Goal: Task Accomplishment & Management: Use online tool/utility

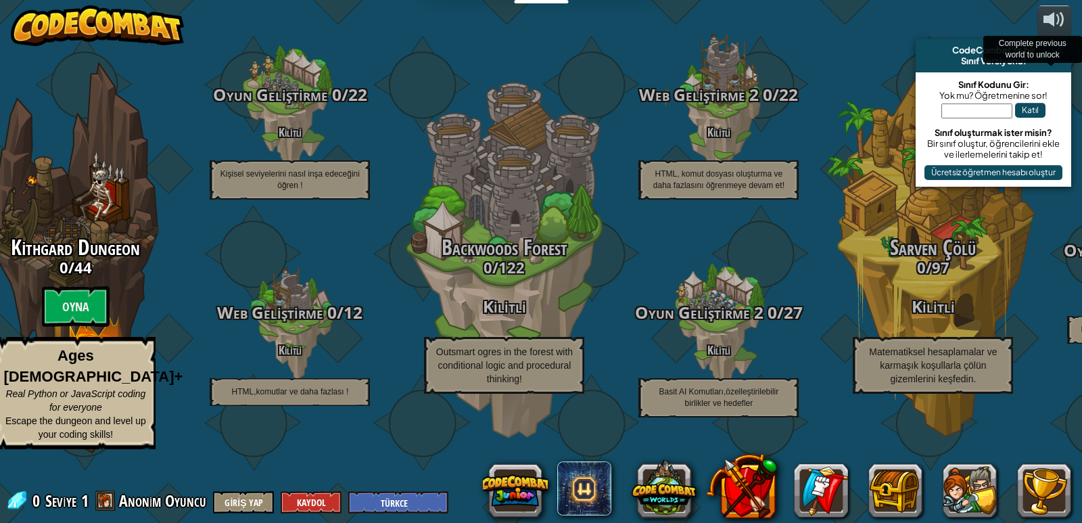
select select "tr"
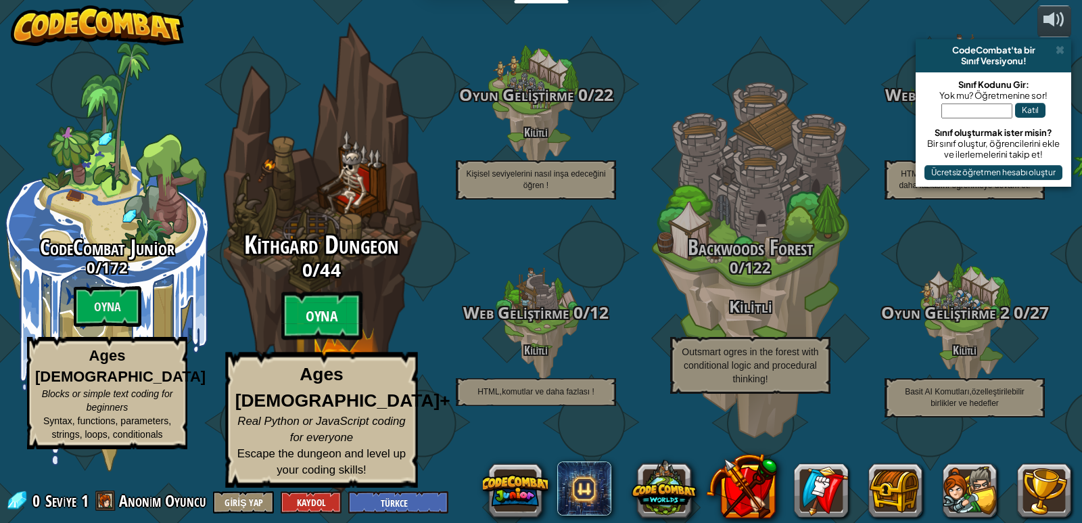
click at [321, 331] on btn "Oyna" at bounding box center [321, 316] width 81 height 49
select select "tr"
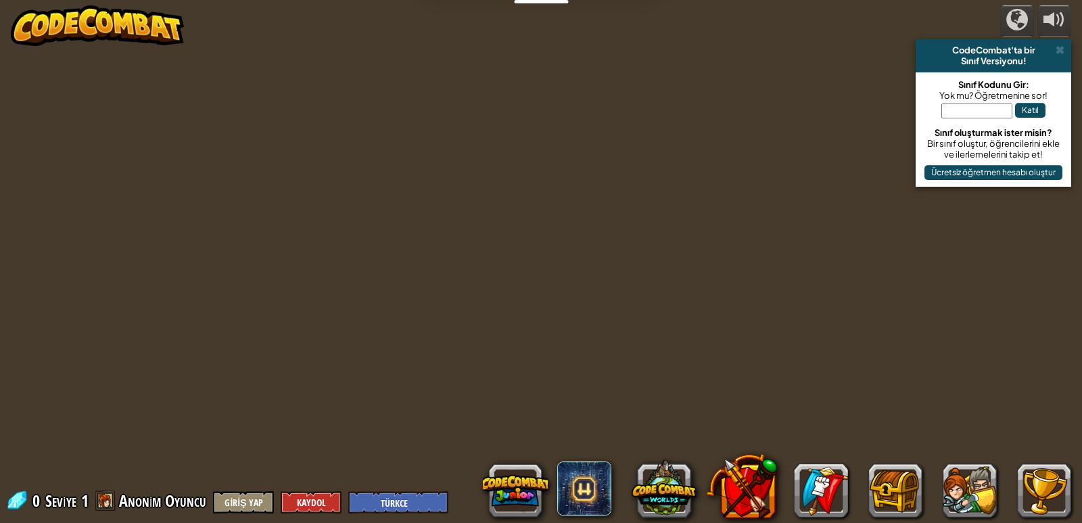
select select "tr"
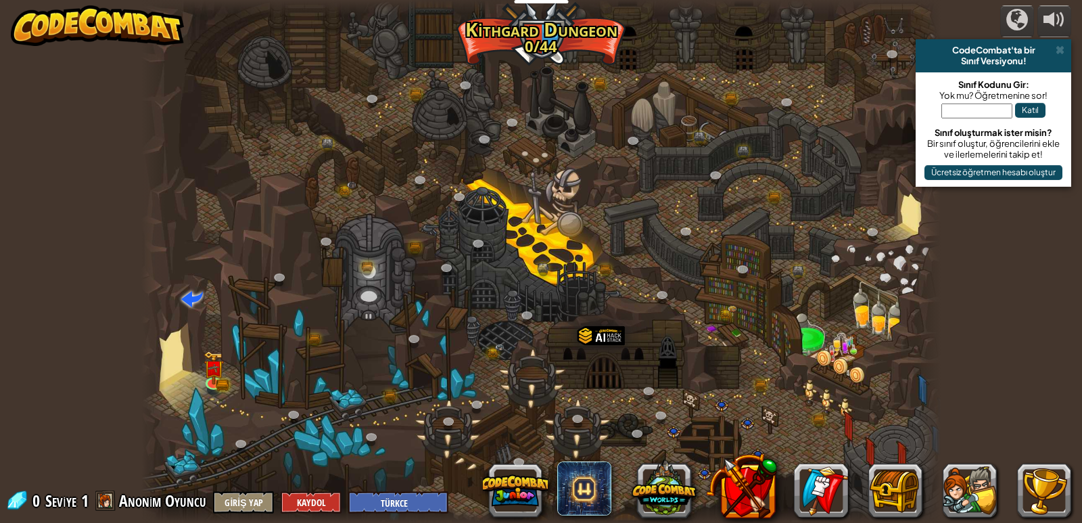
click at [1025, 416] on div "powered by CodeCombat'ta bir Sınıf Versiyonu! Sınıf Kodunu Gir: Yok mu? Öğretme…" at bounding box center [541, 261] width 1082 height 523
click at [214, 367] on img at bounding box center [214, 360] width 12 height 12
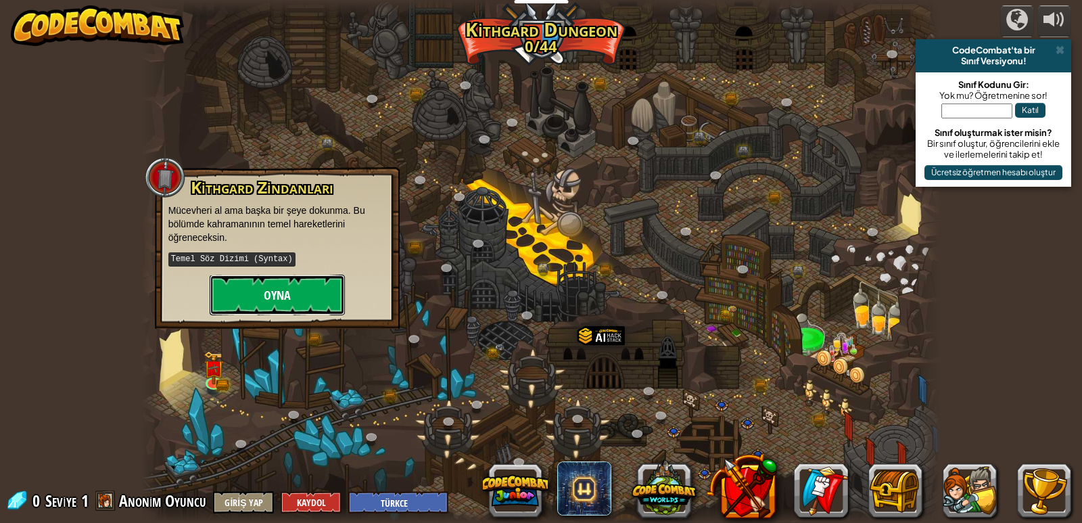
click at [269, 292] on button "Oyna" at bounding box center [277, 295] width 135 height 41
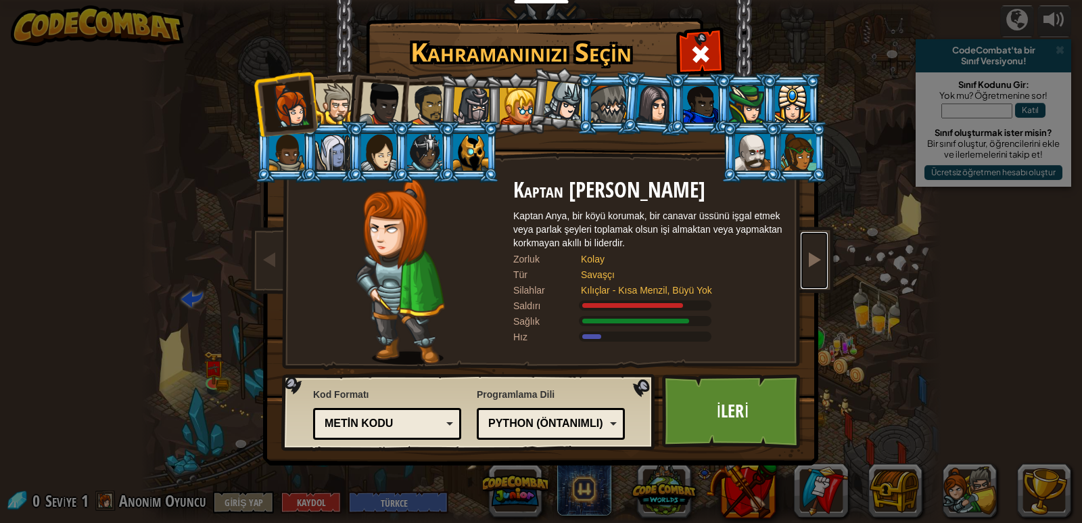
click at [808, 268] on link at bounding box center [814, 260] width 27 height 57
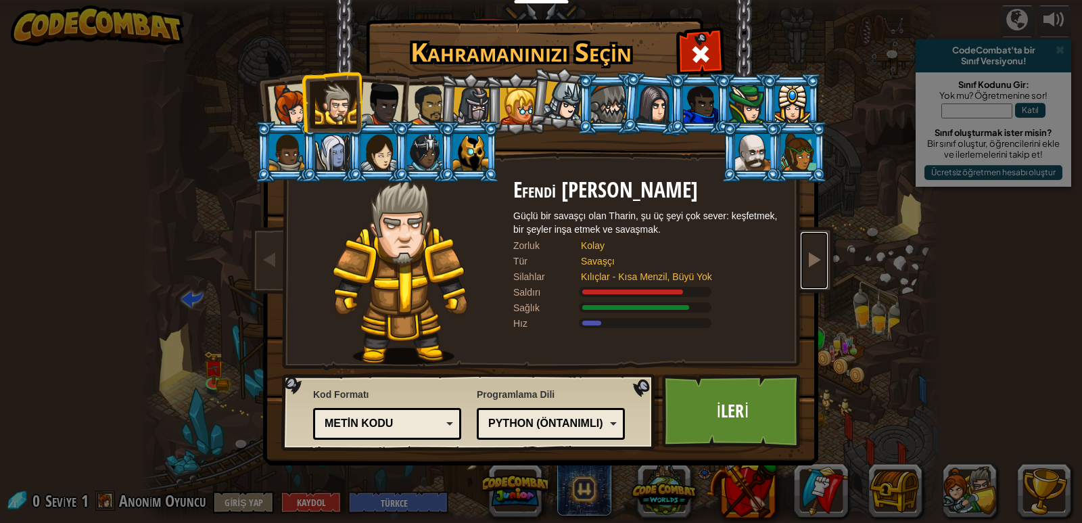
click at [813, 256] on span at bounding box center [814, 259] width 16 height 16
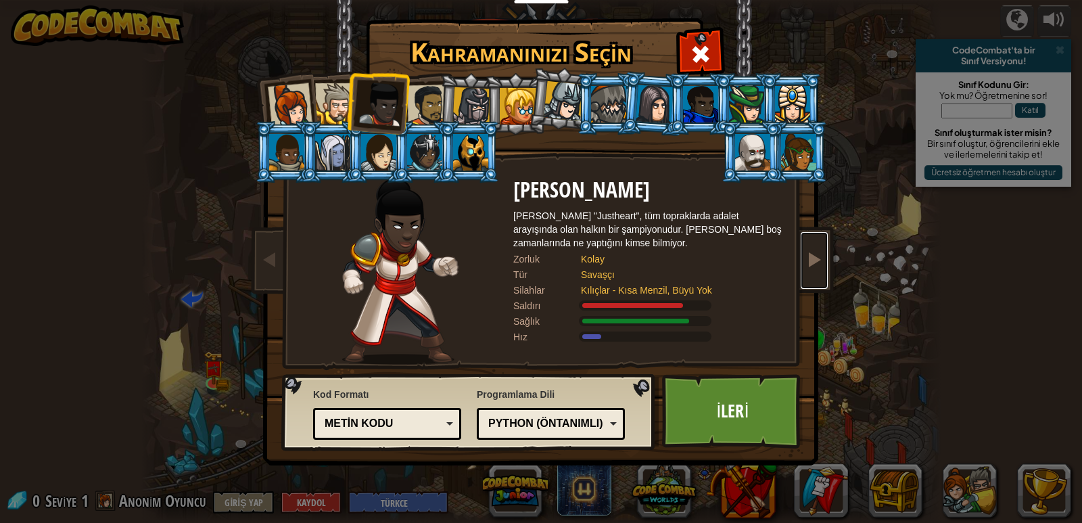
click at [813, 256] on span at bounding box center [814, 259] width 16 height 16
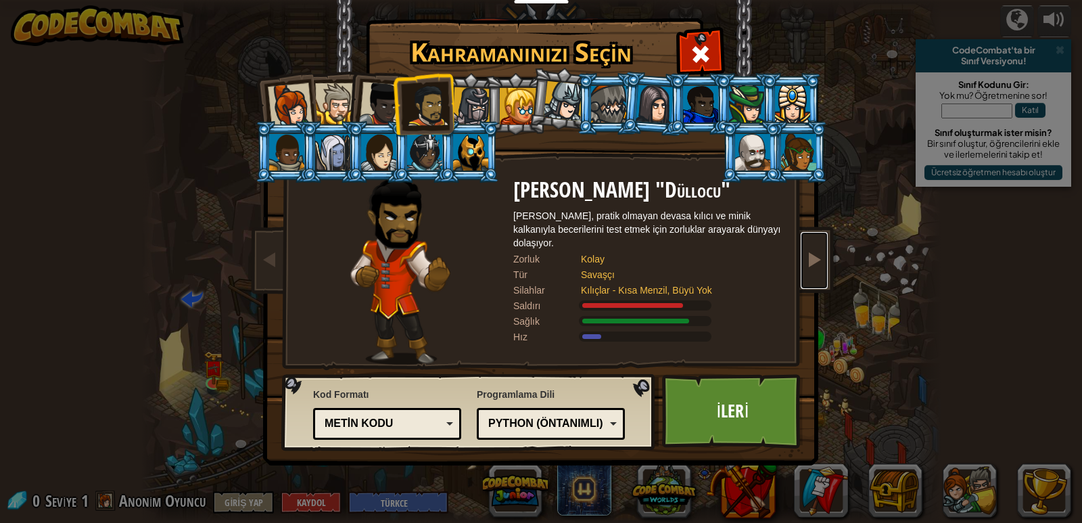
click at [813, 256] on span at bounding box center [814, 259] width 16 height 16
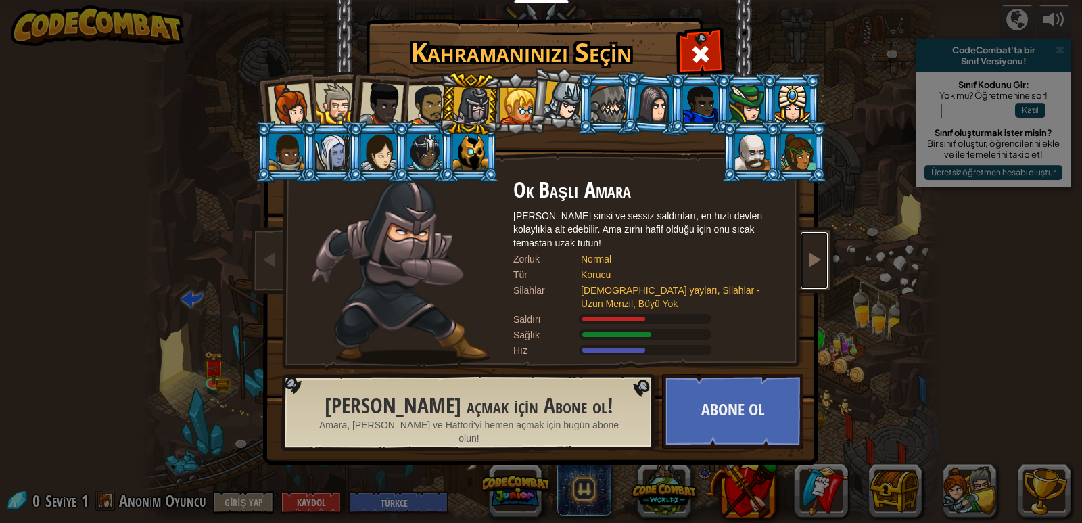
click at [813, 256] on span at bounding box center [814, 259] width 16 height 16
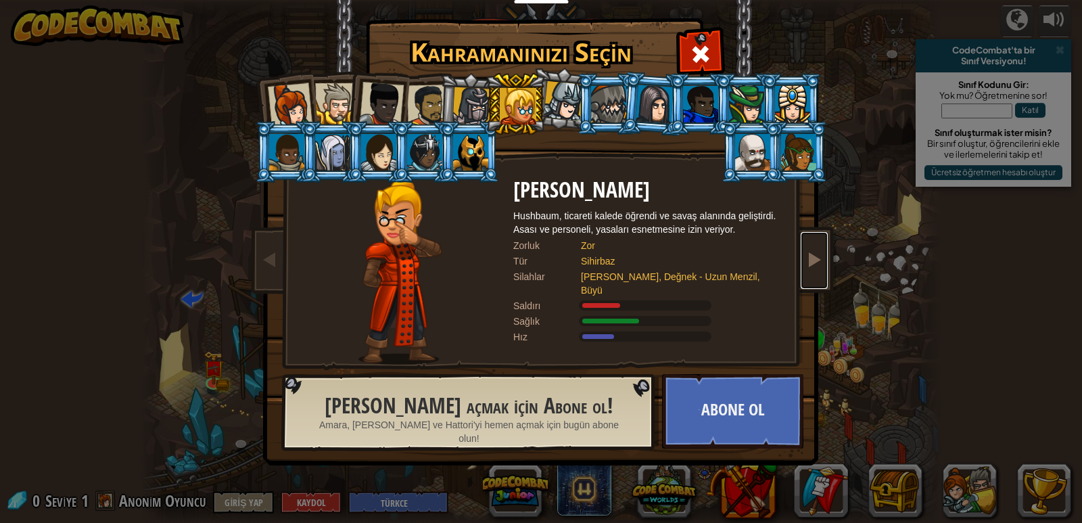
click at [813, 256] on span at bounding box center [814, 259] width 16 height 16
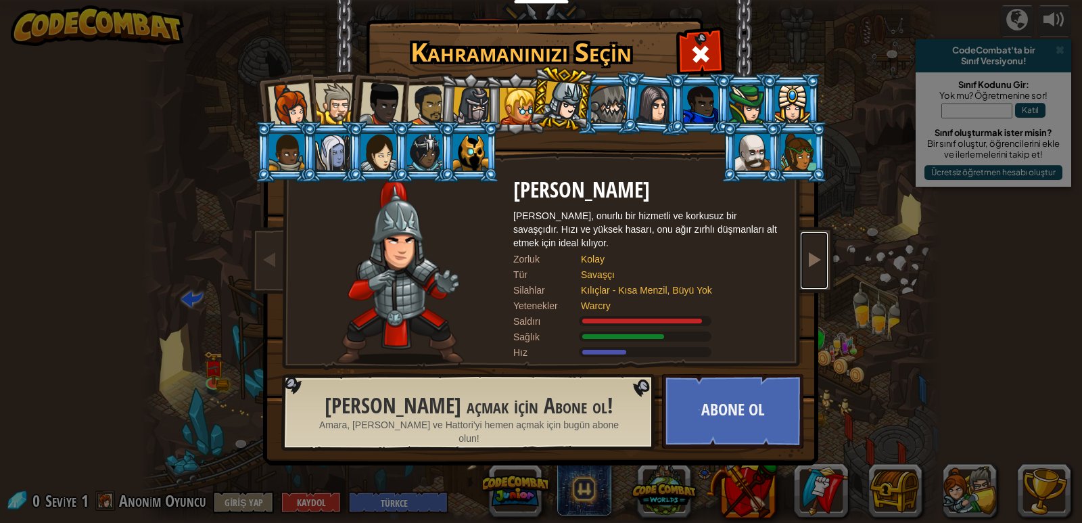
click at [813, 256] on span at bounding box center [814, 259] width 16 height 16
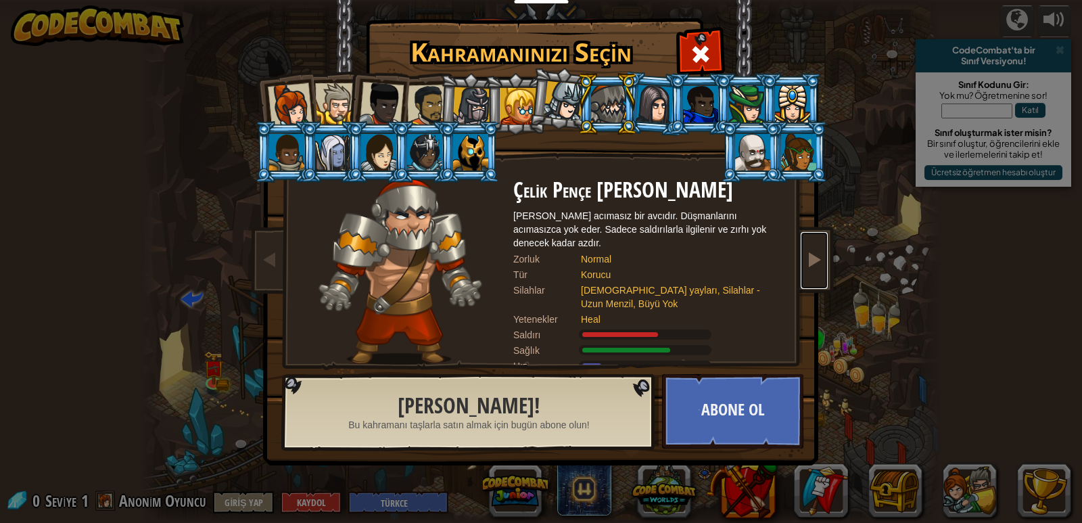
click at [813, 256] on span at bounding box center [814, 259] width 16 height 16
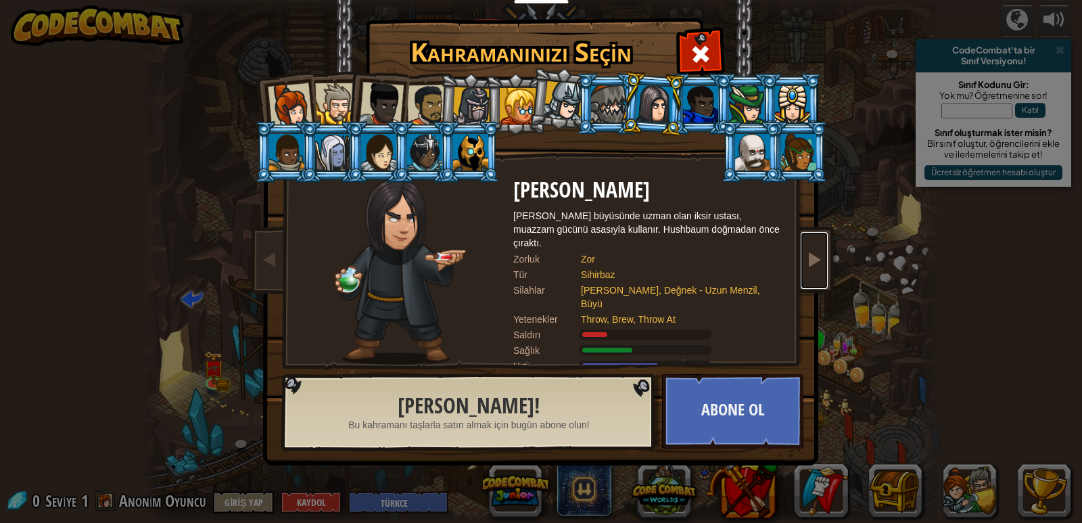
click at [813, 256] on span at bounding box center [814, 259] width 16 height 16
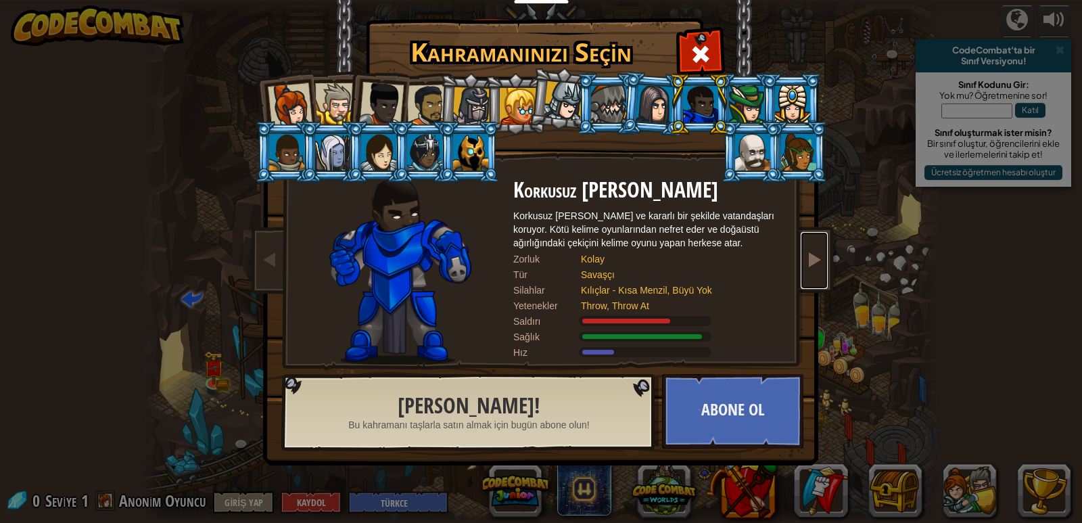
click at [813, 256] on span at bounding box center [814, 259] width 16 height 16
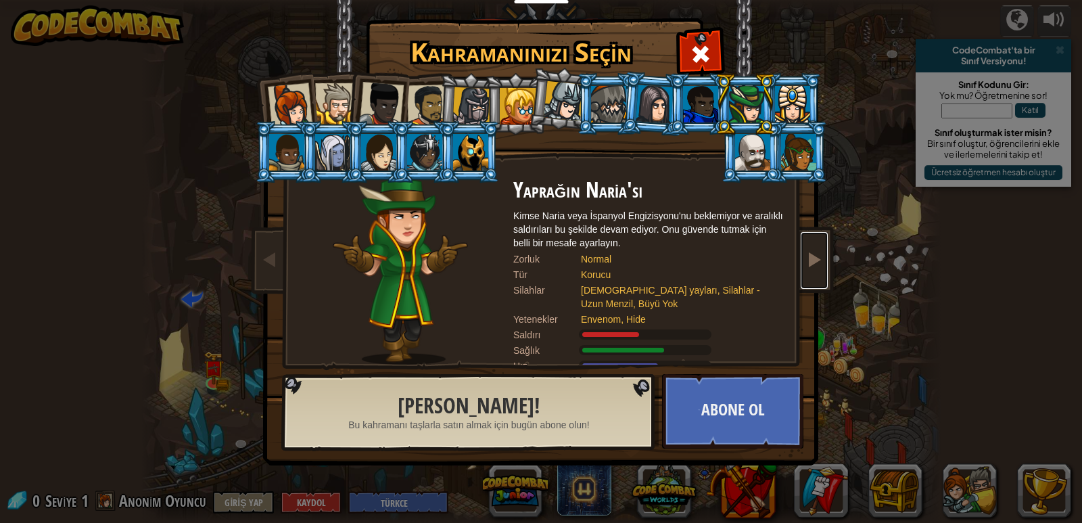
click at [813, 256] on span at bounding box center [814, 259] width 16 height 16
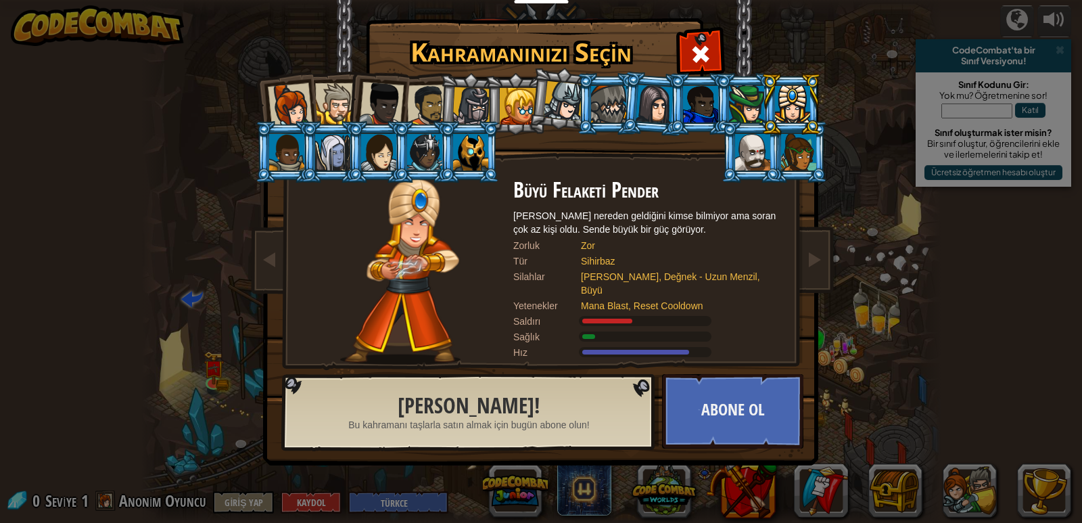
click at [331, 162] on div at bounding box center [332, 152] width 35 height 37
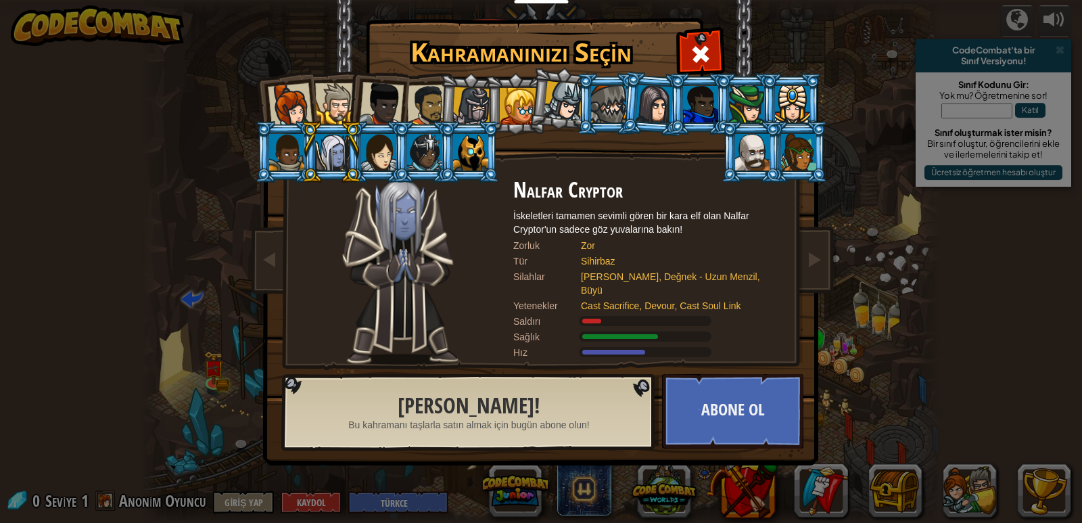
click at [296, 104] on div at bounding box center [290, 105] width 45 height 45
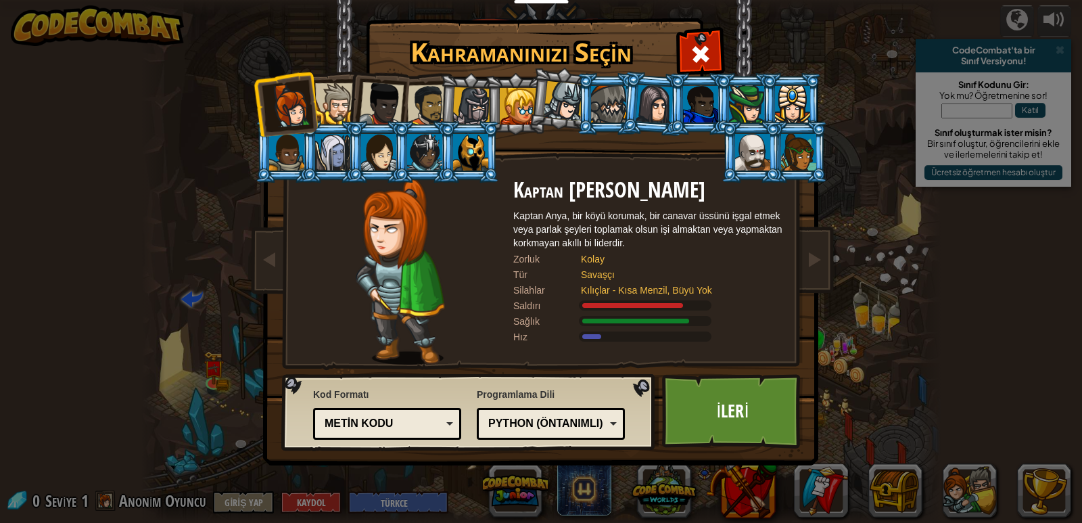
click at [754, 114] on div at bounding box center [746, 104] width 35 height 37
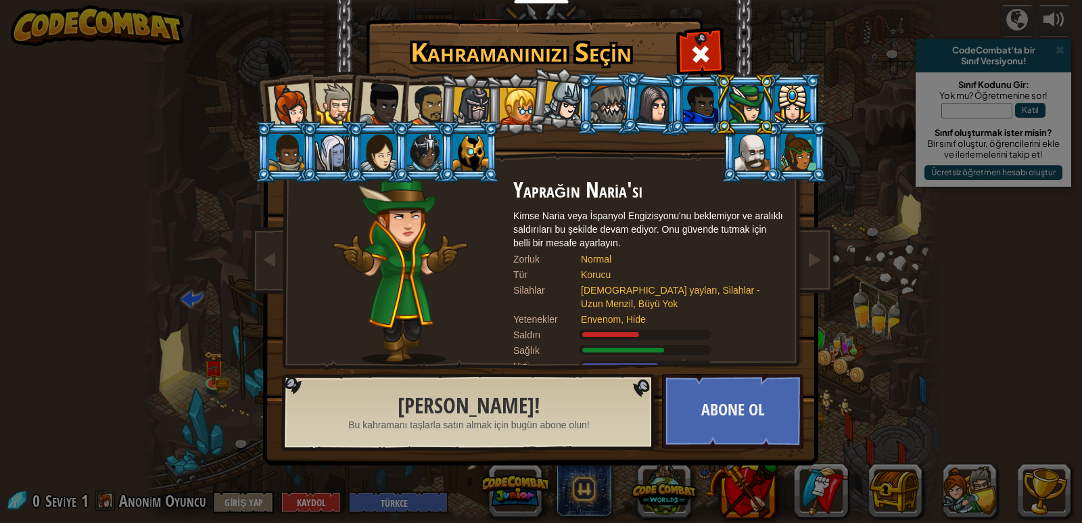
click at [806, 144] on div at bounding box center [798, 152] width 35 height 37
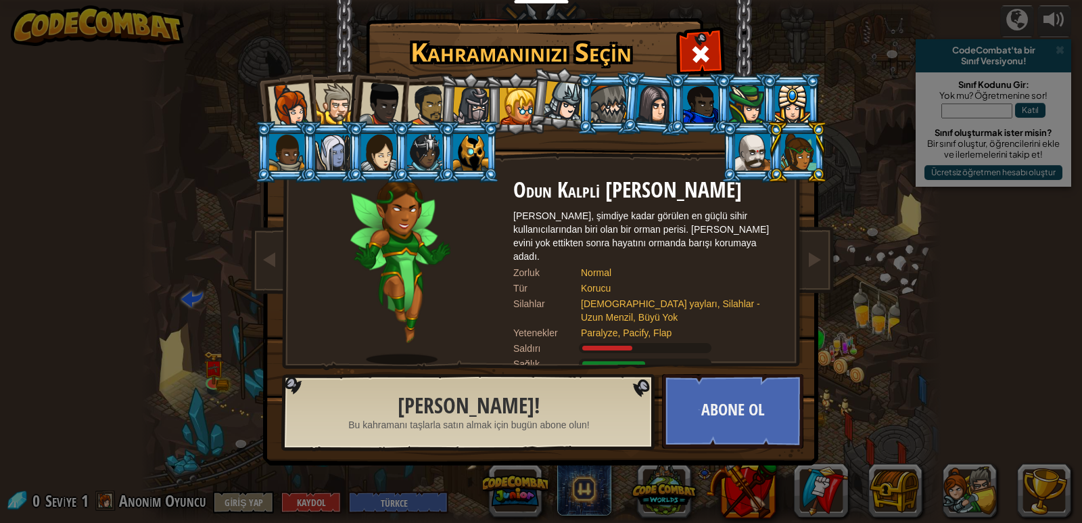
click at [298, 106] on div at bounding box center [290, 105] width 45 height 45
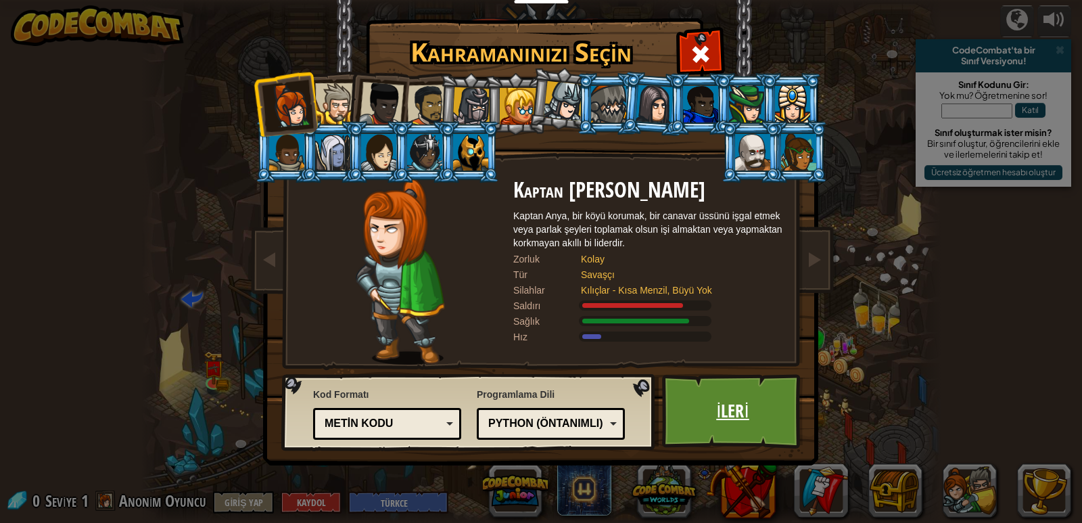
click at [746, 419] on link "İleri" at bounding box center [732, 411] width 141 height 74
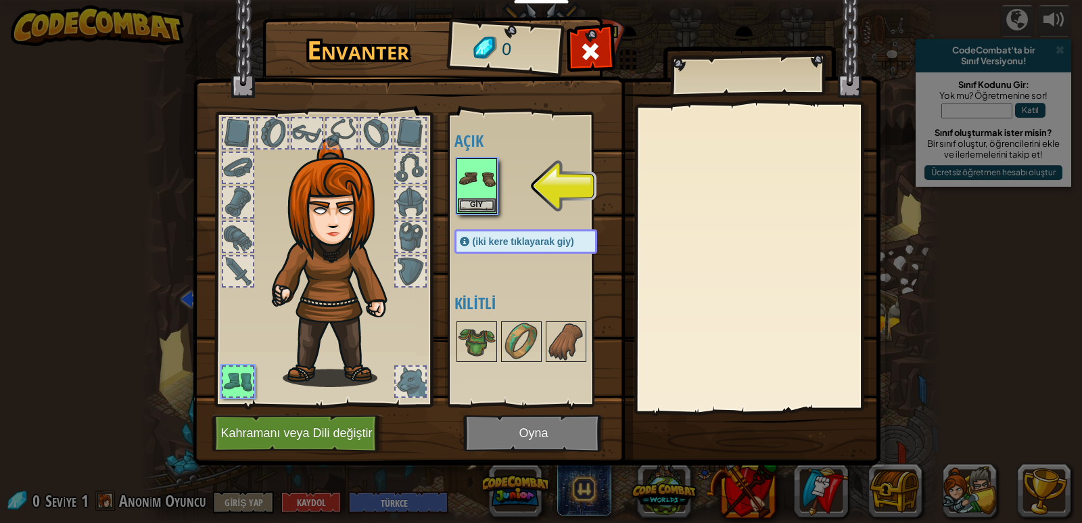
click at [521, 431] on img at bounding box center [537, 219] width 688 height 491
click at [483, 187] on img at bounding box center [477, 179] width 38 height 38
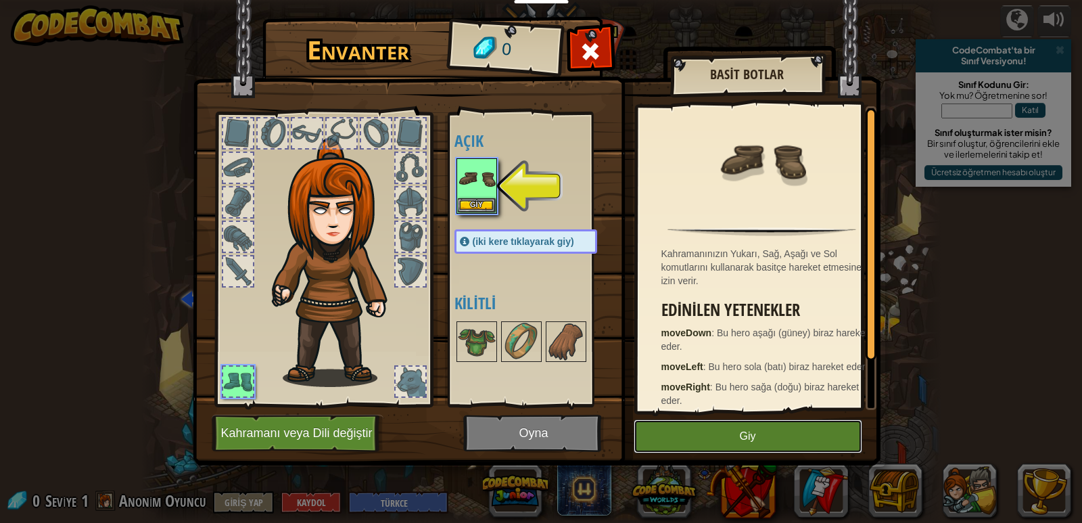
click at [694, 438] on button "Giy" at bounding box center [748, 436] width 229 height 34
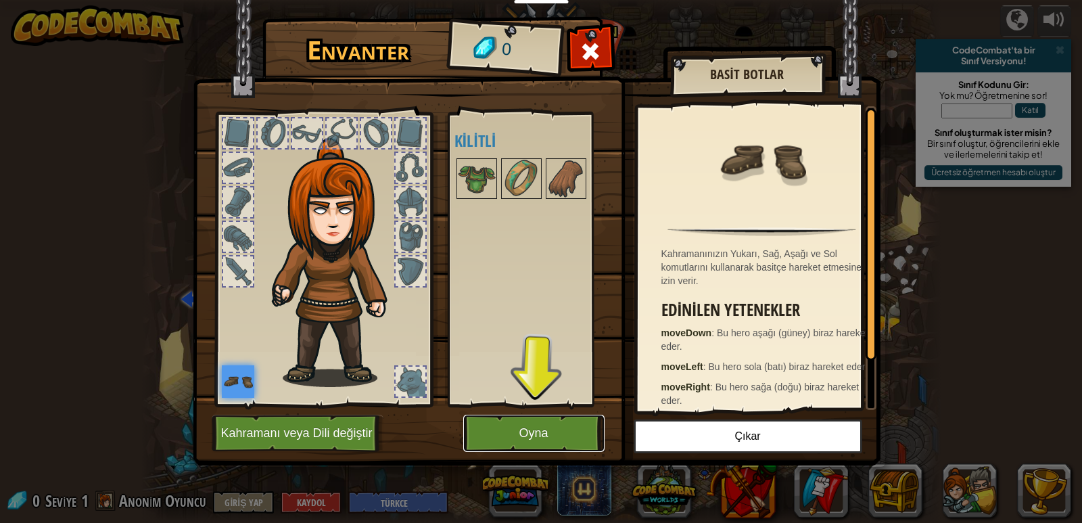
click at [580, 431] on button "Oyna" at bounding box center [533, 433] width 141 height 37
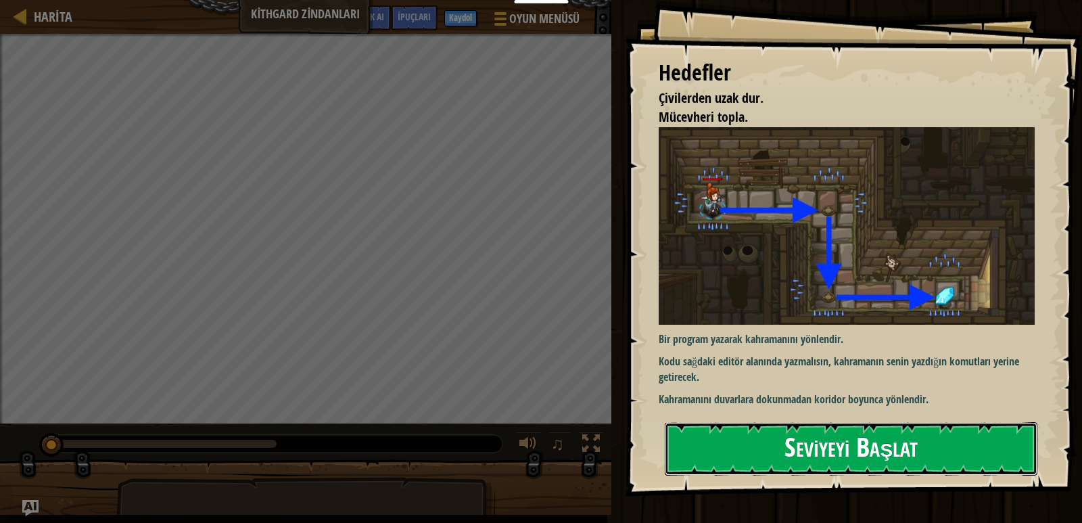
click at [762, 442] on button "Seviyeyi Başlat" at bounding box center [851, 448] width 373 height 53
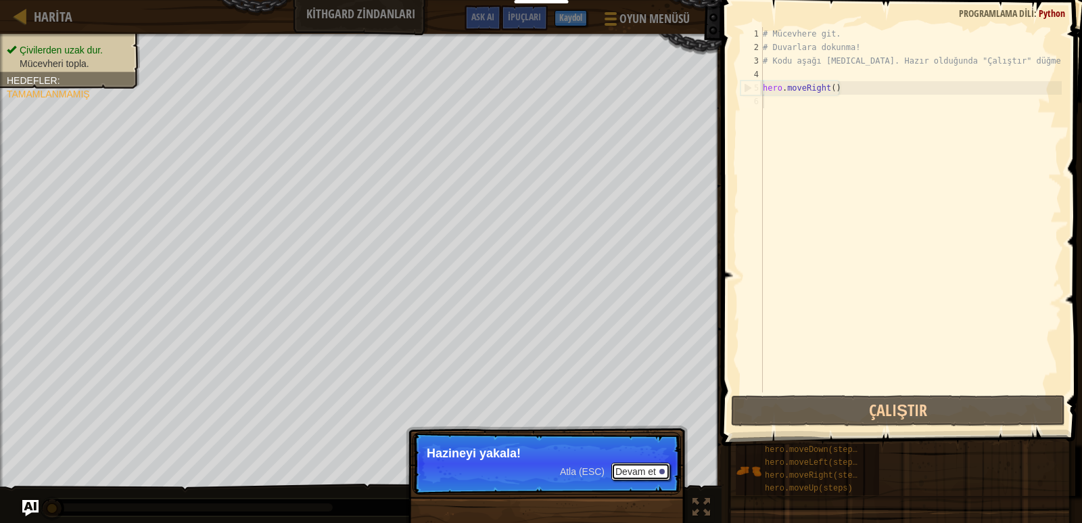
click at [654, 472] on button "Devam et" at bounding box center [641, 472] width 59 height 18
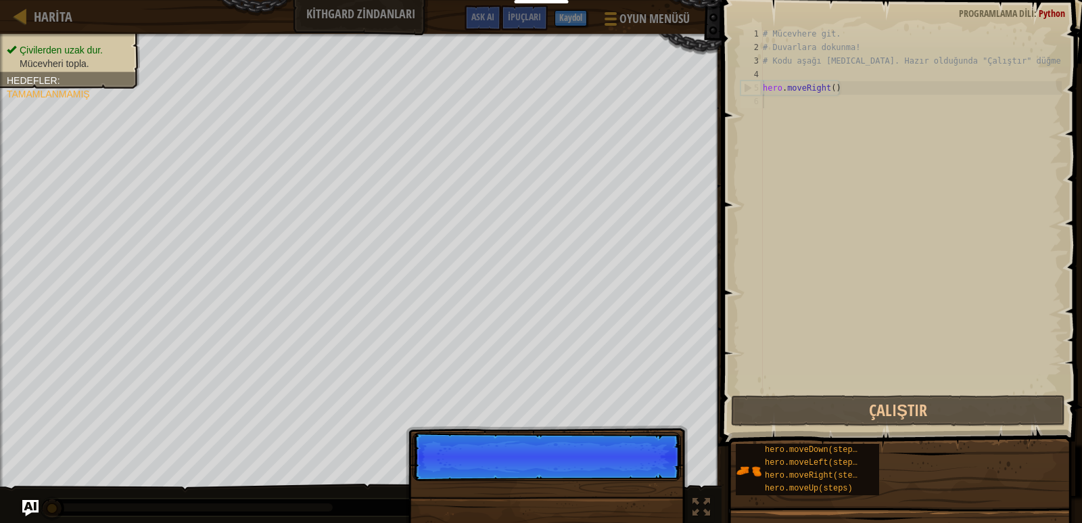
scroll to position [6, 0]
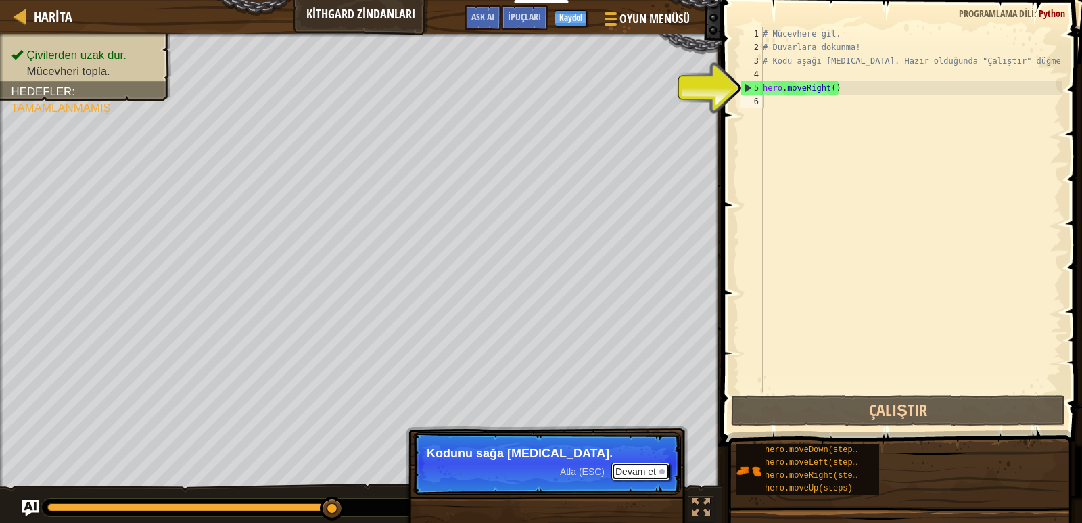
click at [659, 475] on button "Devam et" at bounding box center [641, 472] width 59 height 18
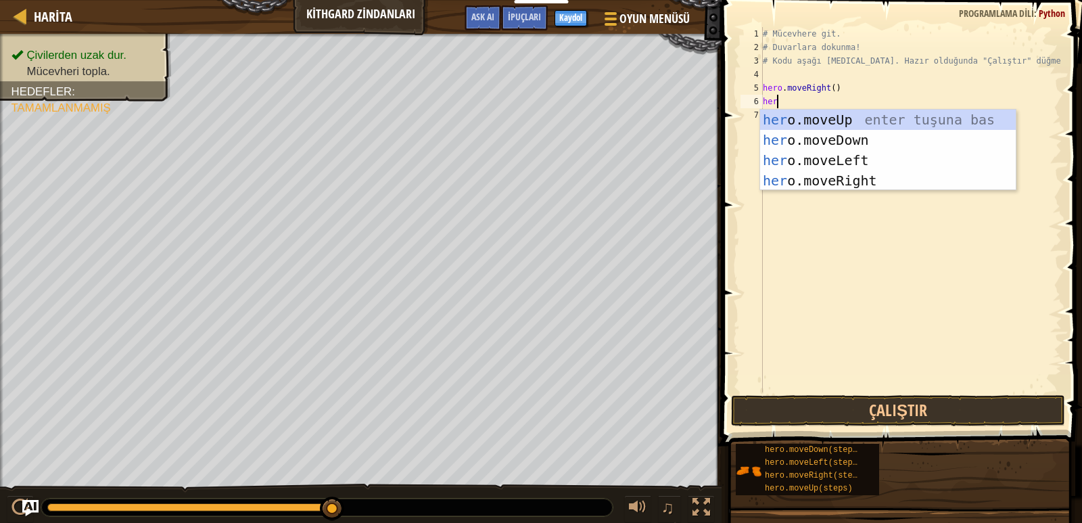
scroll to position [6, 1]
type textarea "hero"
click at [841, 136] on div "hero .moveUp enter tuşuna bas hero .moveDown enter tuşuna bas hero .moveLeft en…" at bounding box center [888, 171] width 256 height 122
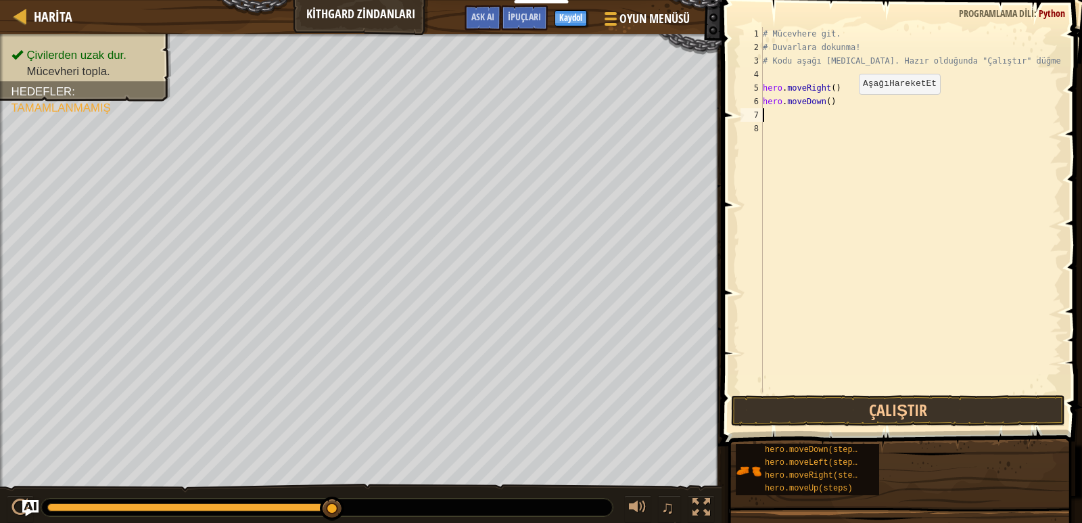
scroll to position [6, 0]
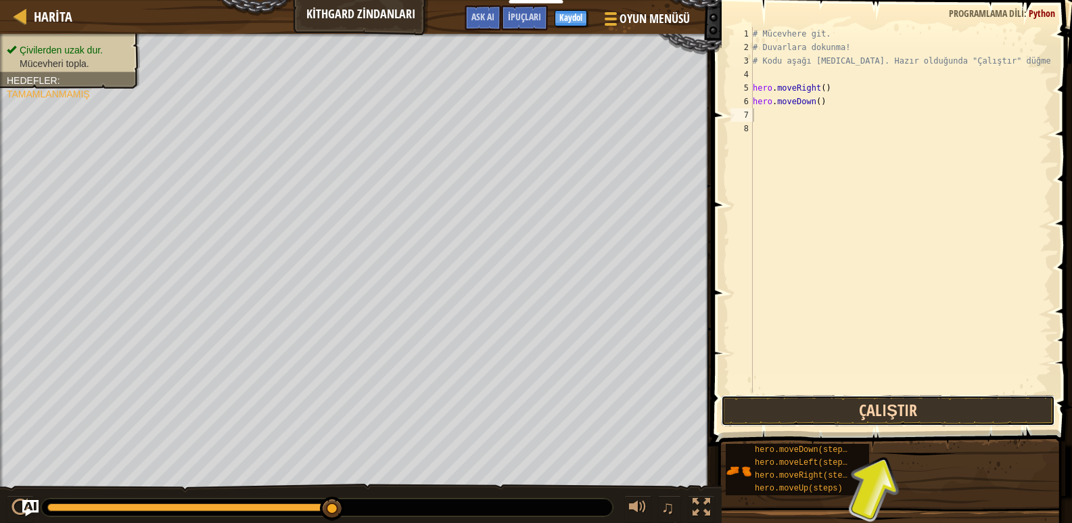
click at [742, 414] on button "Çalıştır" at bounding box center [888, 410] width 334 height 31
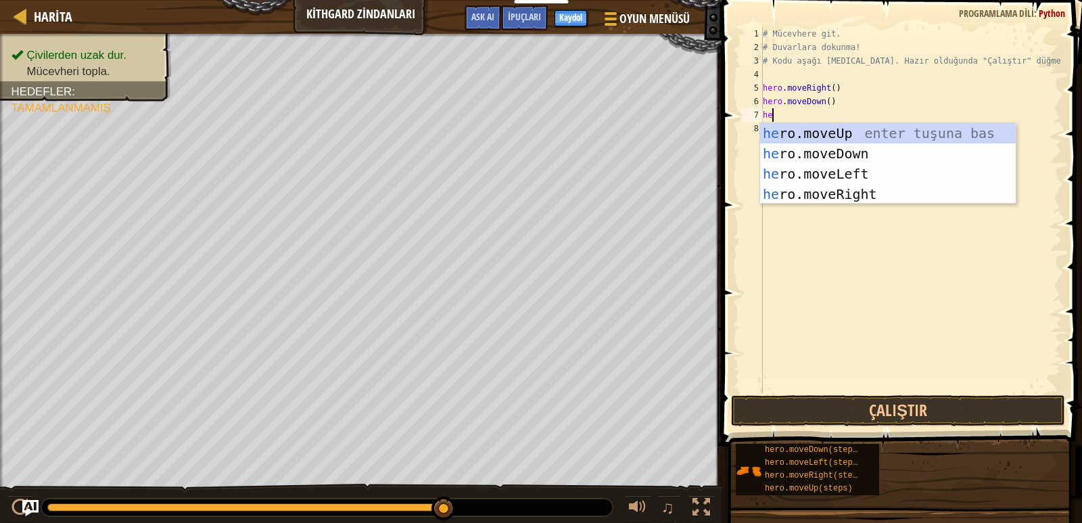
scroll to position [6, 1]
type textarea "hero"
click at [883, 195] on div "hero .moveUp enter tuşuna bas hero .moveDown enter tuşuna bas hero .moveLeft en…" at bounding box center [888, 184] width 256 height 122
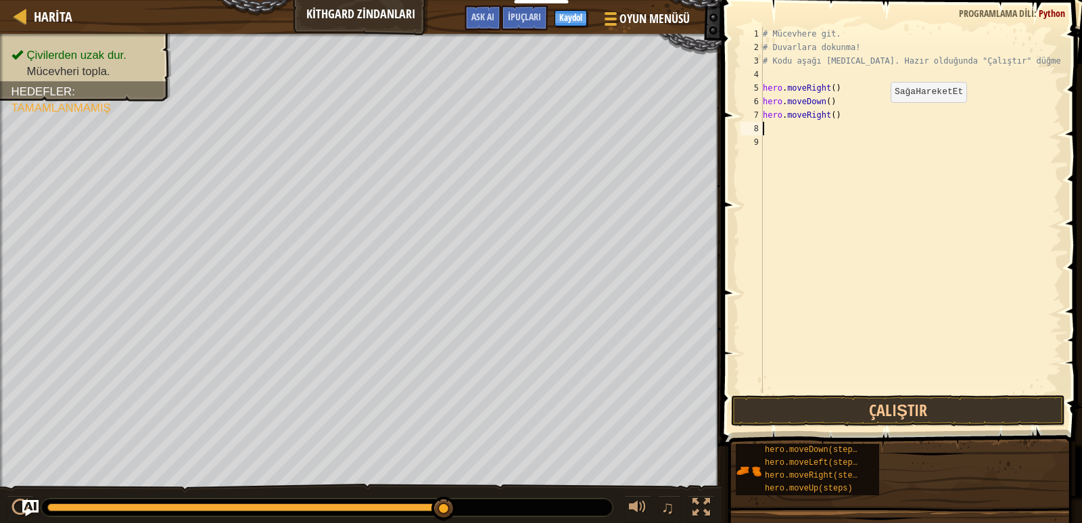
scroll to position [6, 0]
click at [869, 413] on button "Çalıştır" at bounding box center [898, 410] width 334 height 31
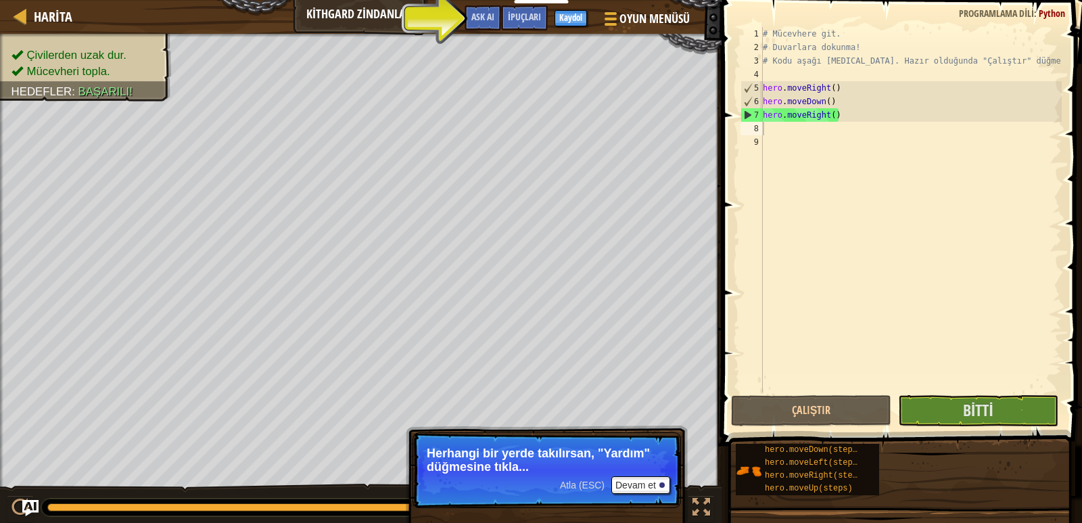
drag, startPoint x: 625, startPoint y: 476, endPoint x: 615, endPoint y: 467, distance: 13.0
click at [620, 471] on p "Atla (ESC) Devam et Herhangi bir yerde takılırsan, "Yardım" düğmesine tıkla..." at bounding box center [547, 470] width 269 height 76
click at [616, 481] on button "Devam et" at bounding box center [641, 485] width 59 height 18
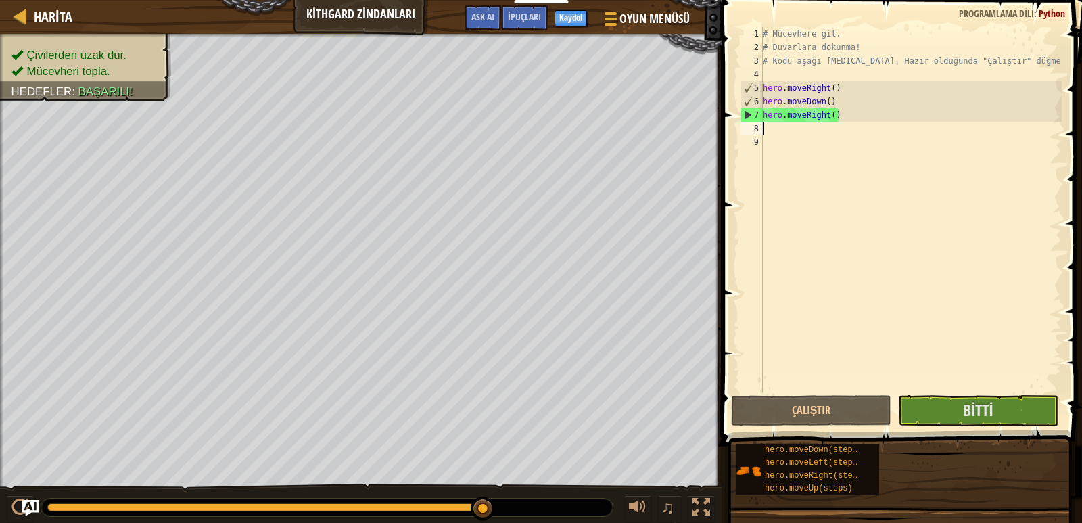
type textarea "h"
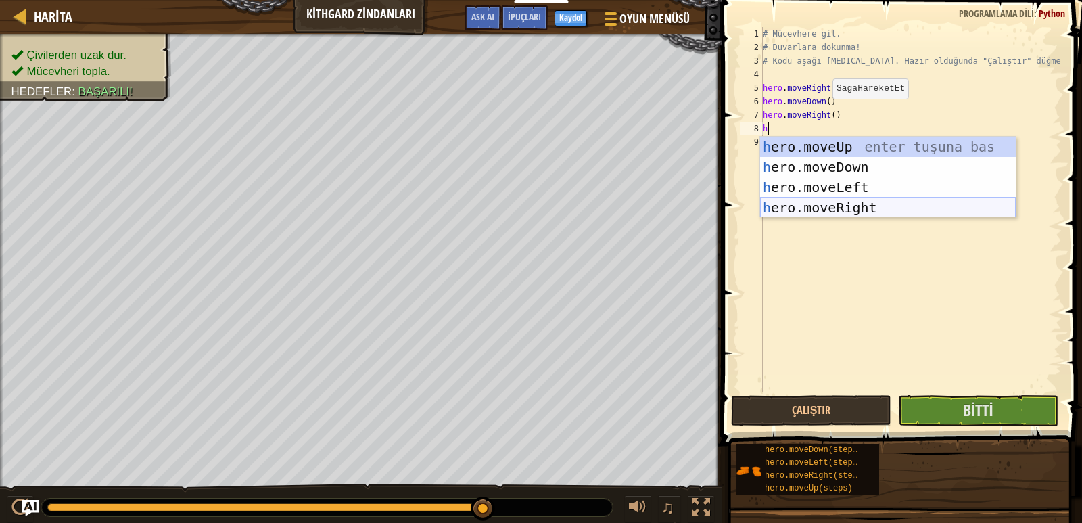
click at [813, 198] on div "h ero.moveUp enter tuşuna bas h ero.moveDown enter tuşuna bas h ero.moveLeft en…" at bounding box center [888, 198] width 256 height 122
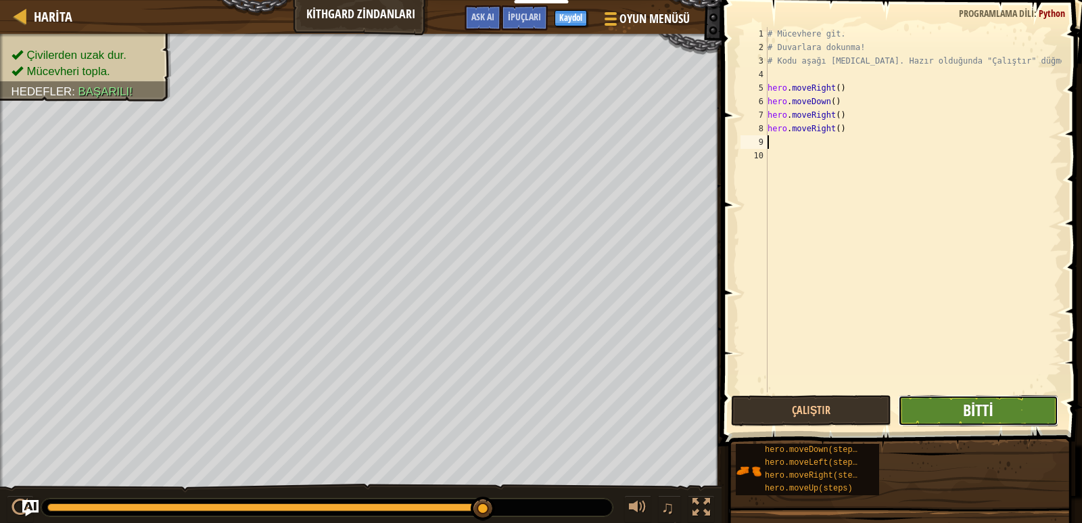
click at [987, 411] on span "Bitti" at bounding box center [978, 410] width 30 height 22
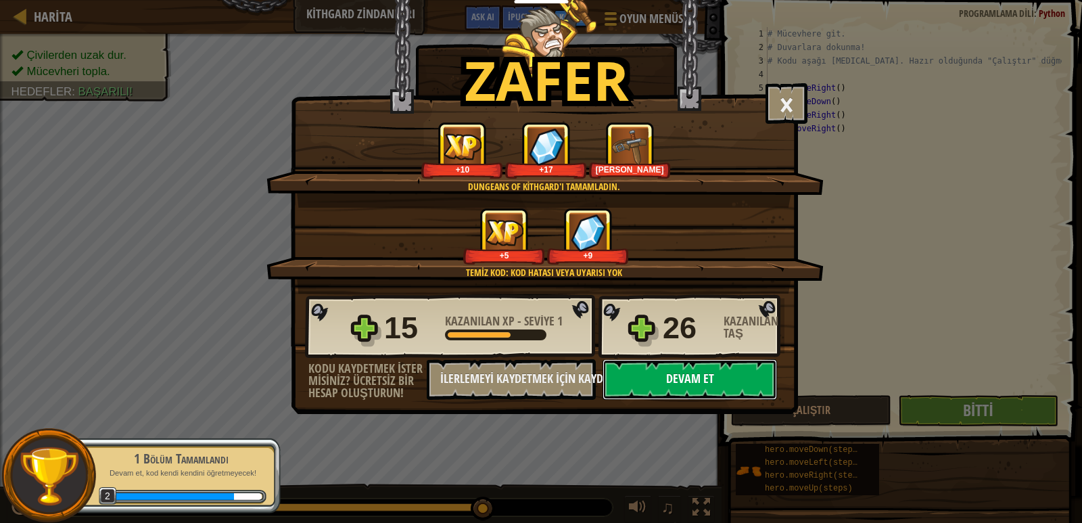
click at [712, 377] on button "Devam et" at bounding box center [690, 379] width 175 height 41
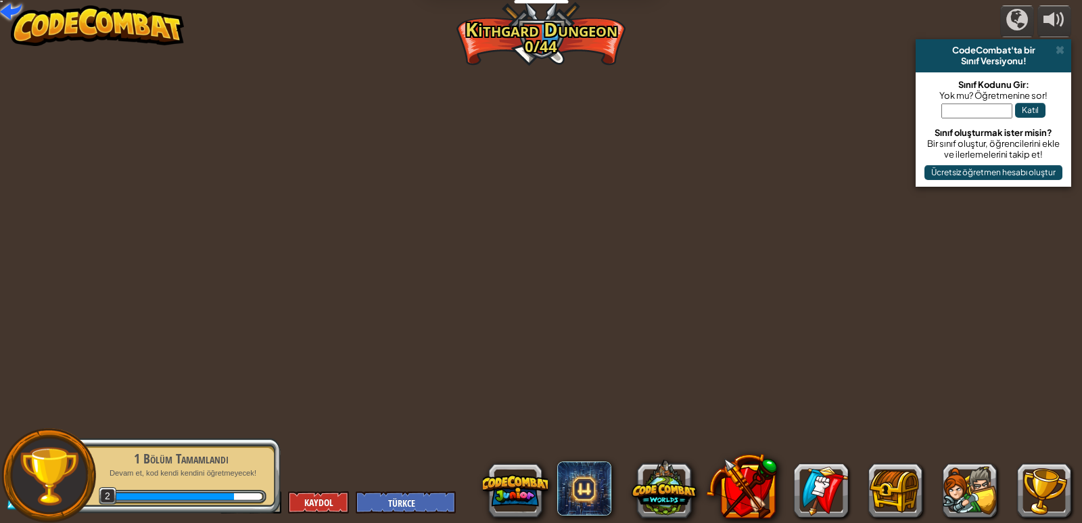
select select "tr"
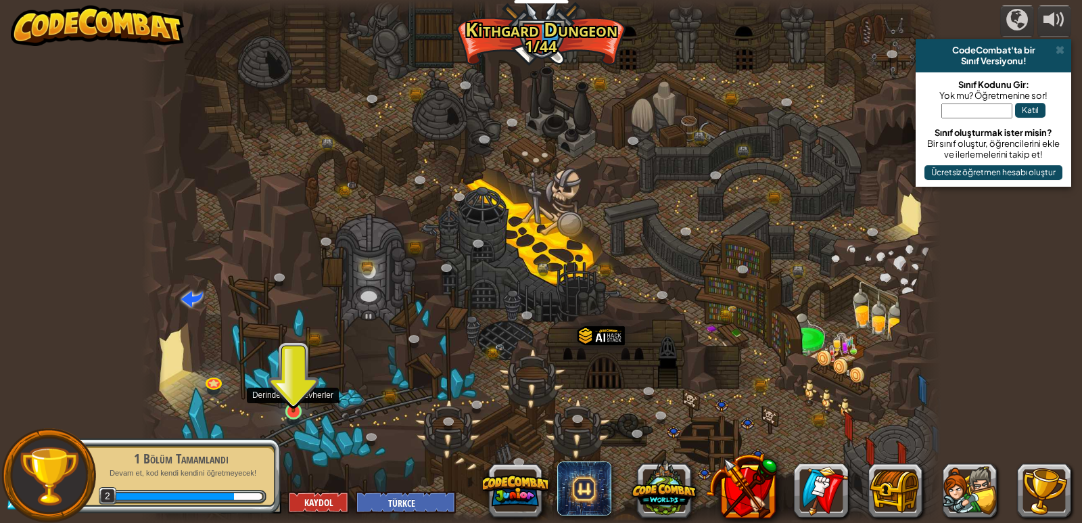
click at [294, 406] on img at bounding box center [293, 390] width 20 height 47
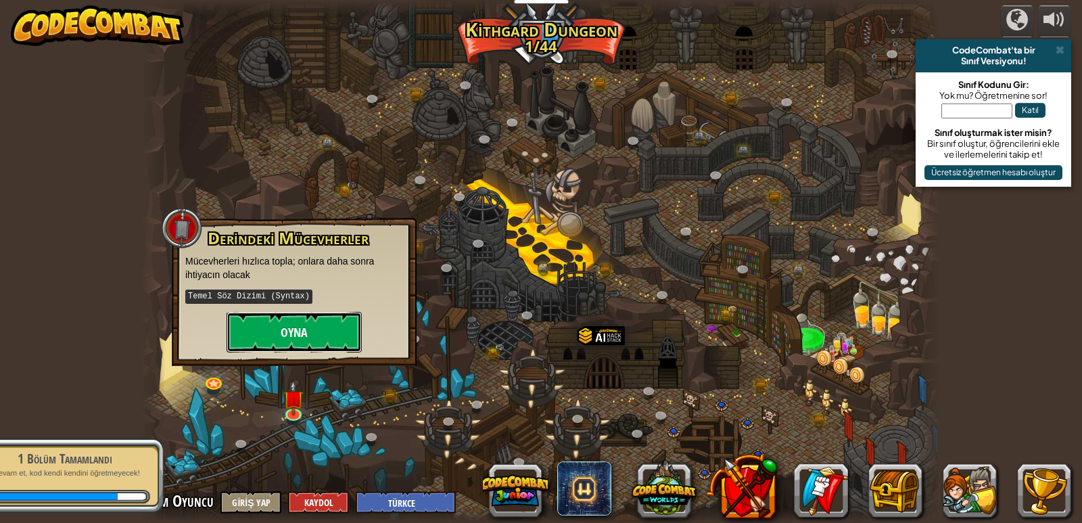
click at [272, 332] on button "Oyna" at bounding box center [294, 332] width 135 height 41
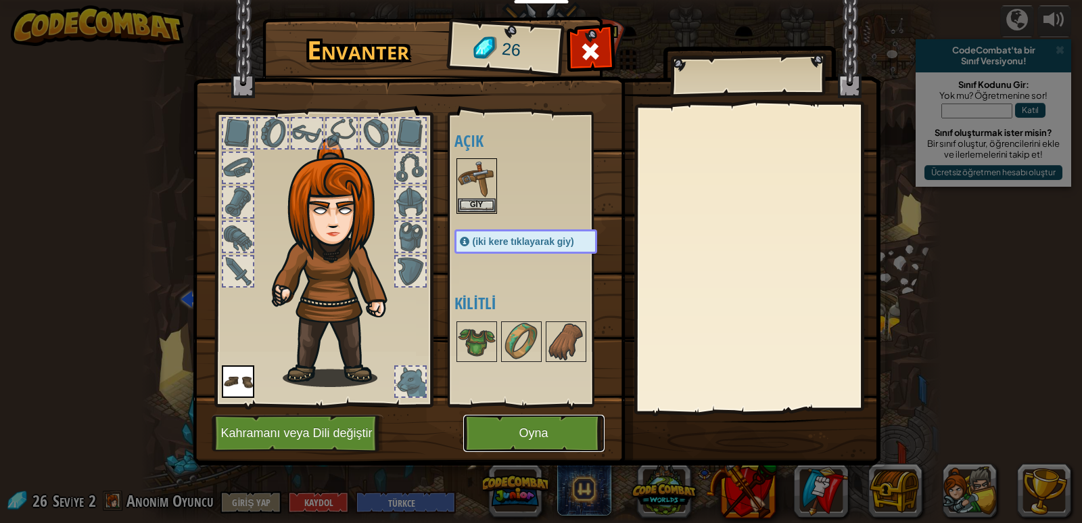
click at [513, 429] on button "Oyna" at bounding box center [533, 433] width 141 height 37
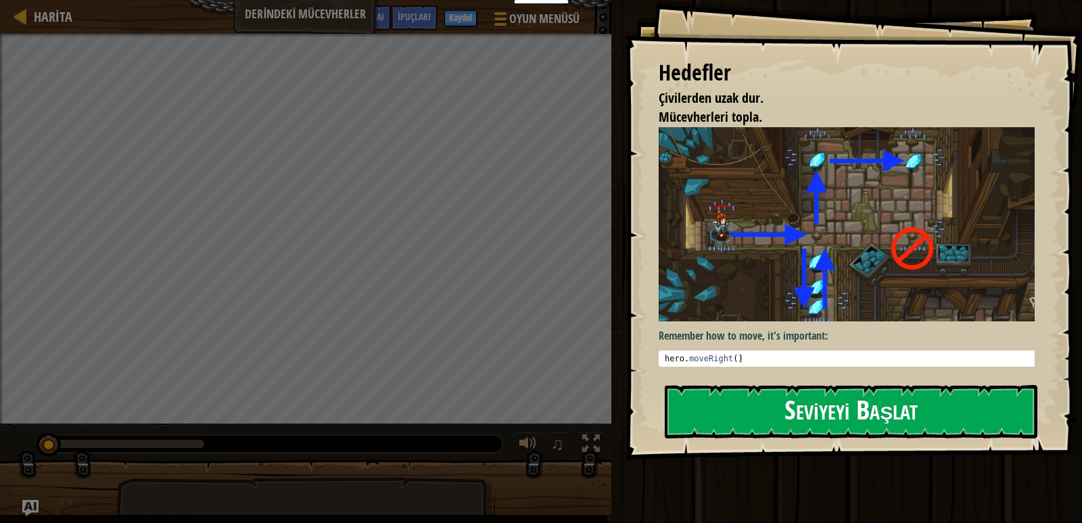
click at [783, 406] on button "Seviyeyi Başlat" at bounding box center [851, 411] width 373 height 53
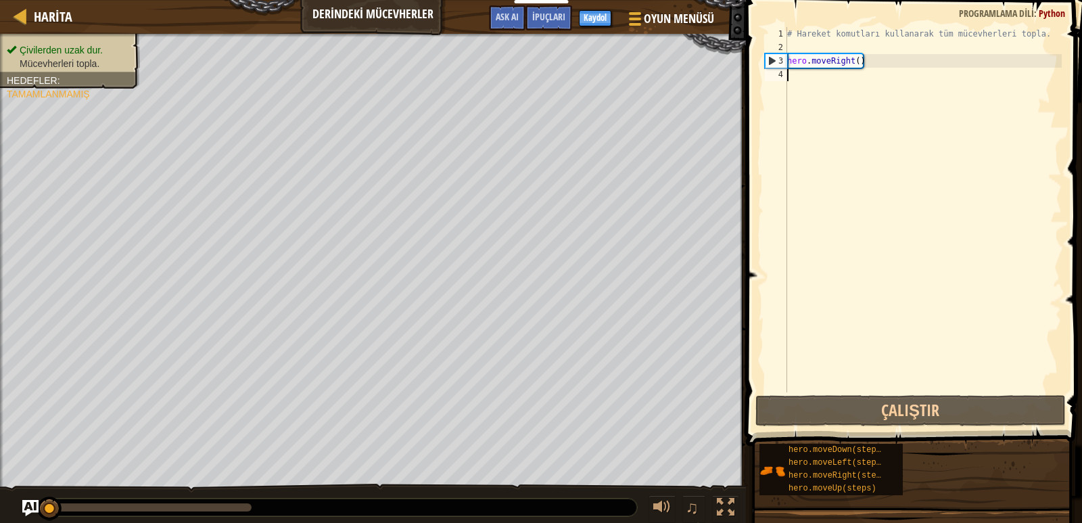
type textarea "h"
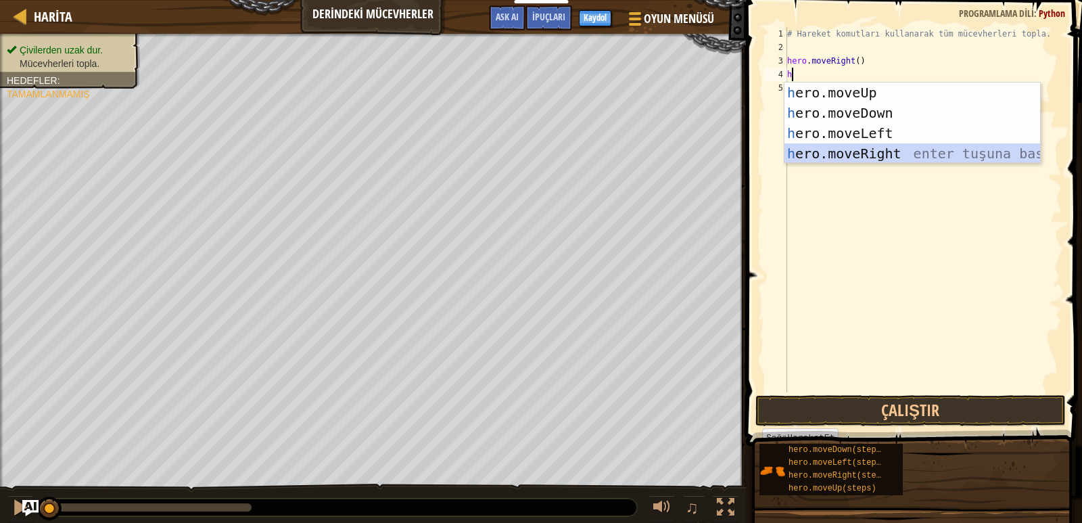
click at [858, 150] on div "h ero.moveUp enter tuşuna bas h ero.moveDown enter tuşuna bas h ero.moveLeft en…" at bounding box center [913, 144] width 256 height 122
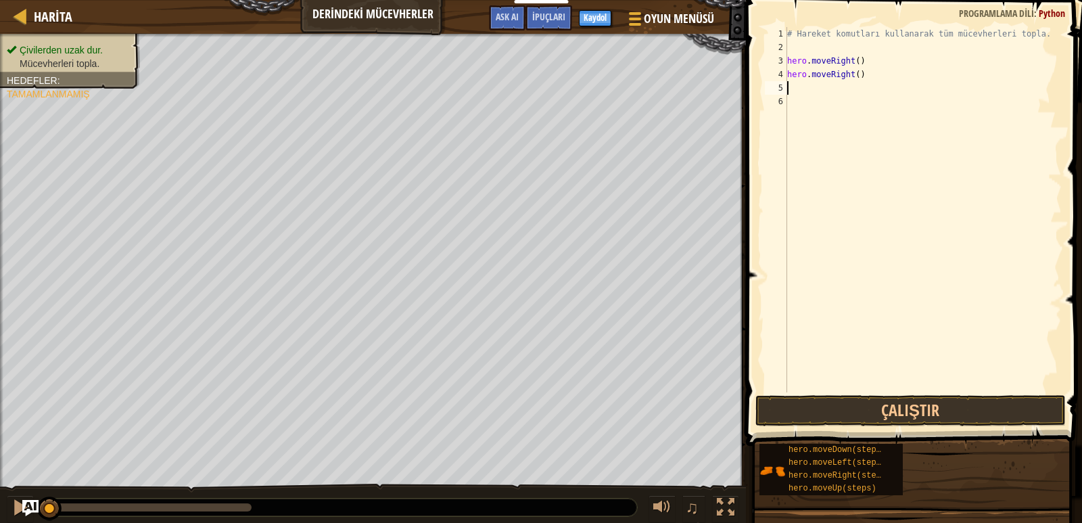
click at [792, 89] on div "# Hareket komutları kullanarak tüm mücevherleri topla. hero . moveRight ( ) her…" at bounding box center [923, 223] width 277 height 392
click at [785, 91] on div "5" at bounding box center [776, 88] width 22 height 14
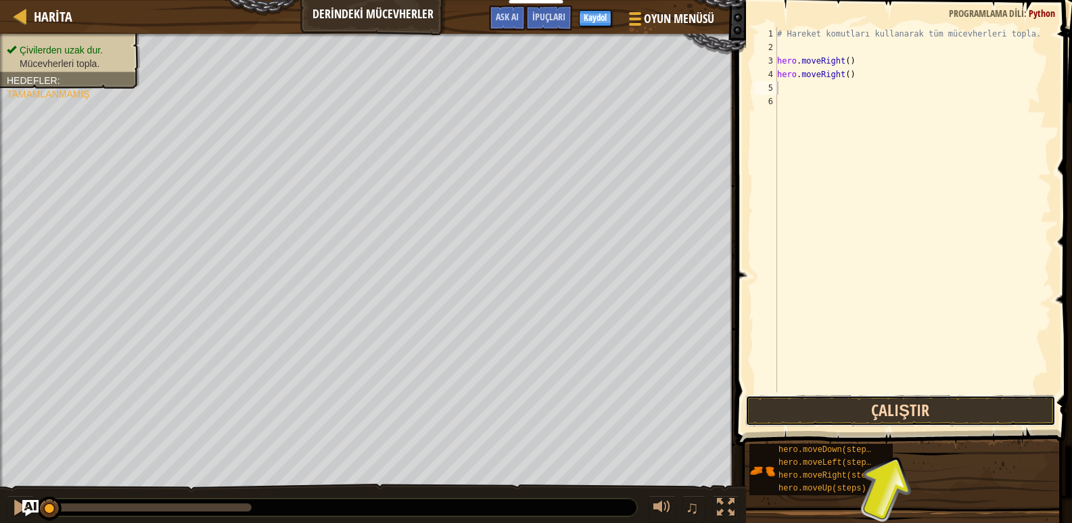
click at [860, 418] on button "Çalıştır" at bounding box center [900, 410] width 311 height 31
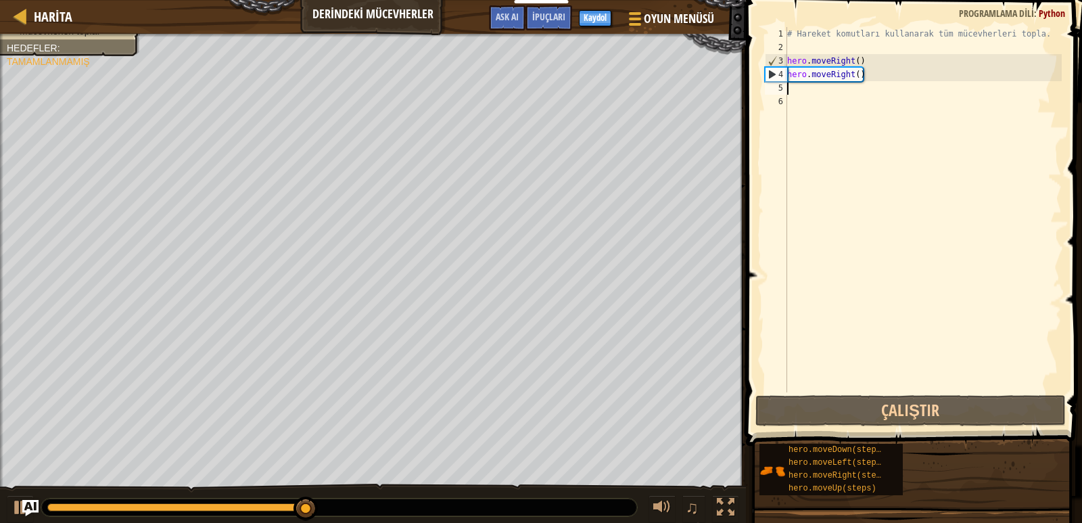
click at [871, 70] on div "# Hareket komutları kullanarak tüm mücevherleri topla. hero . moveRight ( ) her…" at bounding box center [923, 223] width 277 height 392
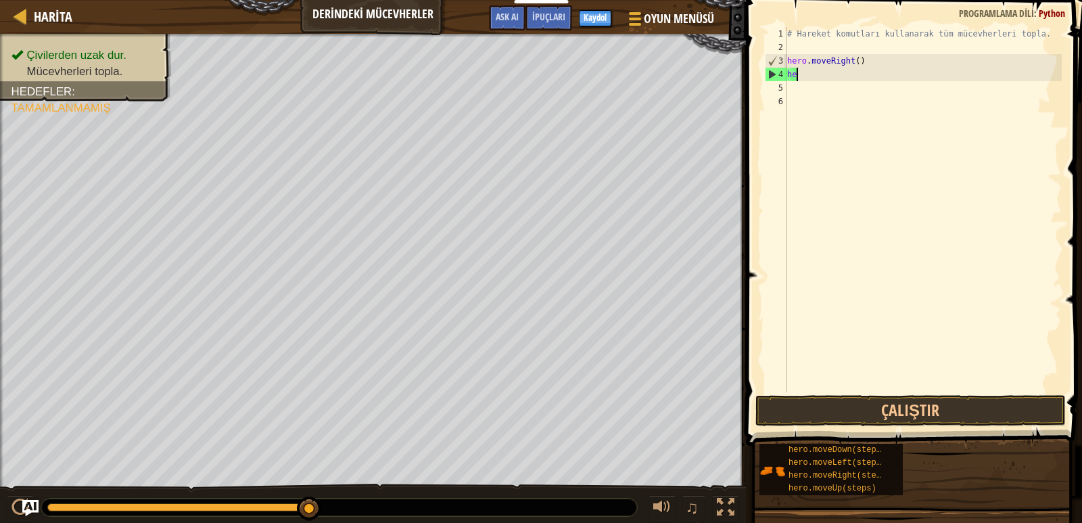
type textarea "h"
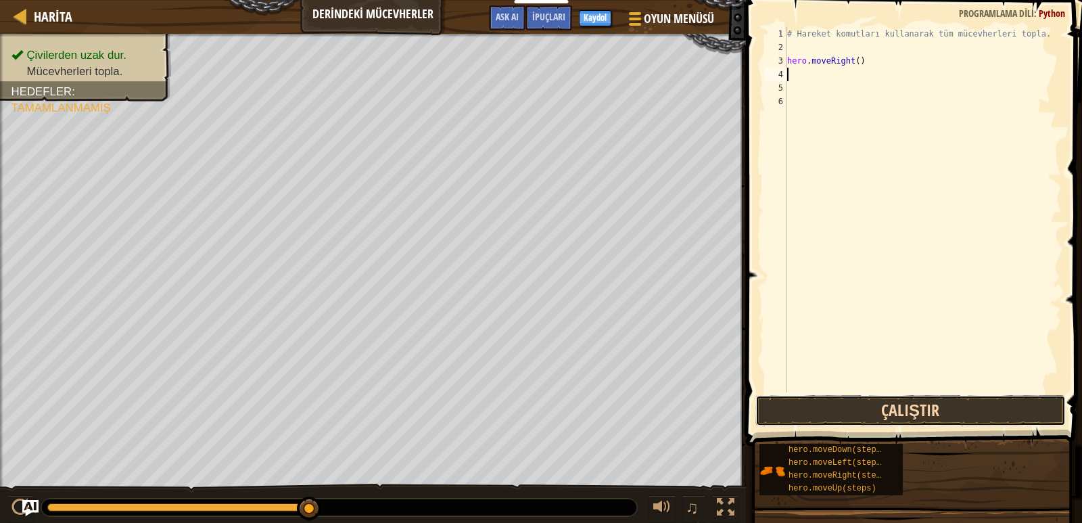
click at [843, 401] on button "Çalıştır" at bounding box center [911, 410] width 311 height 31
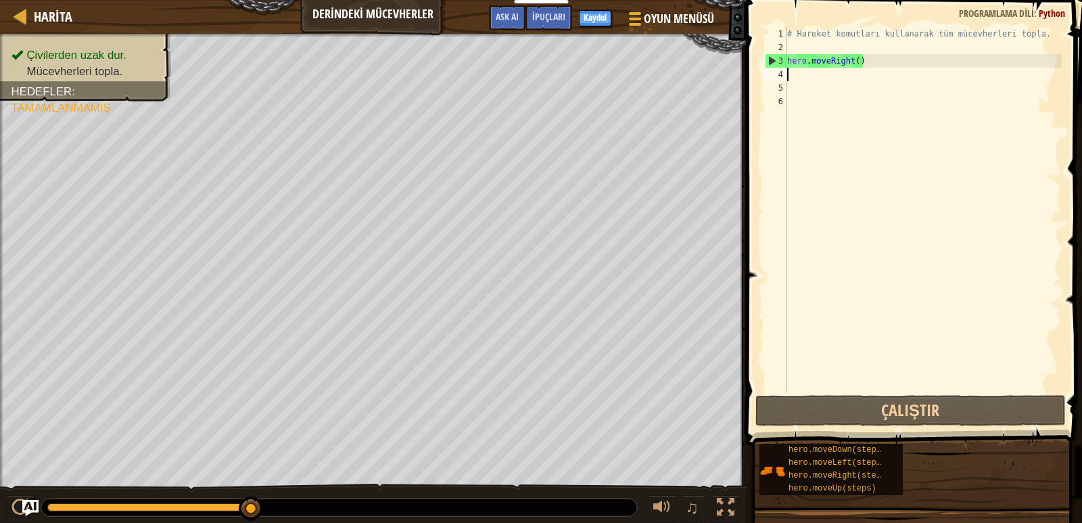
type textarea "h"
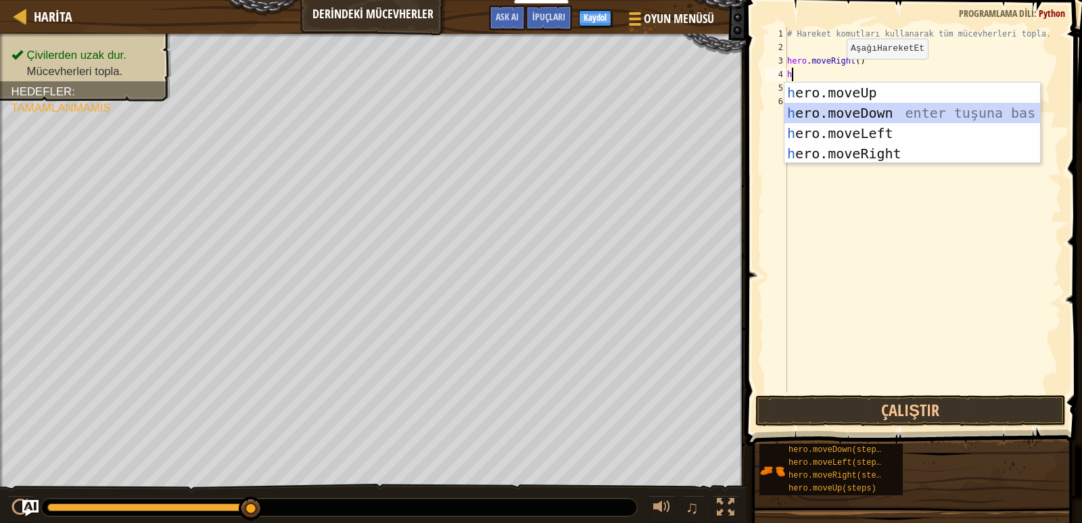
click at [850, 110] on div "h ero.moveUp enter tuşuna bas h ero.moveDown enter tuşuna bas h ero.moveLeft en…" at bounding box center [913, 144] width 256 height 122
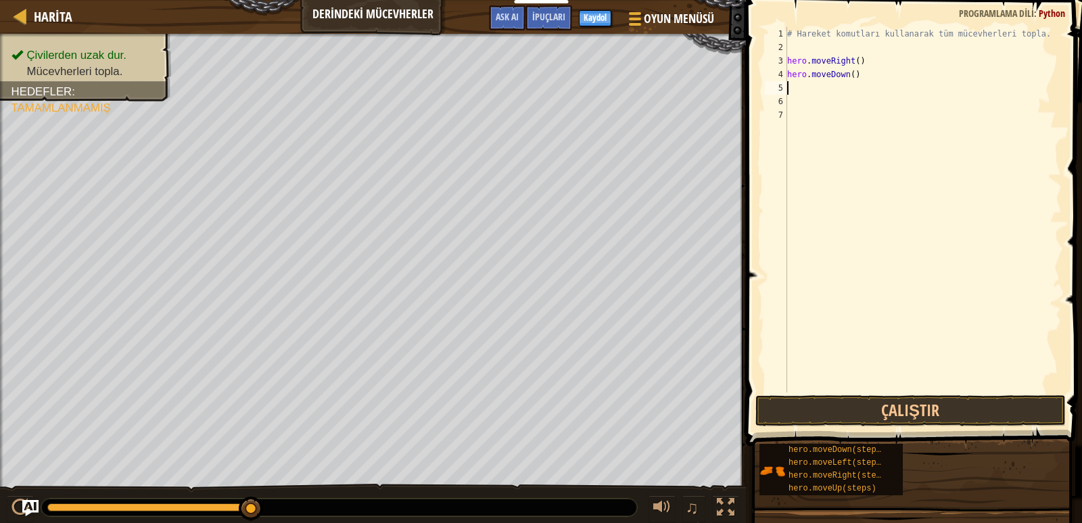
type textarea "h"
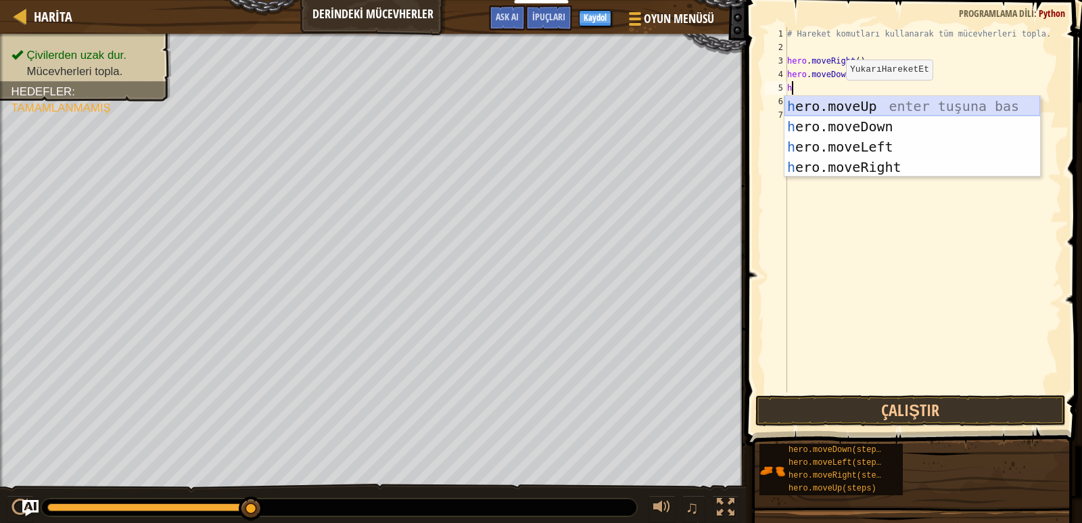
click at [837, 104] on div "h ero.moveUp enter tuşuna bas h ero.moveDown enter tuşuna bas h ero.moveLeft en…" at bounding box center [913, 157] width 256 height 122
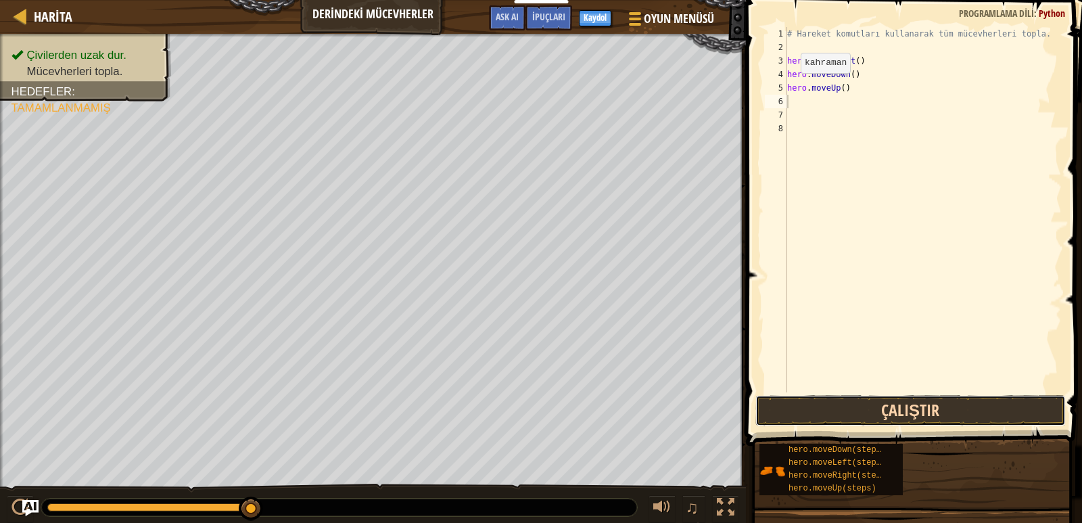
click at [778, 400] on button "Çalıştır" at bounding box center [911, 410] width 311 height 31
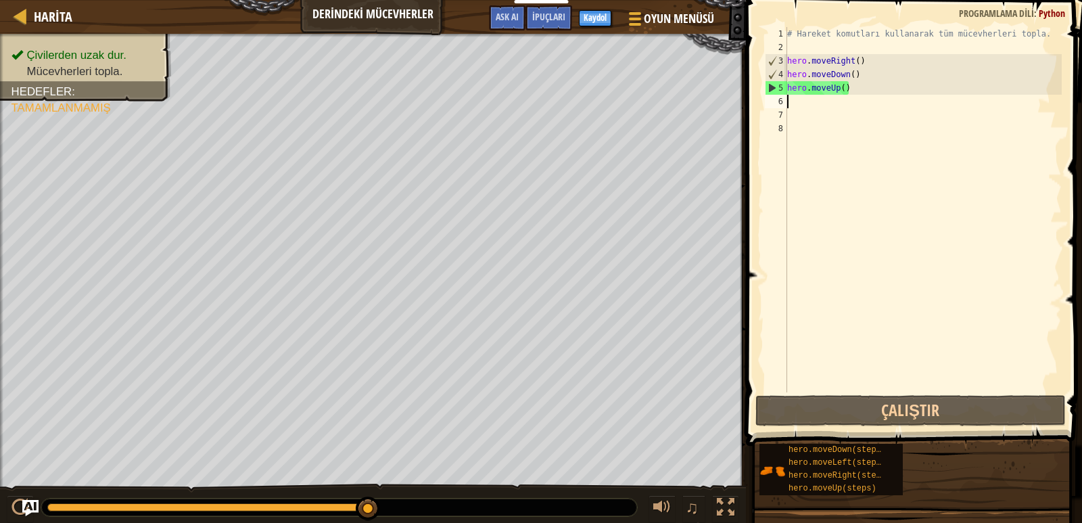
type textarea "h"
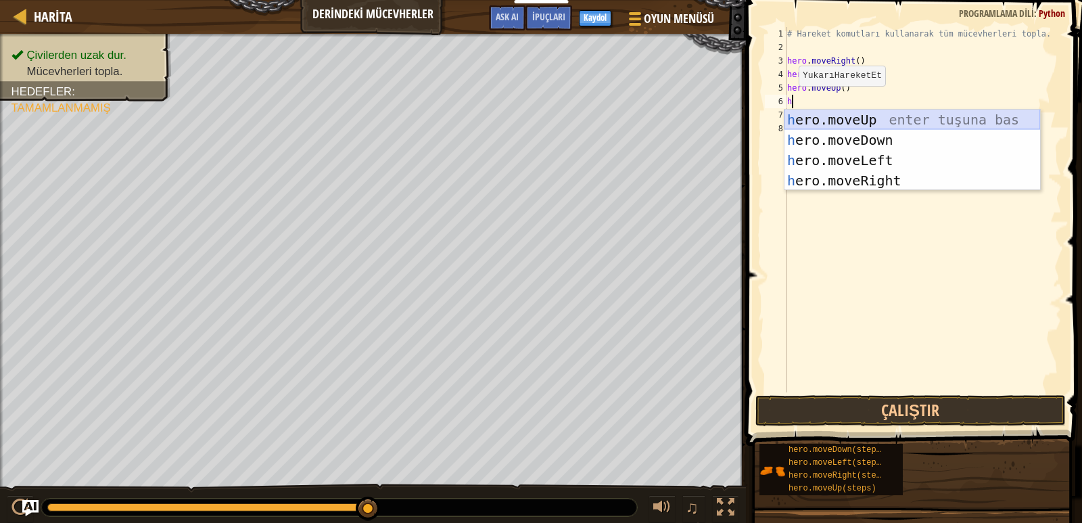
click at [847, 122] on div "h ero.moveUp enter tuşuna bas h ero.moveDown enter tuşuna bas h ero.moveLeft en…" at bounding box center [913, 171] width 256 height 122
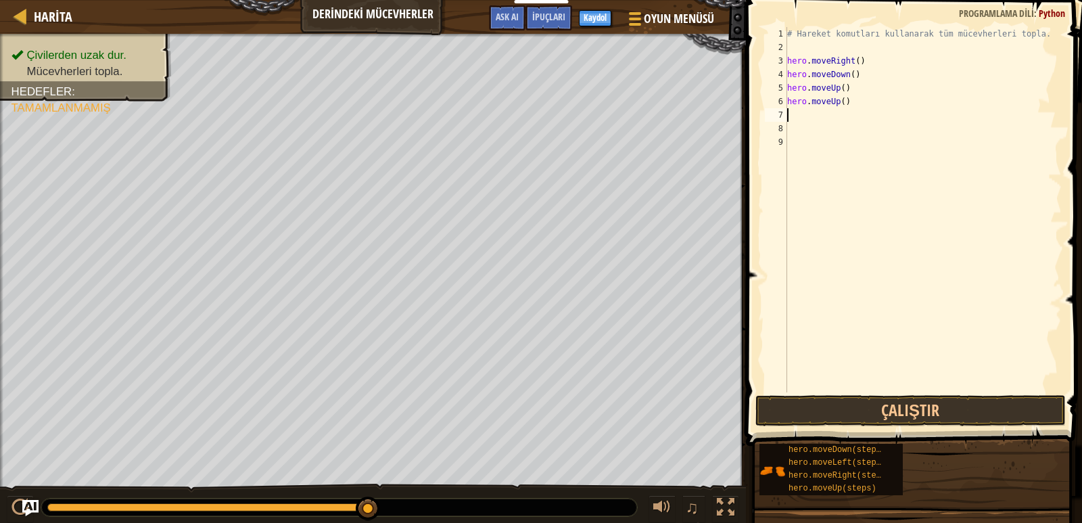
type textarea "h"
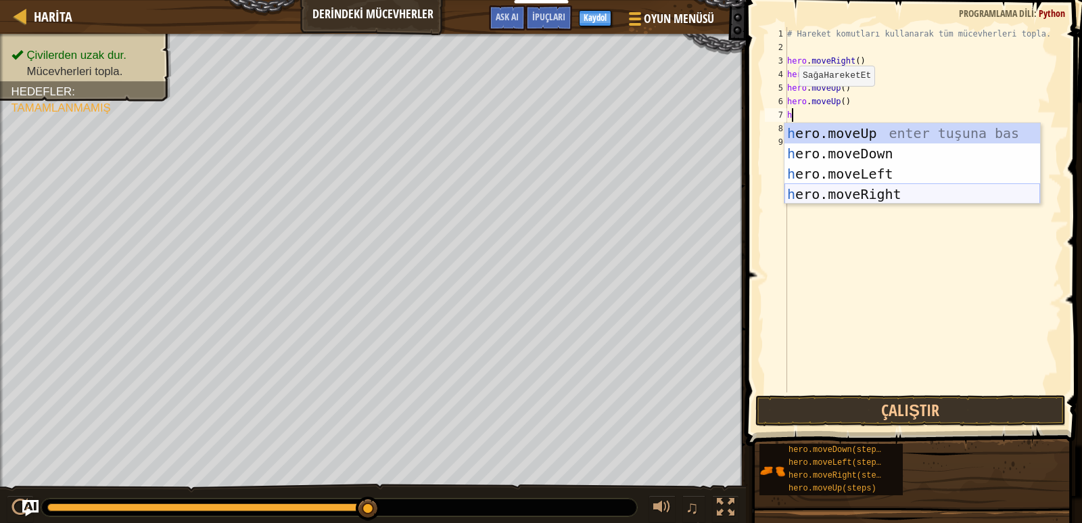
click at [862, 188] on div "h ero.moveUp enter tuşuna bas h ero.moveDown enter tuşuna bas h ero.moveLeft en…" at bounding box center [913, 184] width 256 height 122
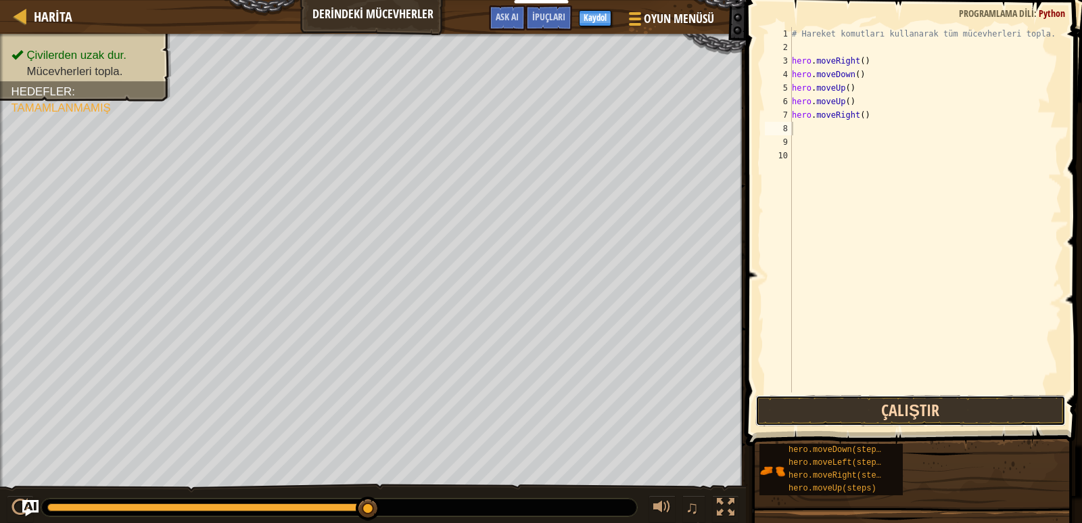
click at [813, 417] on button "Çalıştır" at bounding box center [911, 410] width 311 height 31
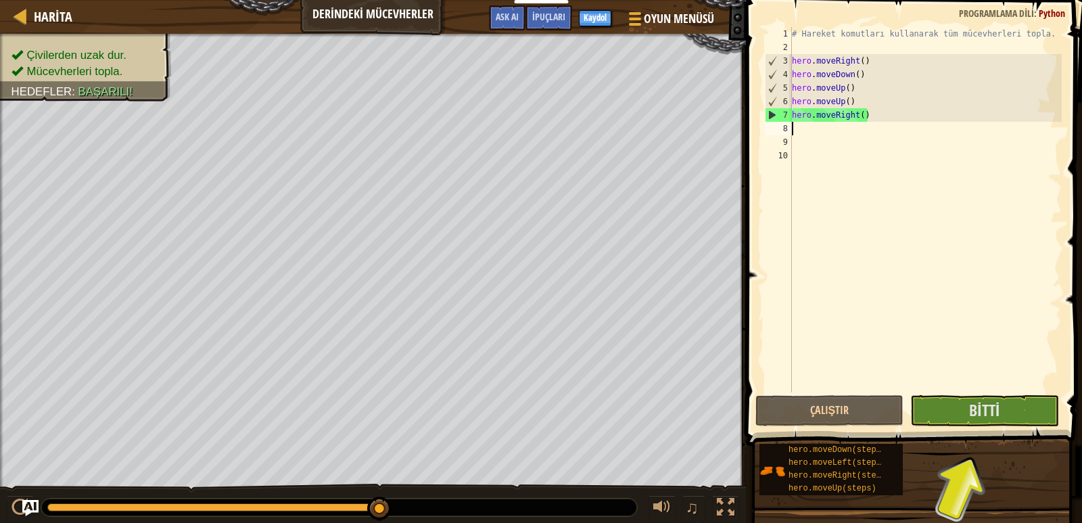
type textarea "h"
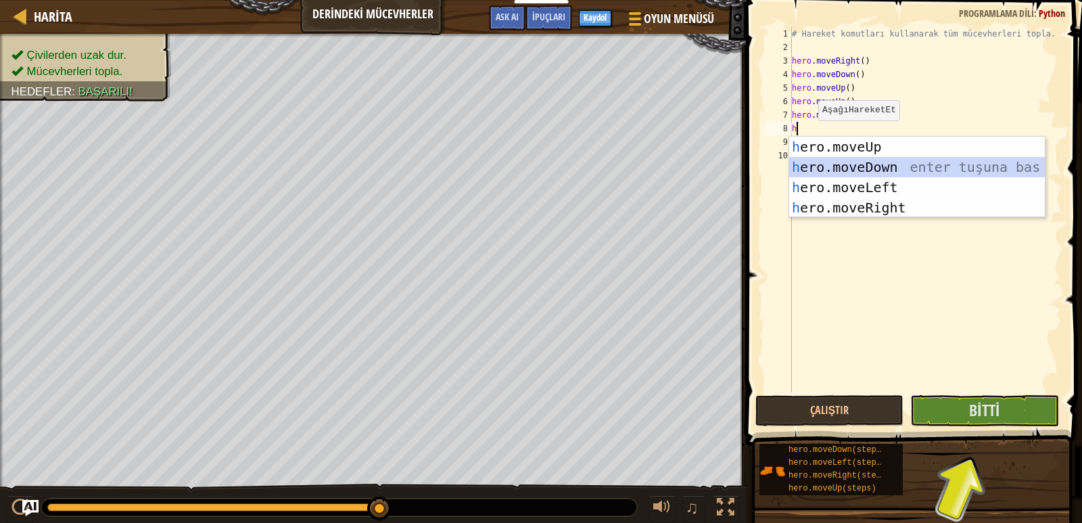
click at [856, 167] on div "h ero.moveUp enter tuşuna bas h ero.moveDown enter tuşuna bas h ero.moveLeft en…" at bounding box center [917, 198] width 256 height 122
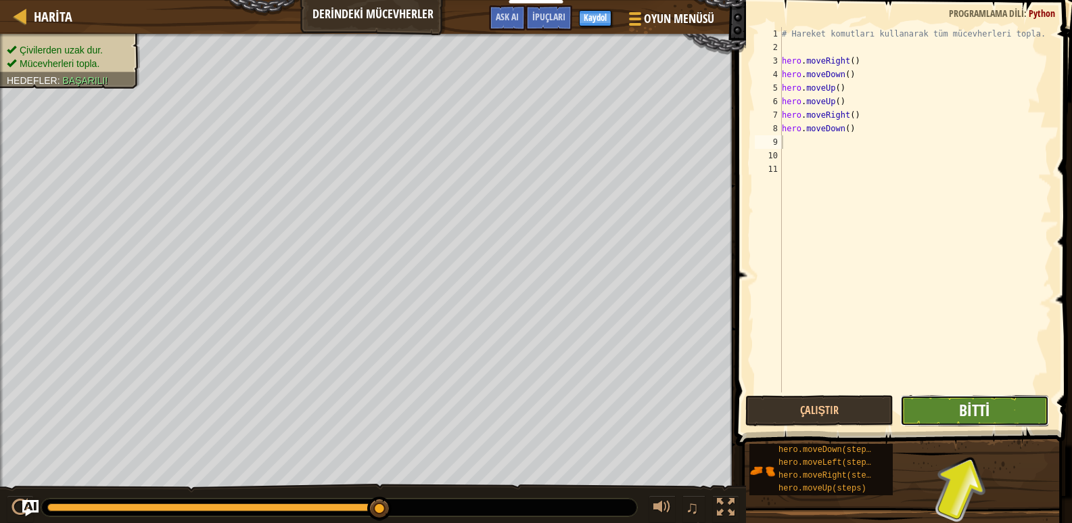
click at [983, 407] on span "Bitti" at bounding box center [974, 410] width 30 height 22
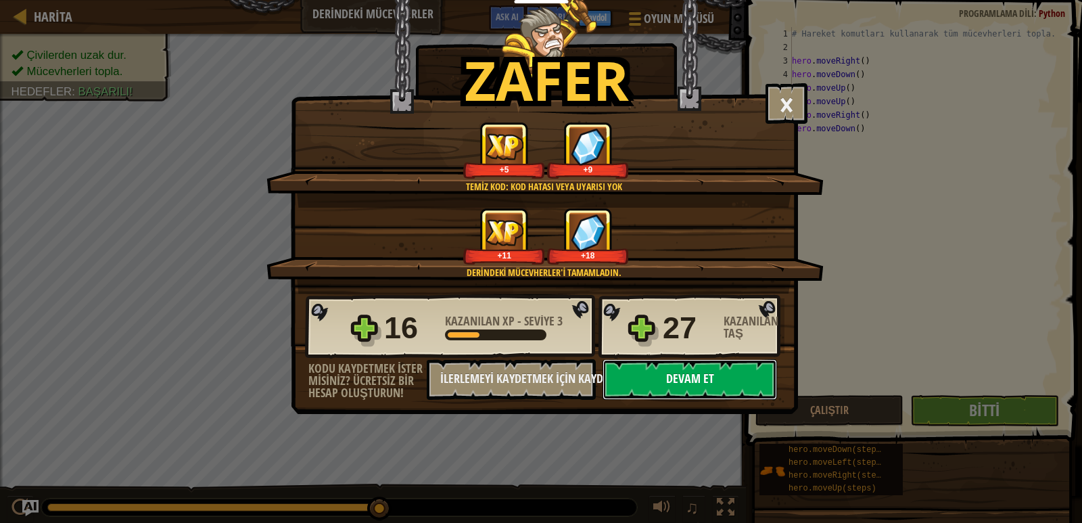
click at [747, 365] on button "Devam et" at bounding box center [690, 379] width 175 height 41
select select "tr"
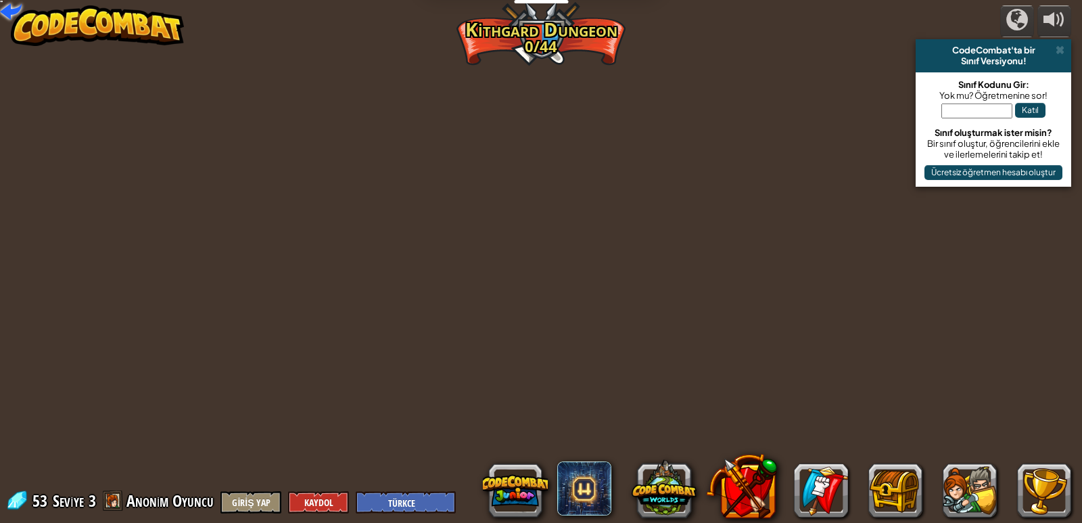
select select "tr"
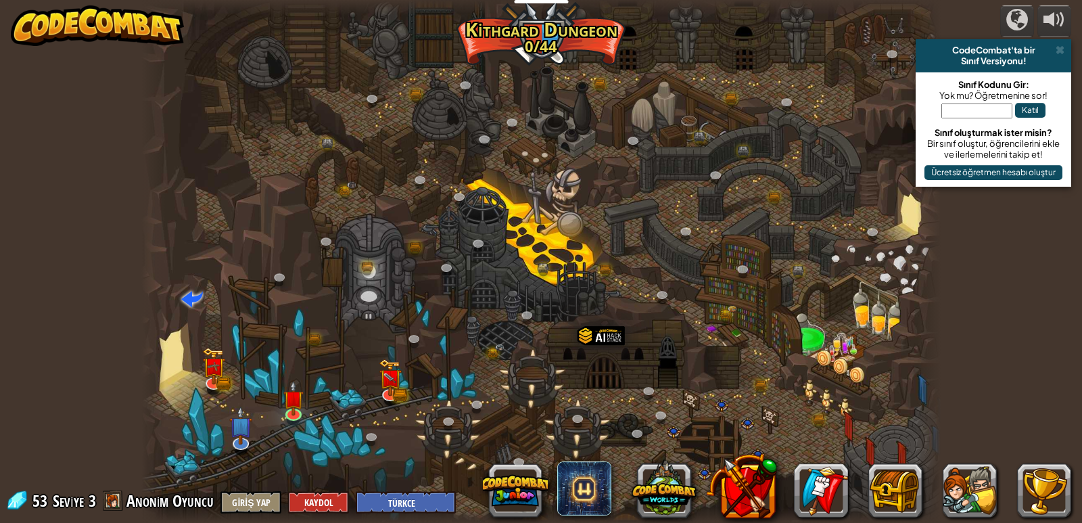
select select "tr"
click at [394, 387] on img at bounding box center [390, 371] width 20 height 45
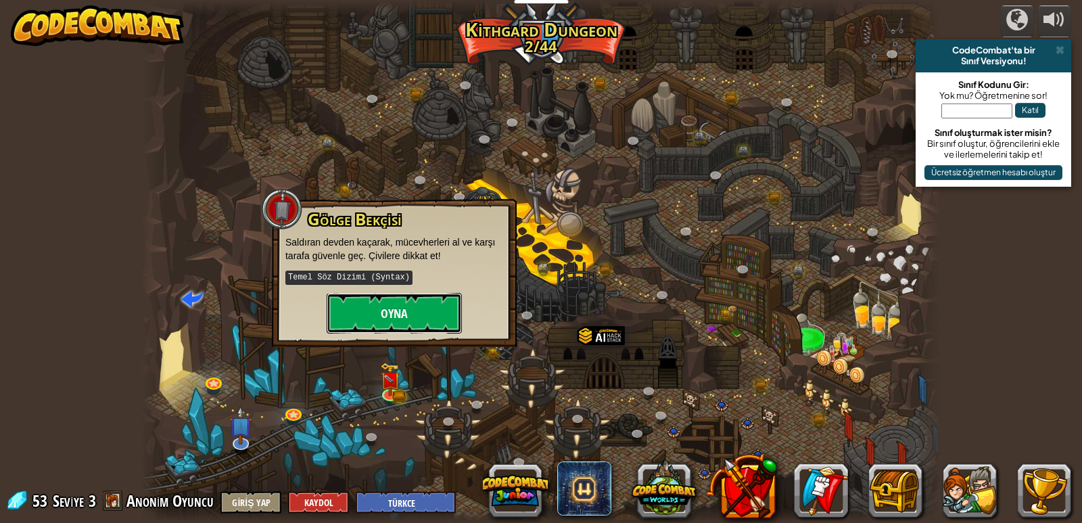
click at [384, 321] on button "Oyna" at bounding box center [394, 313] width 135 height 41
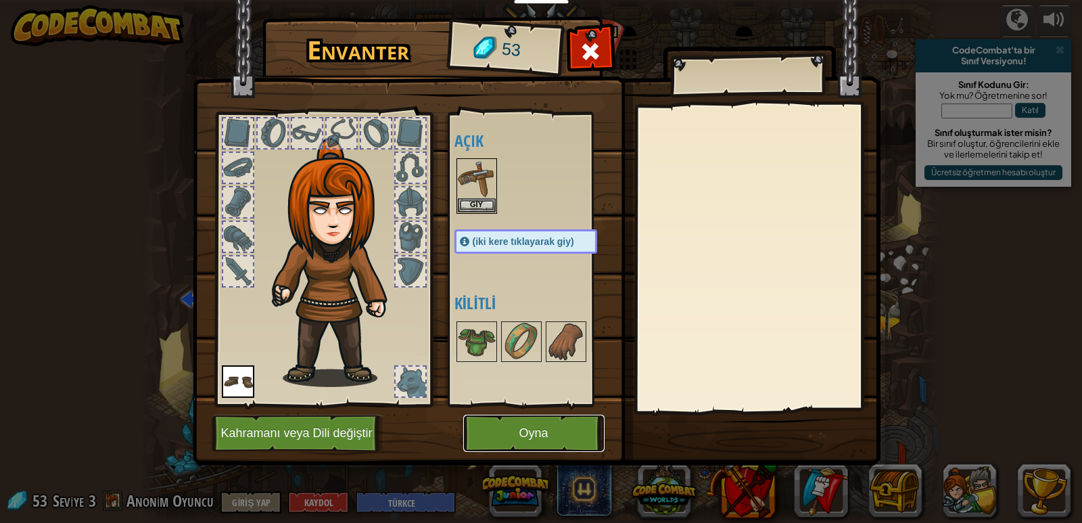
click at [523, 432] on button "Oyna" at bounding box center [533, 433] width 141 height 37
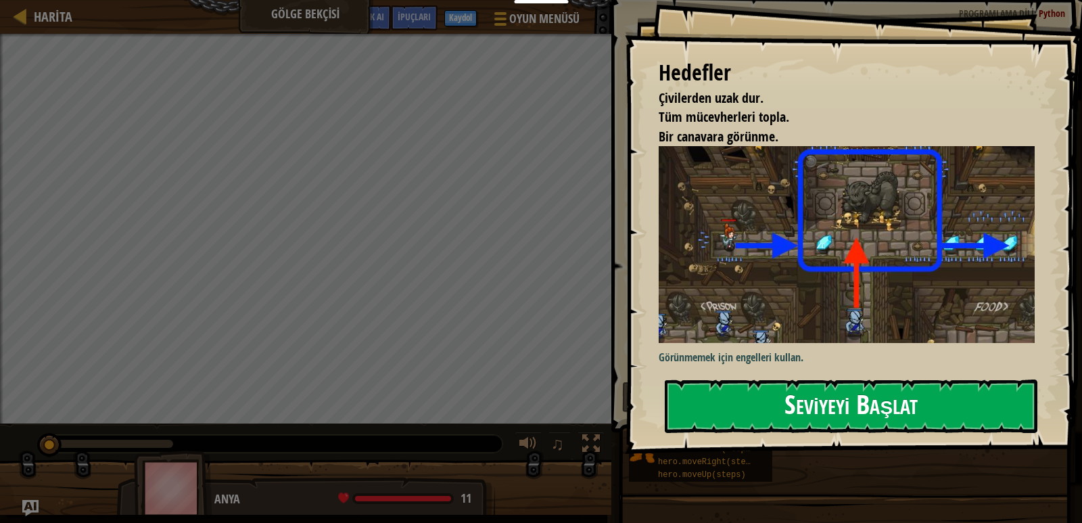
click at [708, 384] on button "Seviyeyi Başlat" at bounding box center [851, 406] width 373 height 53
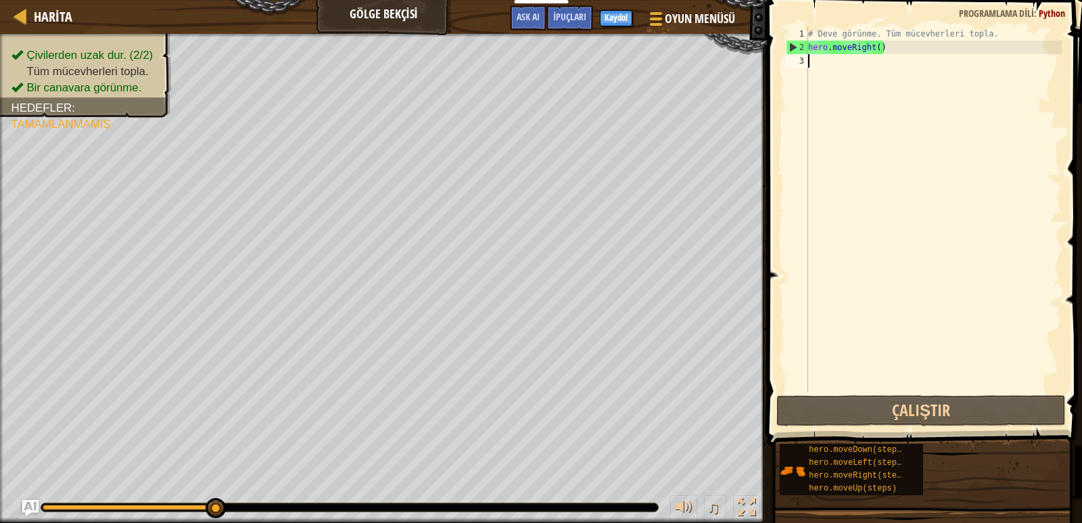
type textarea "h"
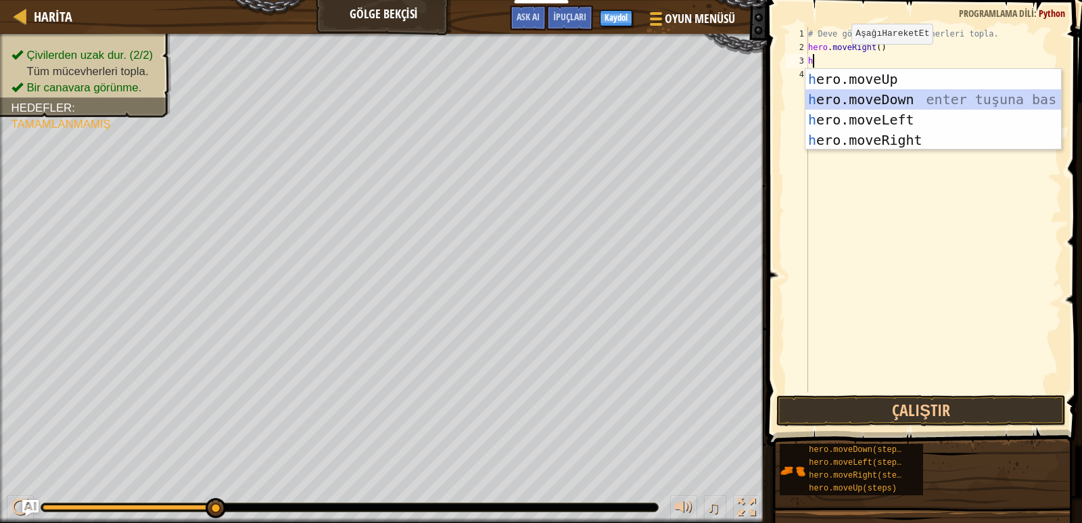
click at [863, 99] on div "h ero.moveUp enter tuşuna bas h ero.moveDown enter tuşuna bas h ero.moveLeft en…" at bounding box center [934, 130] width 256 height 122
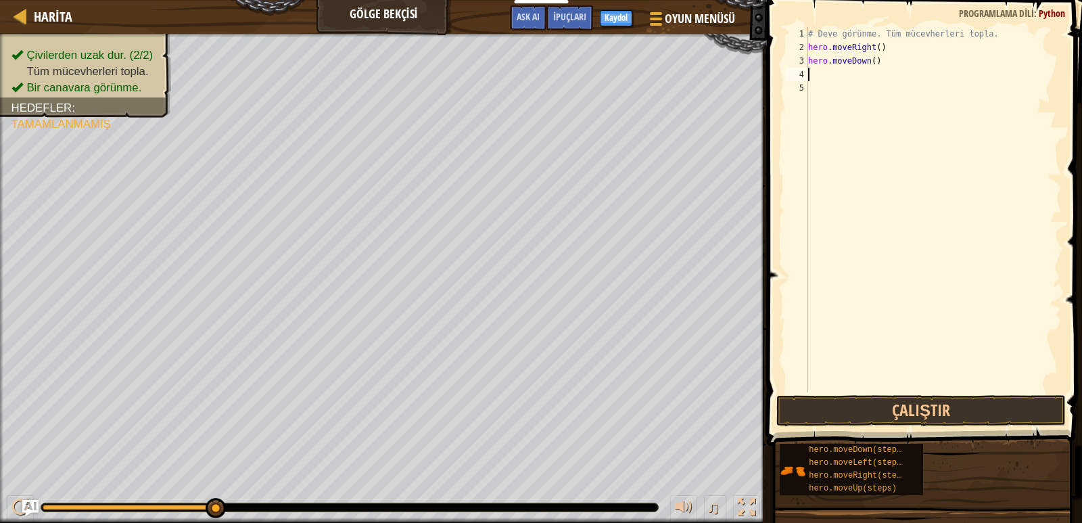
click at [894, 64] on div "# Deve görünme. Tüm mücevherleri topla. hero . moveRight ( ) hero . moveDown ( )" at bounding box center [934, 223] width 256 height 392
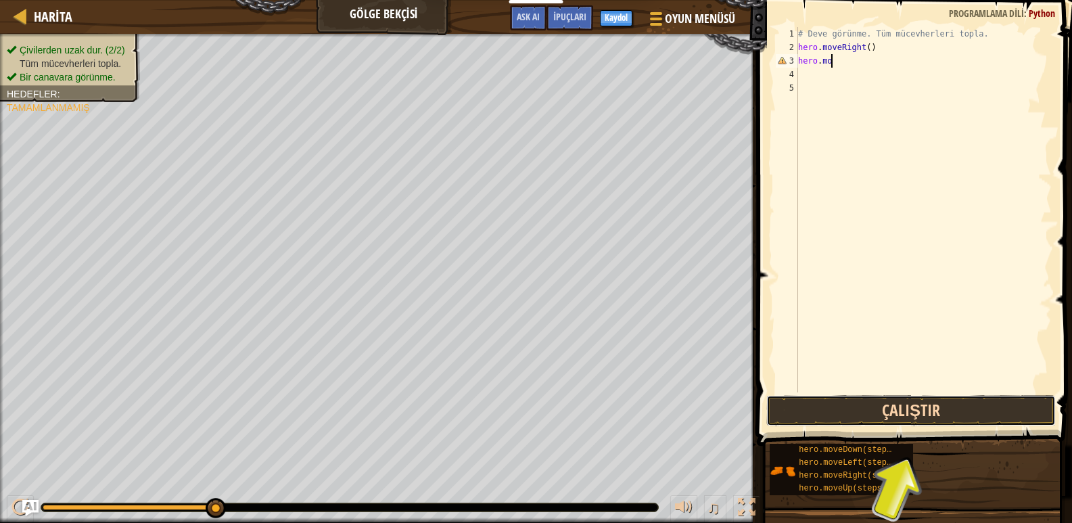
click at [945, 413] on button "Çalıştır" at bounding box center [911, 410] width 290 height 31
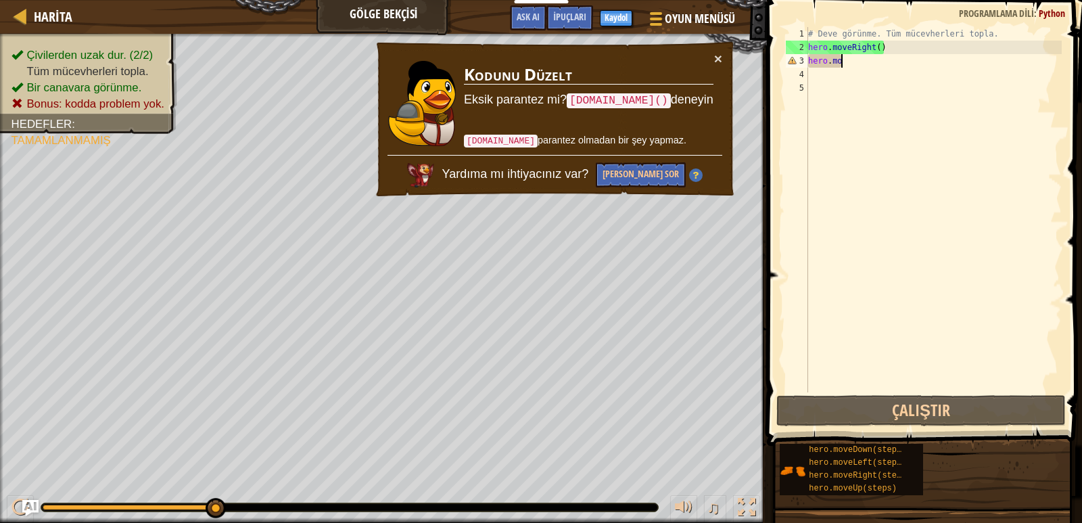
click at [855, 60] on div "# Deve görünme. Tüm mücevherleri topla. hero . moveRight ( ) hero . mo" at bounding box center [934, 223] width 256 height 392
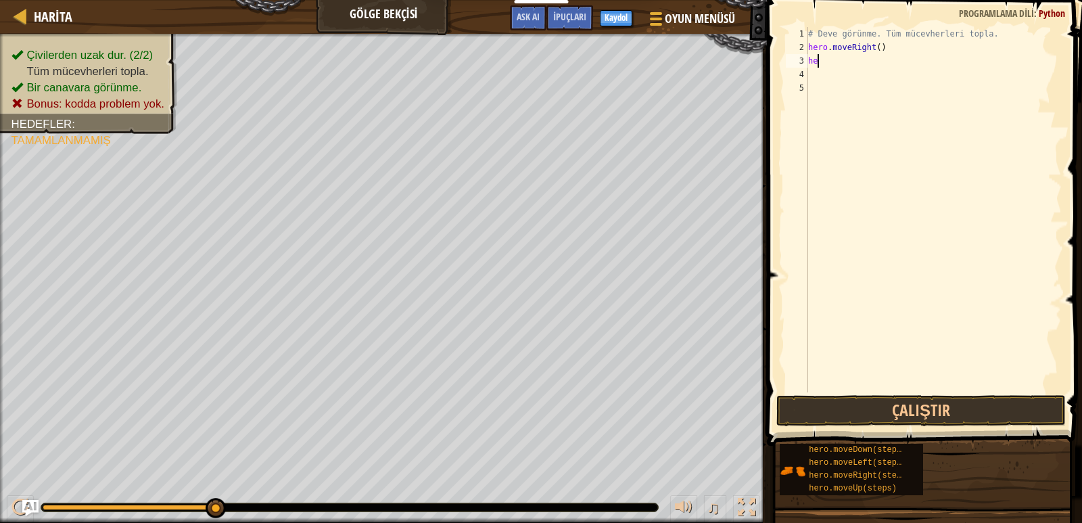
type textarea "h"
type textarea "g"
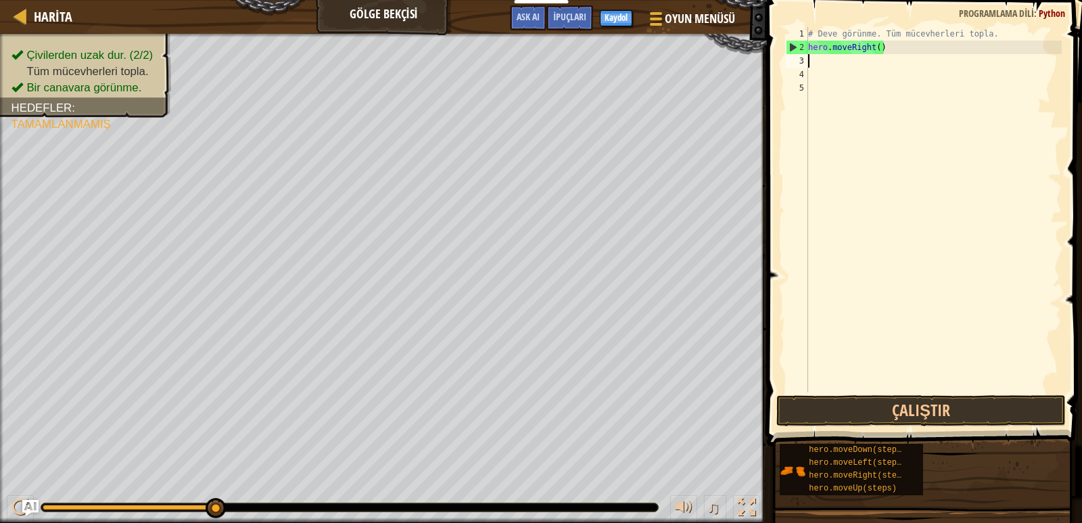
type textarea "h"
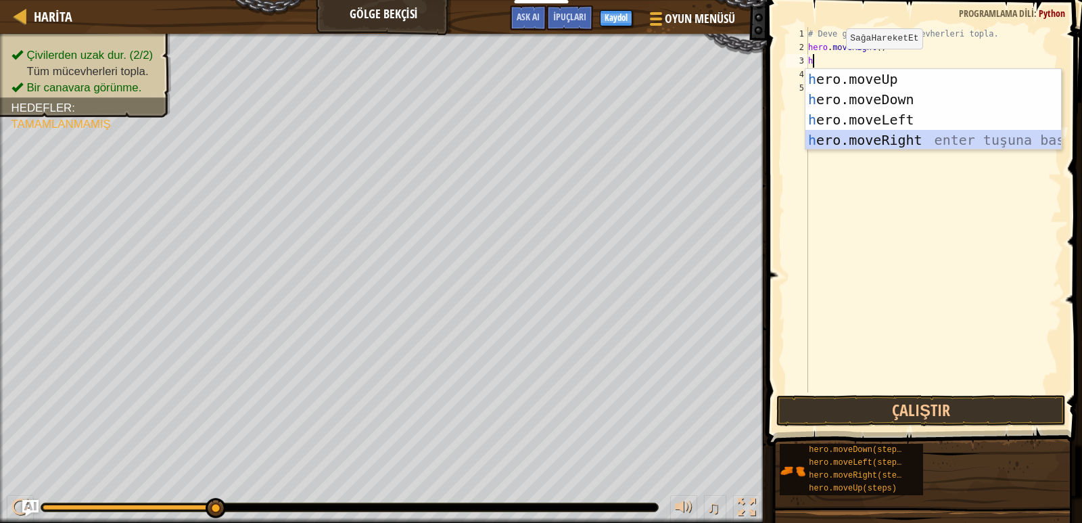
click at [841, 132] on div "h ero.moveUp enter tuşuna bas h ero.moveDown enter tuşuna bas h ero.moveLeft en…" at bounding box center [934, 130] width 256 height 122
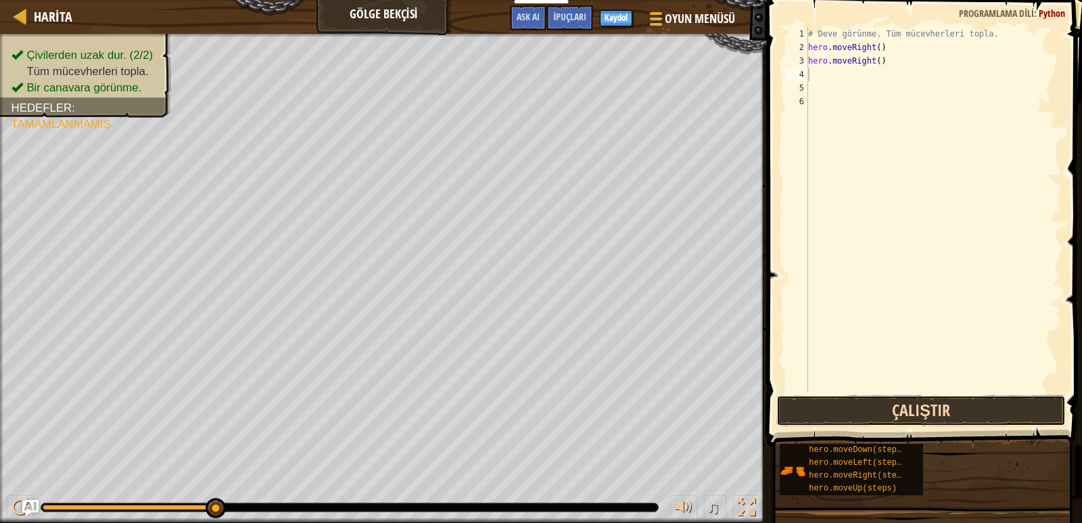
click at [890, 403] on button "Çalıştır" at bounding box center [922, 410] width 290 height 31
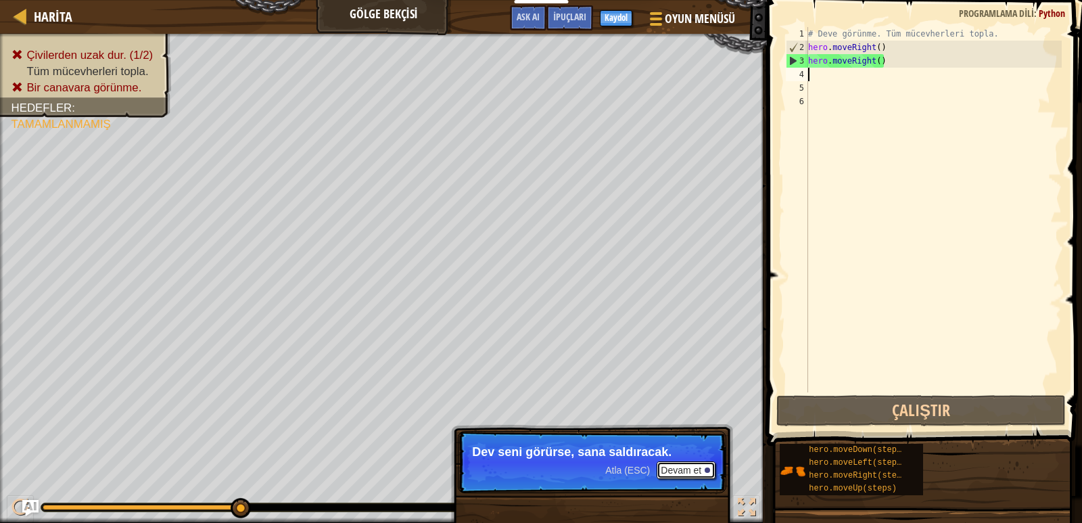
click at [689, 468] on button "Devam et" at bounding box center [686, 470] width 59 height 18
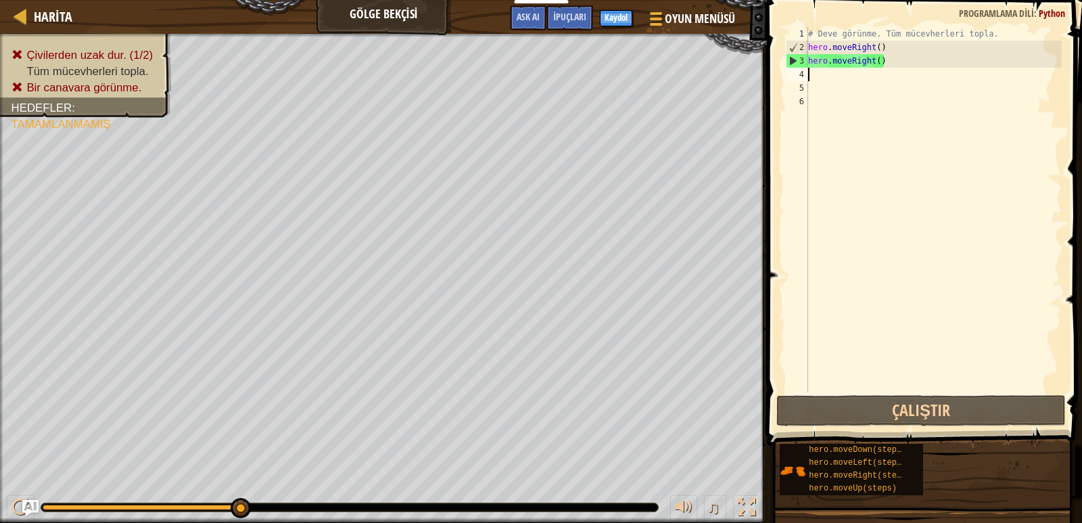
click at [883, 59] on div "# Deve görünme. Tüm mücevherleri topla. hero . moveRight ( ) hero . moveRight (…" at bounding box center [934, 223] width 256 height 392
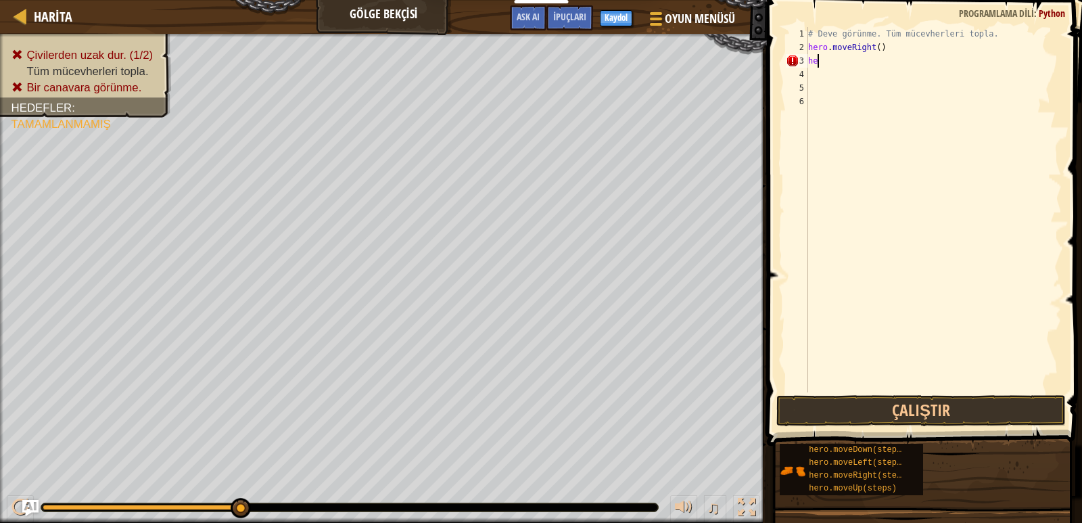
type textarea "h"
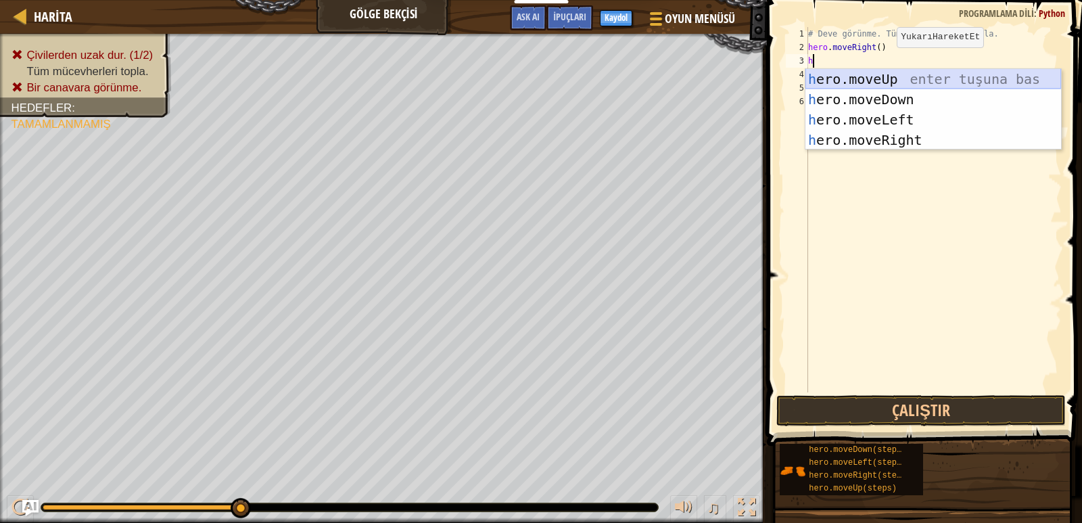
click at [871, 76] on div "h ero.moveUp enter tuşuna bas h ero.moveDown enter tuşuna bas h ero.moveLeft en…" at bounding box center [934, 130] width 256 height 122
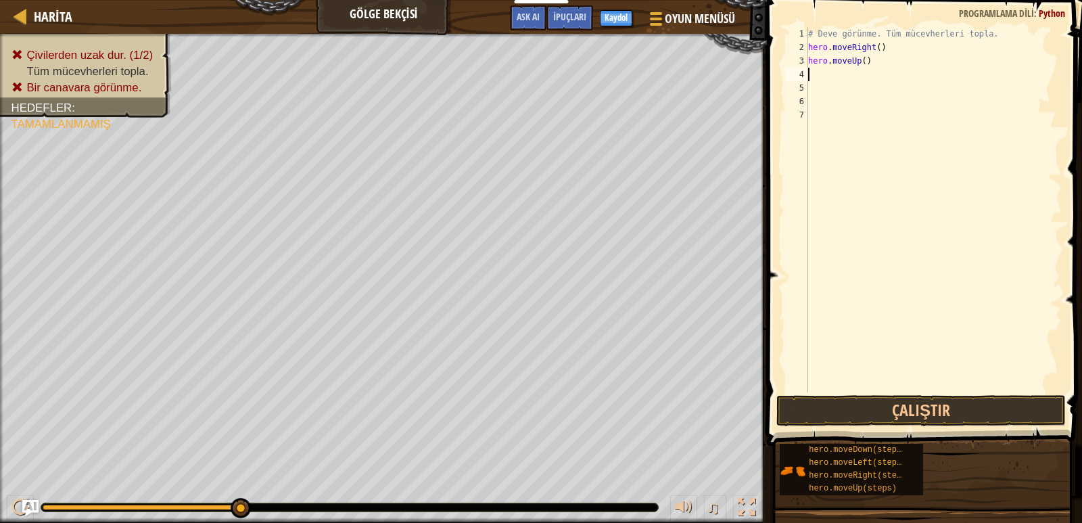
type textarea "h"
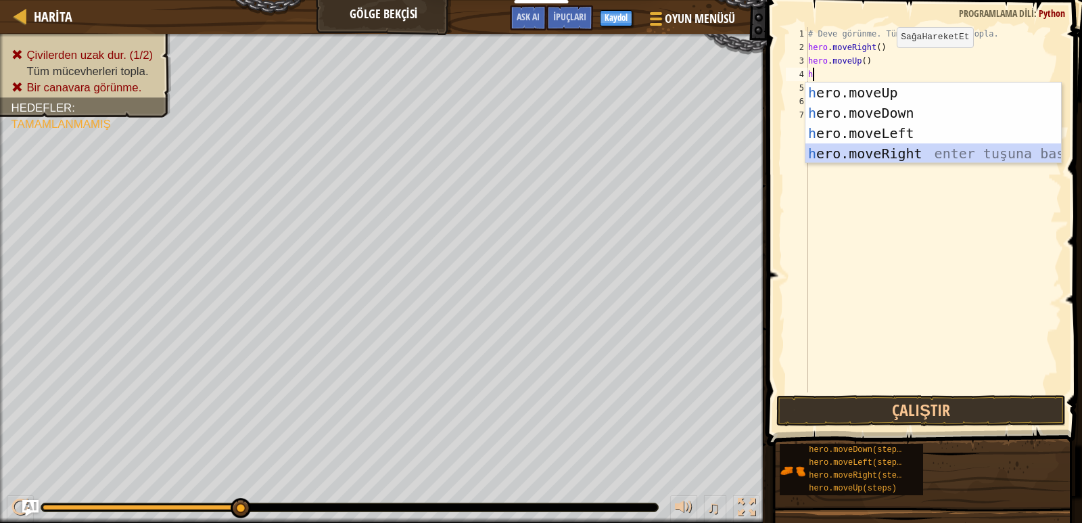
click at [853, 148] on div "h ero.moveUp enter tuşuna bas h ero.moveDown enter tuşuna bas h ero.moveLeft en…" at bounding box center [934, 144] width 256 height 122
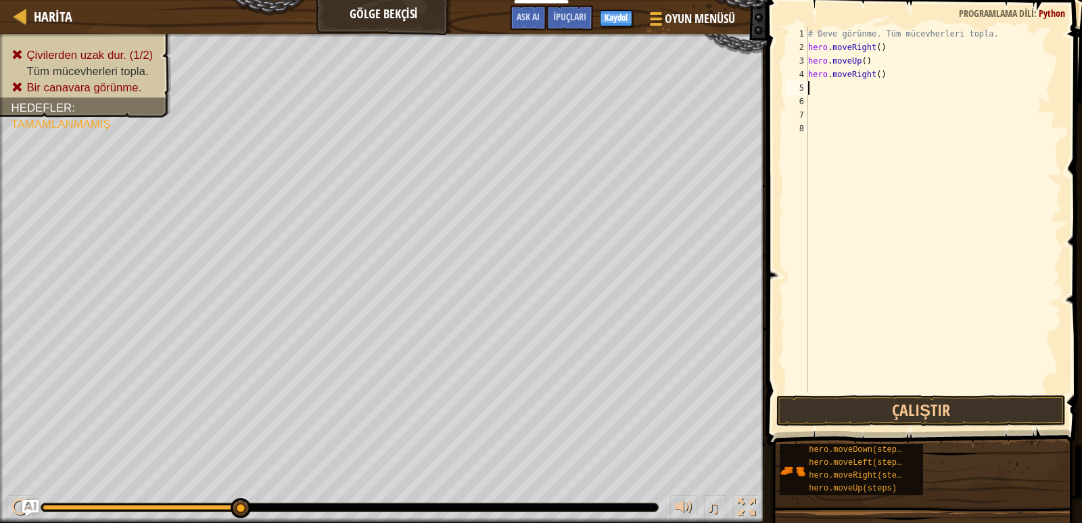
type textarea "h"
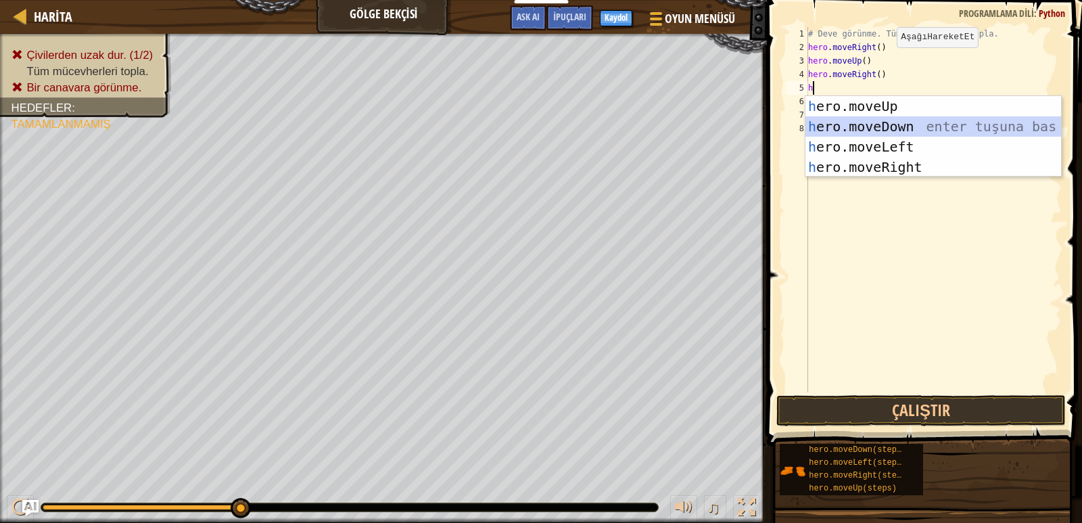
click at [846, 118] on div "h ero.moveUp enter tuşuna bas h ero.moveDown enter tuşuna bas h ero.moveLeft en…" at bounding box center [934, 157] width 256 height 122
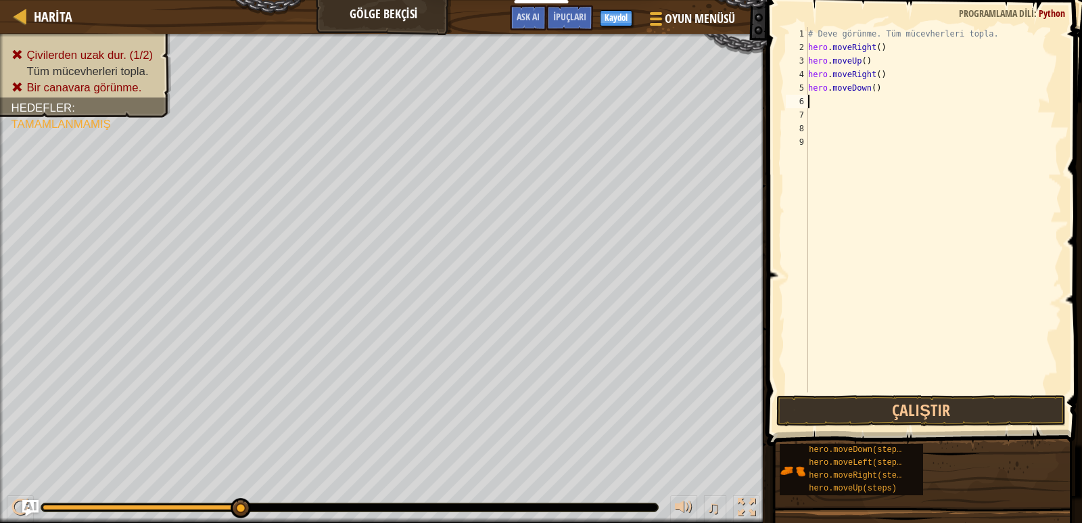
type textarea "h"
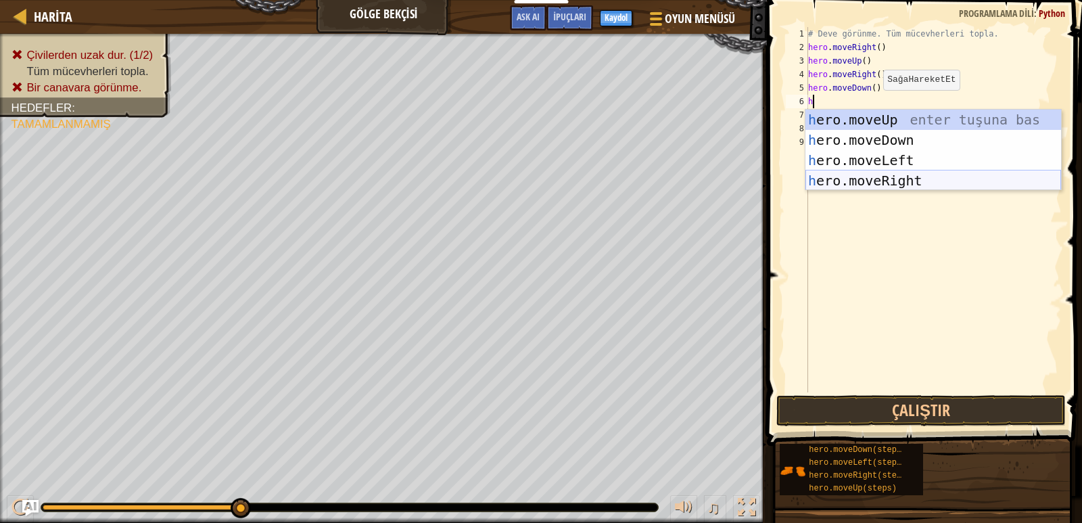
click at [868, 180] on div "h ero.moveUp enter tuşuna bas h ero.moveDown enter tuşuna bas h ero.moveLeft en…" at bounding box center [934, 171] width 256 height 122
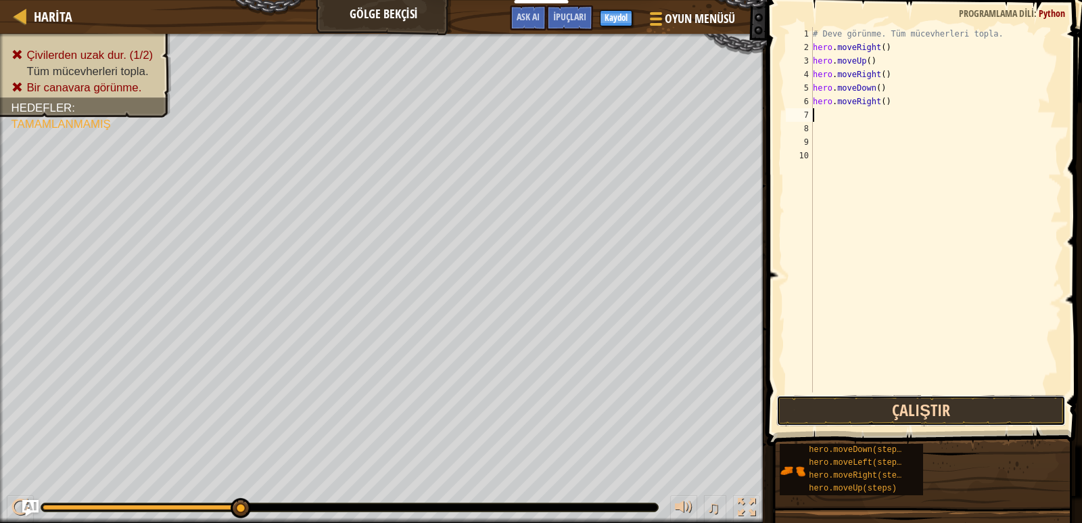
click at [856, 400] on button "Çalıştır" at bounding box center [922, 410] width 290 height 31
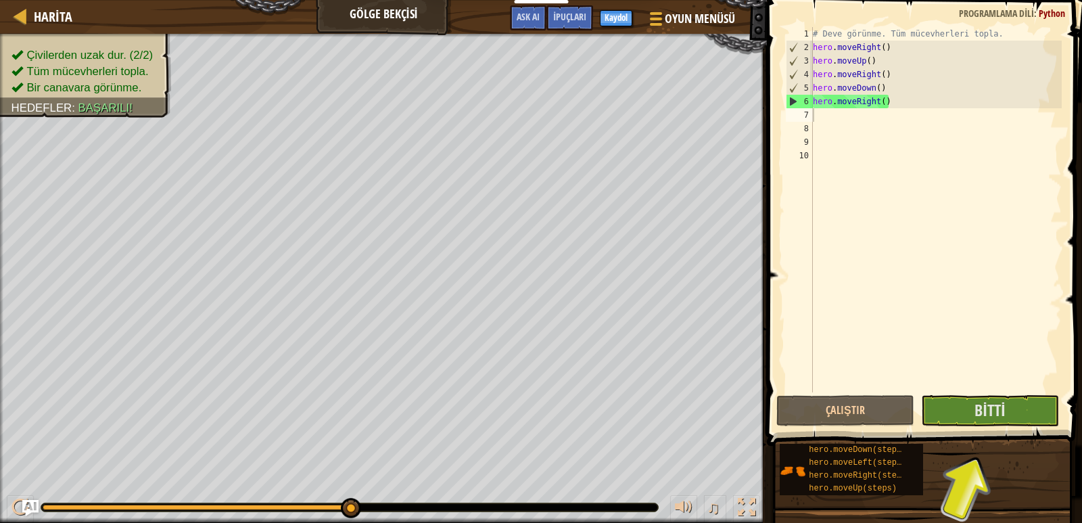
click at [917, 408] on div "Çalıştır Gönder Bitti" at bounding box center [922, 410] width 290 height 31
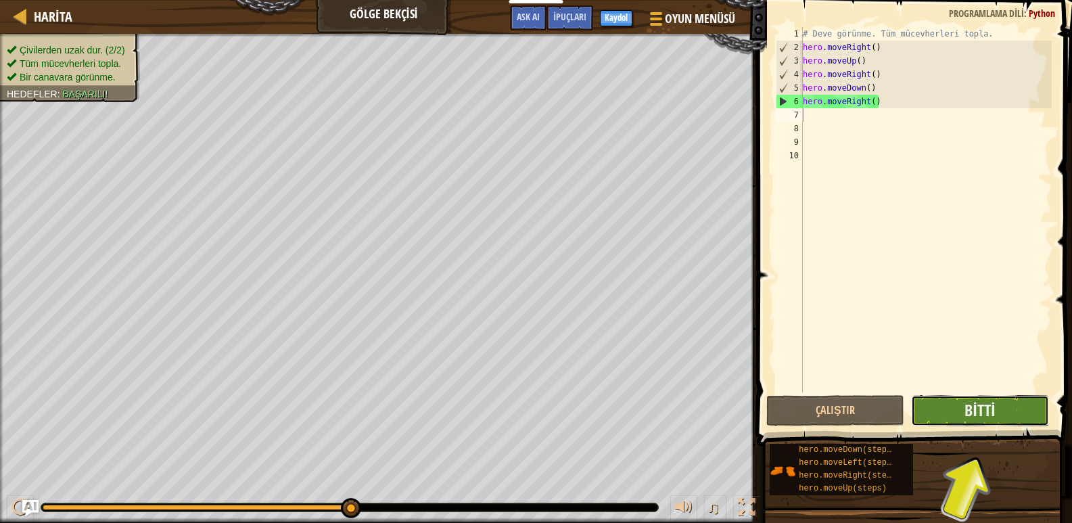
click at [921, 406] on button "Bitti" at bounding box center [980, 410] width 138 height 31
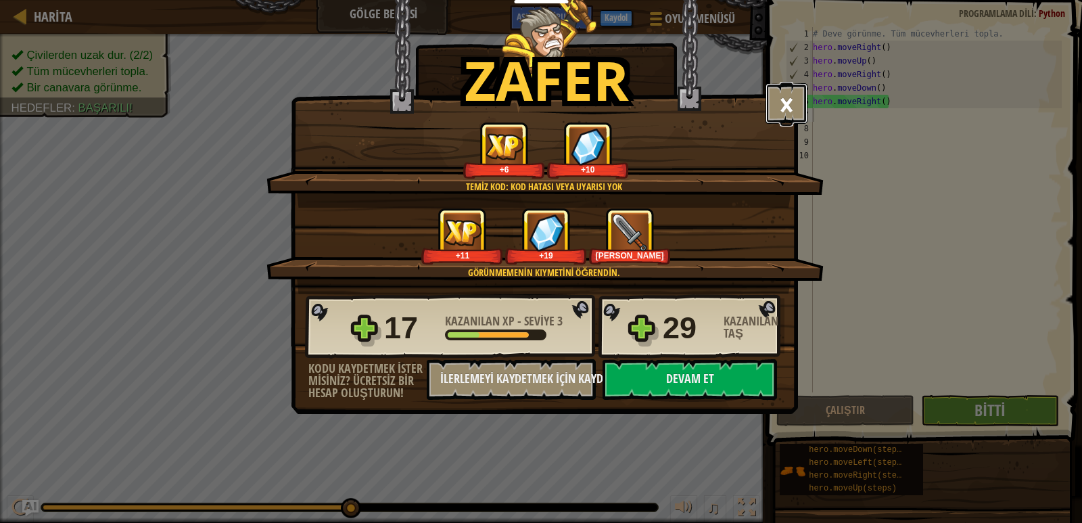
click at [791, 95] on button "×" at bounding box center [787, 103] width 42 height 41
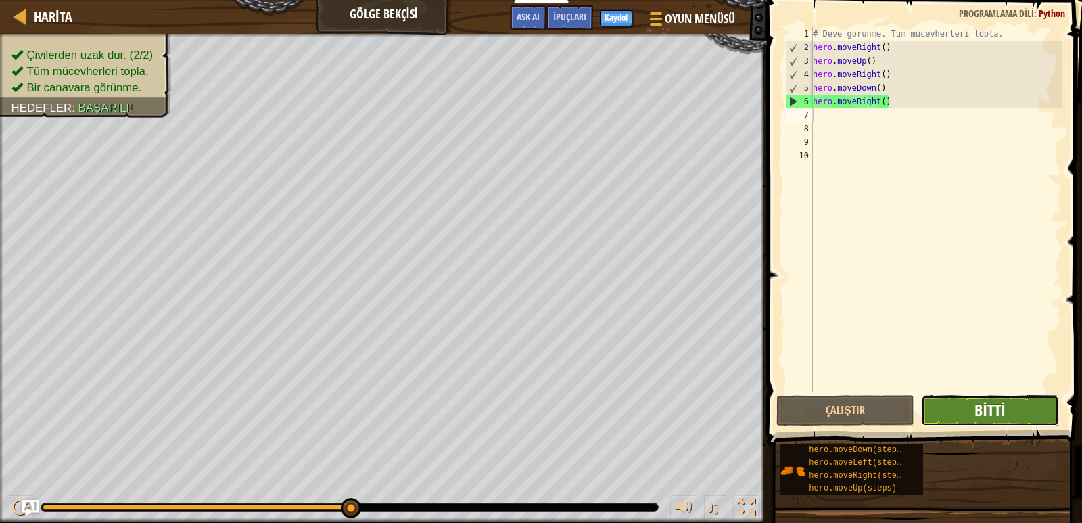
click at [975, 408] on button "Bitti" at bounding box center [990, 410] width 138 height 31
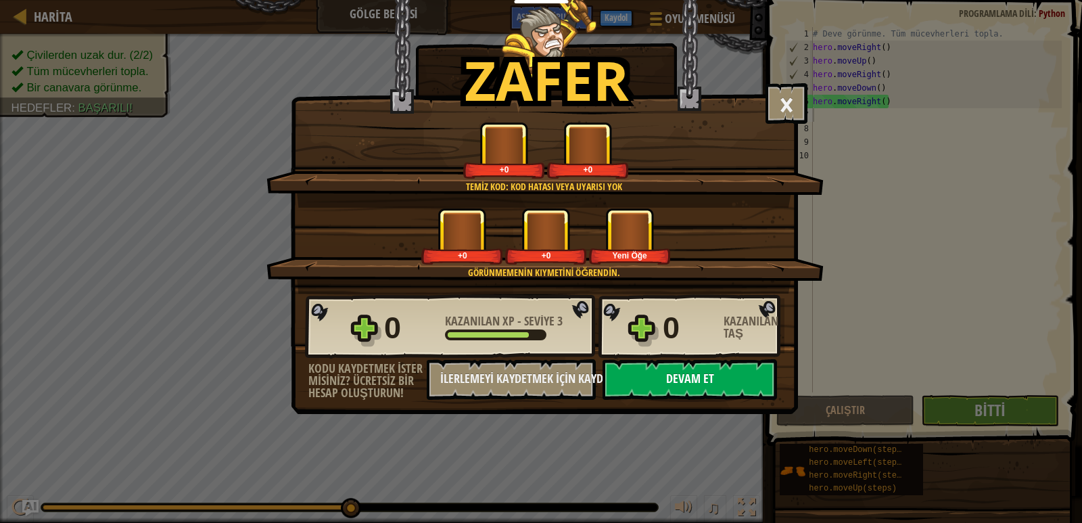
click at [681, 386] on button "Devam et" at bounding box center [690, 379] width 175 height 41
select select "tr"
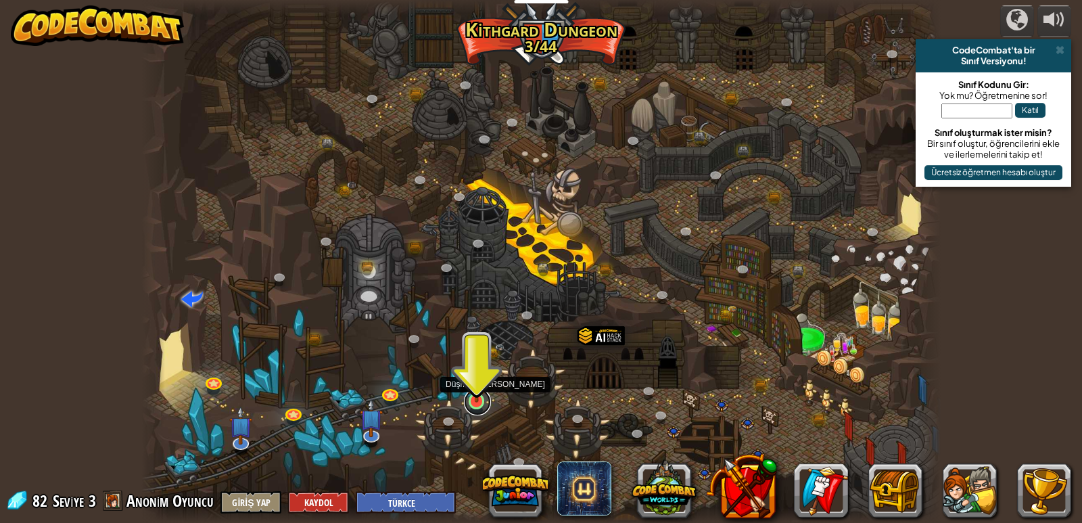
click at [478, 403] on link at bounding box center [477, 401] width 27 height 27
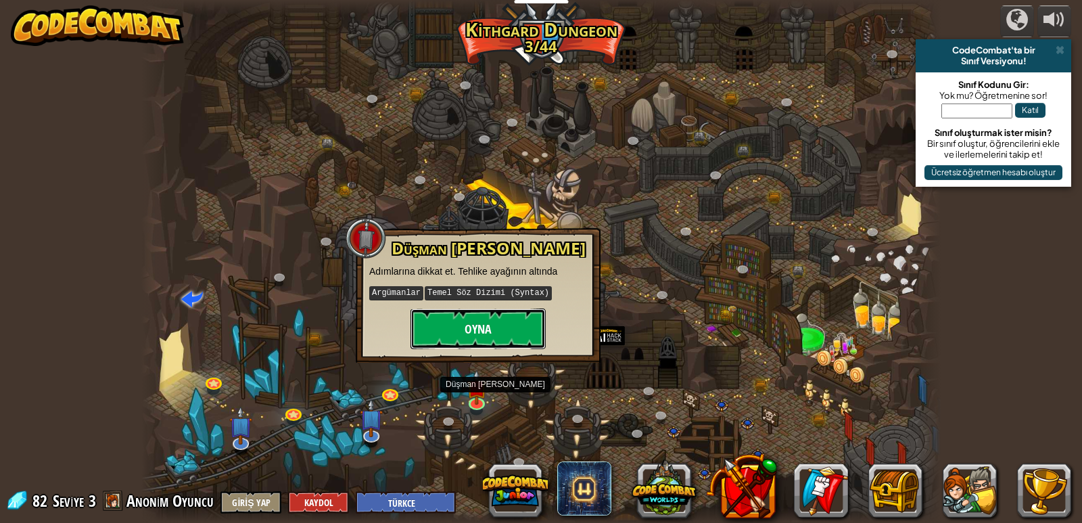
click at [469, 334] on button "Oyna" at bounding box center [478, 328] width 135 height 41
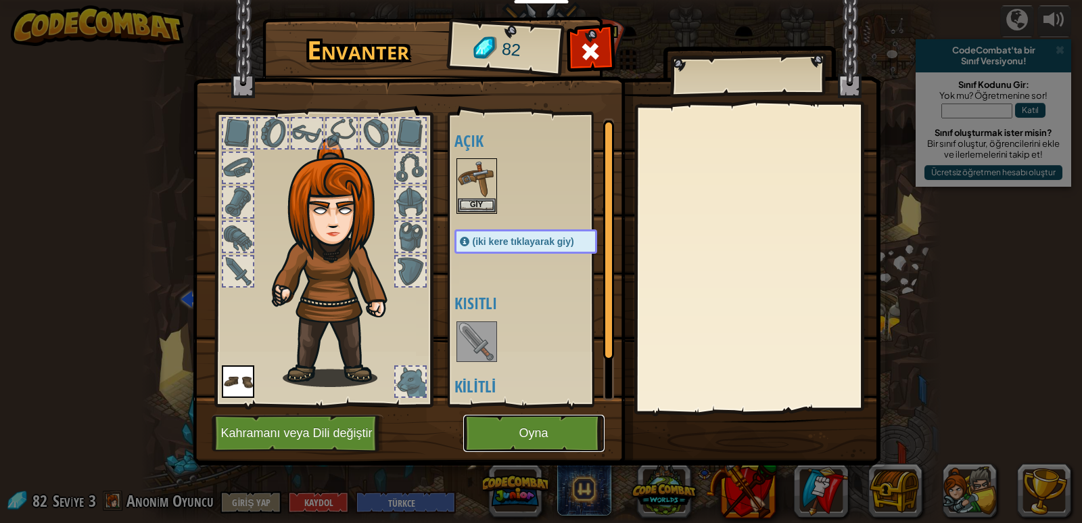
click at [526, 449] on button "Oyna" at bounding box center [533, 433] width 141 height 37
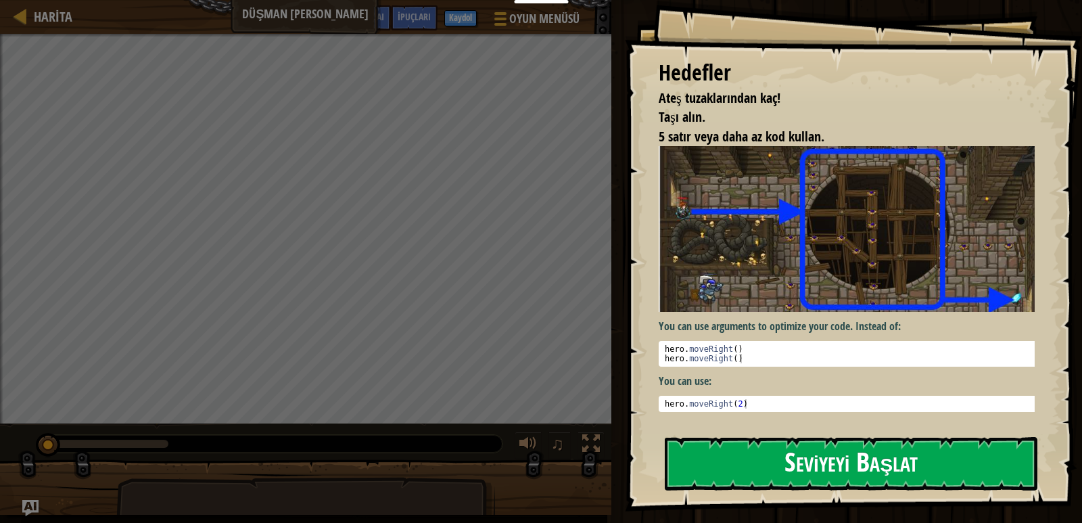
click at [819, 442] on button "Seviyeyi Başlat" at bounding box center [851, 463] width 373 height 53
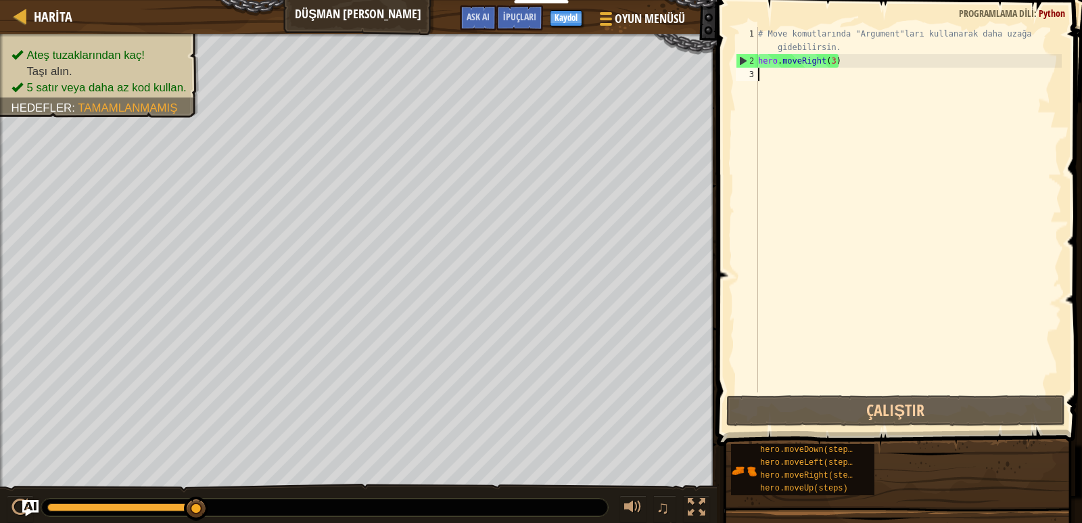
type textarea "h"
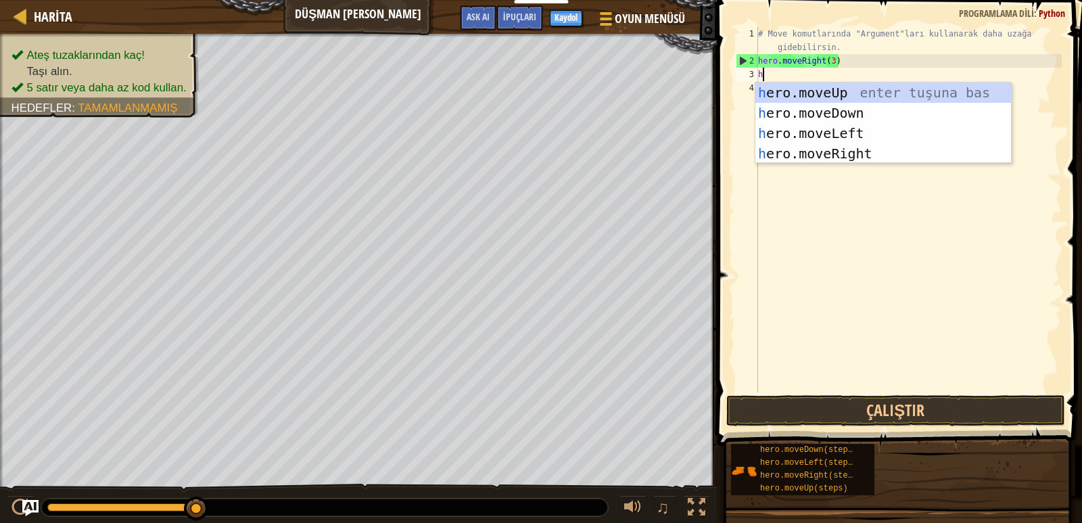
scroll to position [6, 0]
click at [832, 165] on div "# Move komutlarında "Argument"ları kullanarak daha uzağa gidebilirsin. hero . m…" at bounding box center [909, 230] width 306 height 406
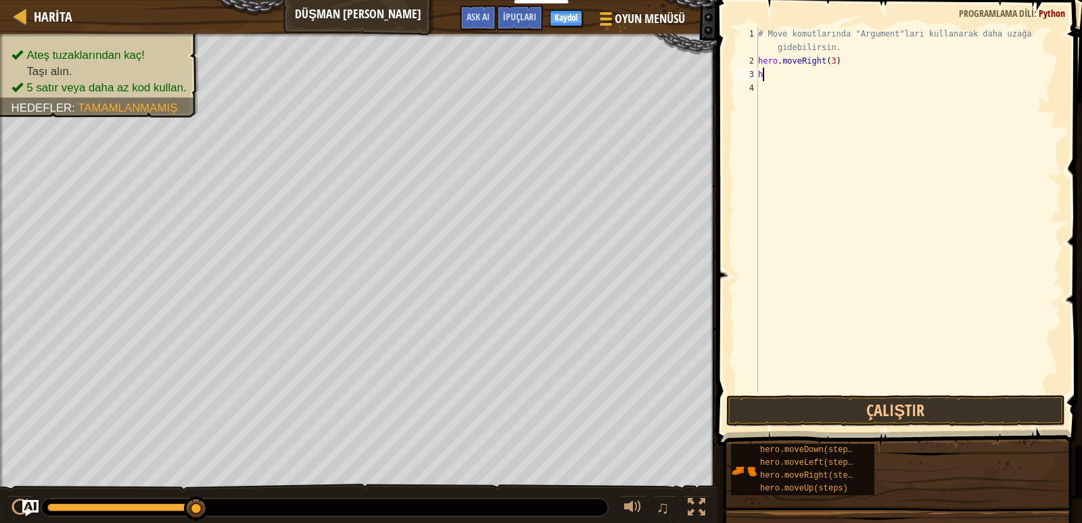
click at [771, 70] on div "# Move komutlarında "Argument"ları kullanarak daha uzağa gidebilirsin. hero . m…" at bounding box center [909, 230] width 306 height 406
type textarea "h"
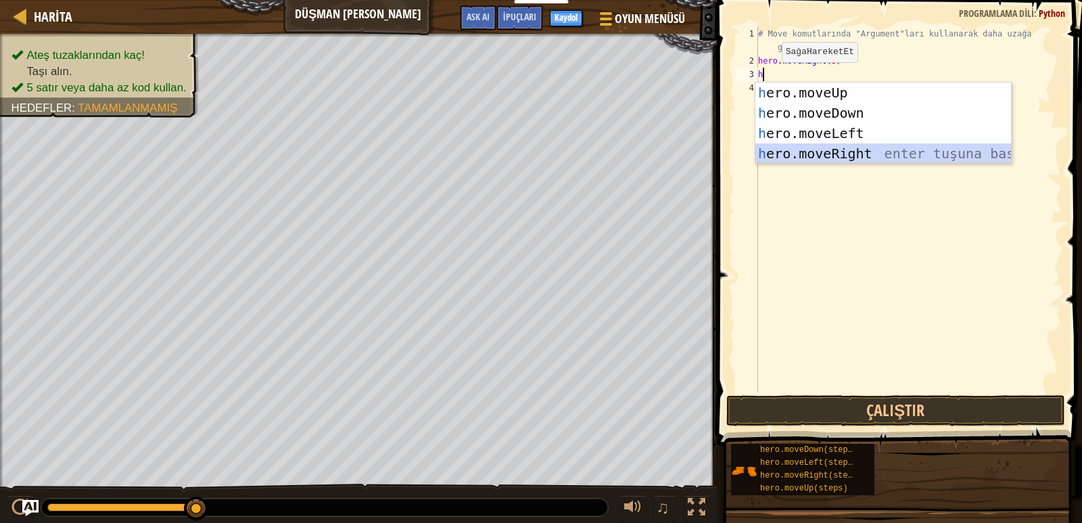
click at [825, 147] on div "h ero.moveUp enter tuşuna bas h ero.moveDown enter tuşuna bas h ero.moveLeft en…" at bounding box center [884, 144] width 256 height 122
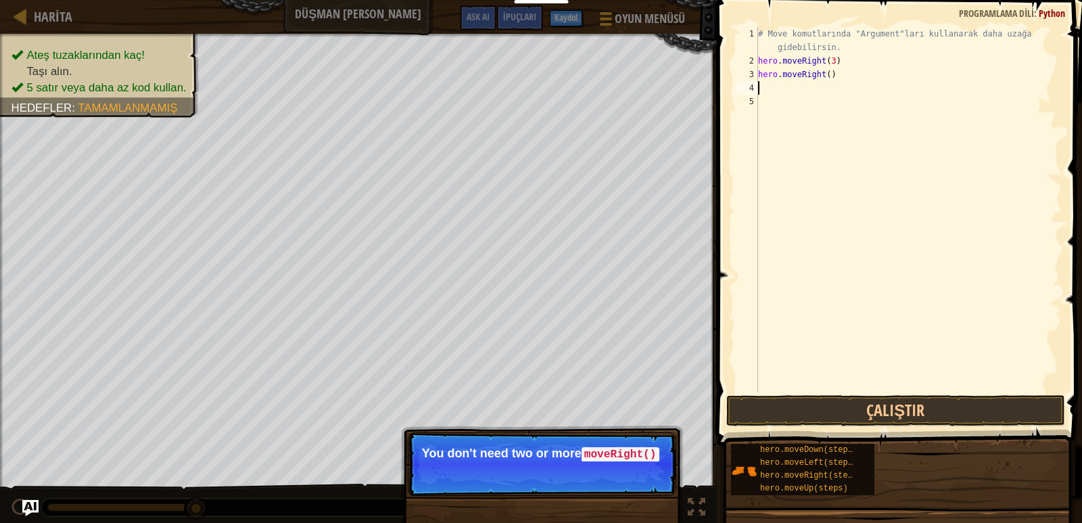
type textarea "h"
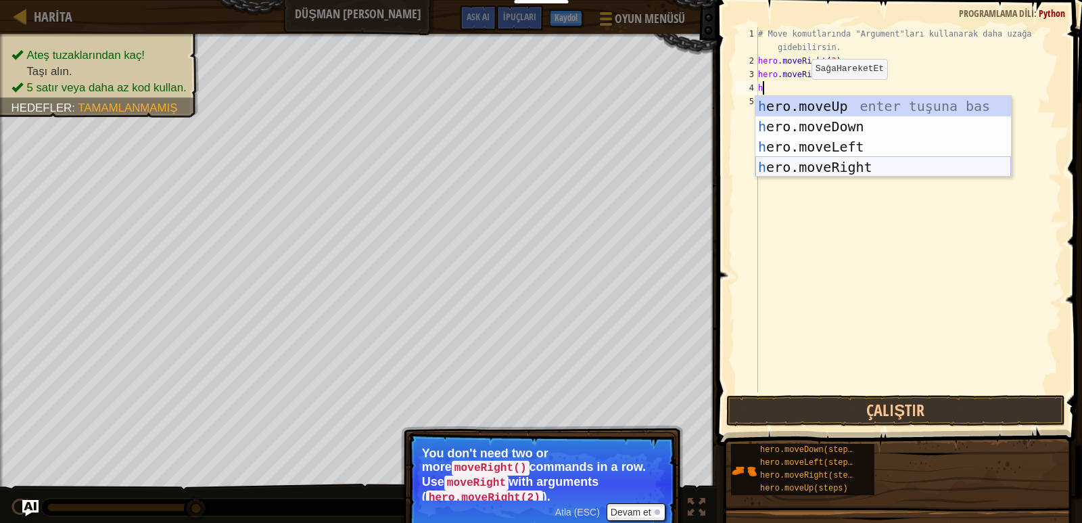
click at [819, 161] on div "h ero.moveUp enter tuşuna bas h ero.moveDown enter tuşuna bas h ero.moveLeft en…" at bounding box center [884, 157] width 256 height 122
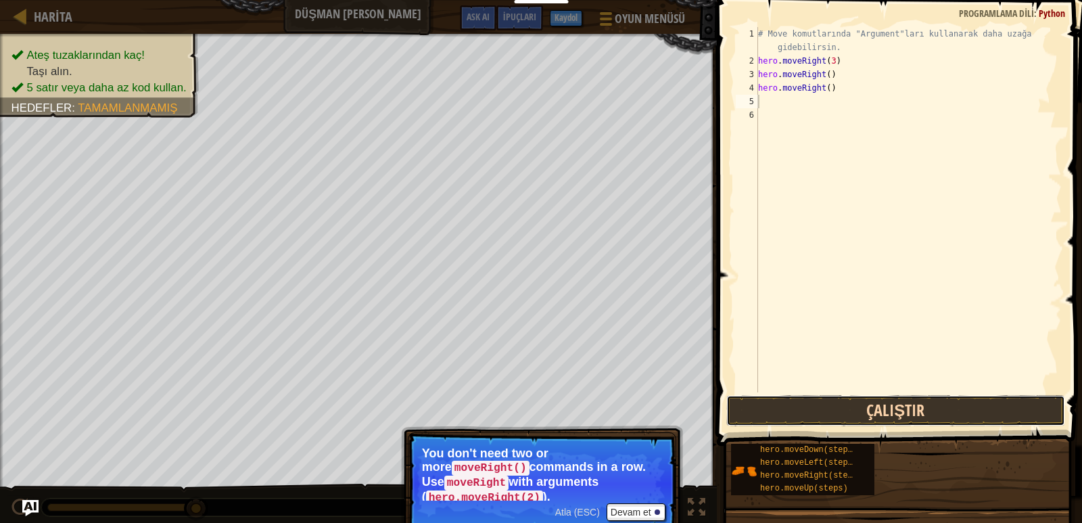
click at [856, 395] on button "Çalıştır" at bounding box center [896, 410] width 339 height 31
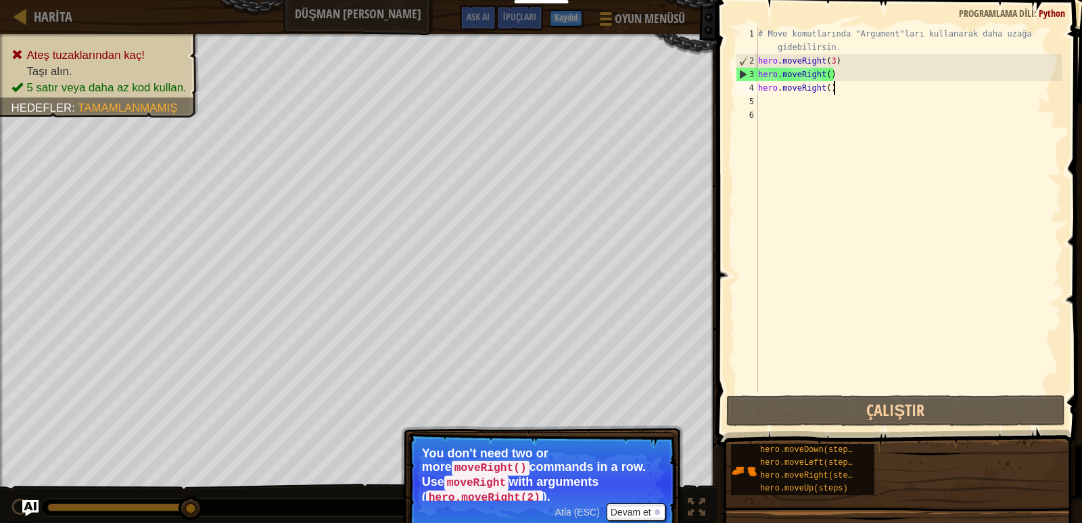
click at [835, 89] on div "# Move komutlarında "Argument"ları kullanarak daha uzağa gidebilirsin. hero . m…" at bounding box center [909, 230] width 306 height 406
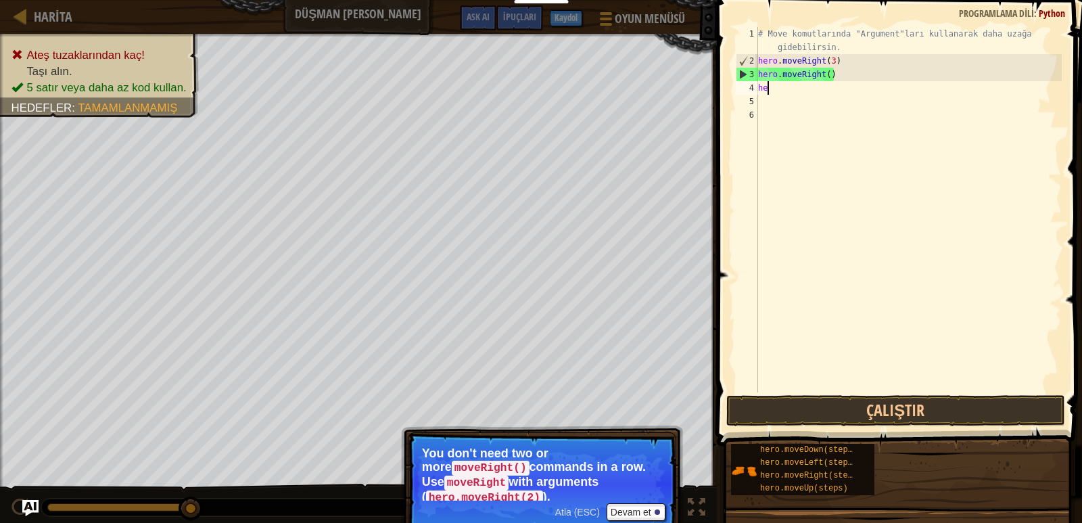
type textarea "h"
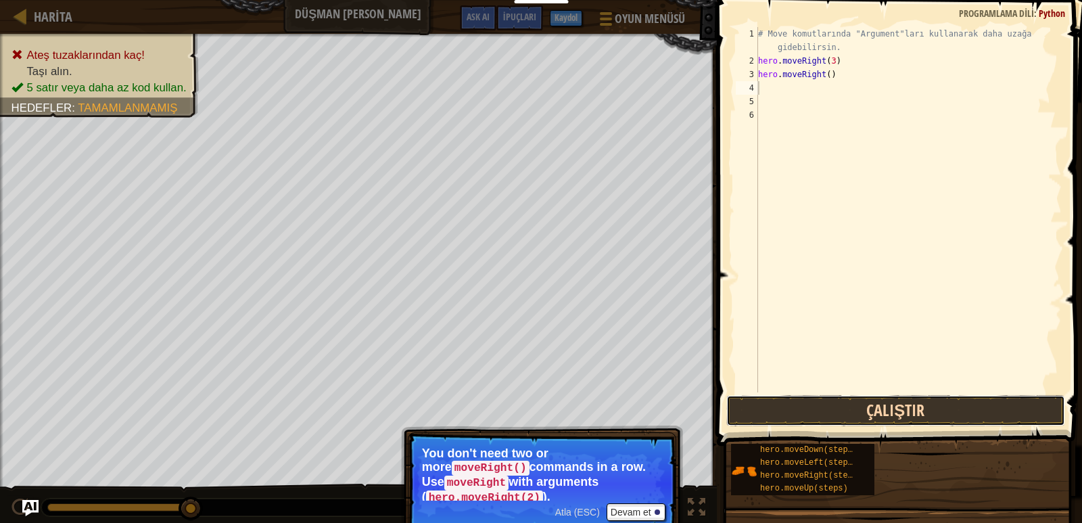
click at [780, 412] on button "Çalıştır" at bounding box center [896, 410] width 339 height 31
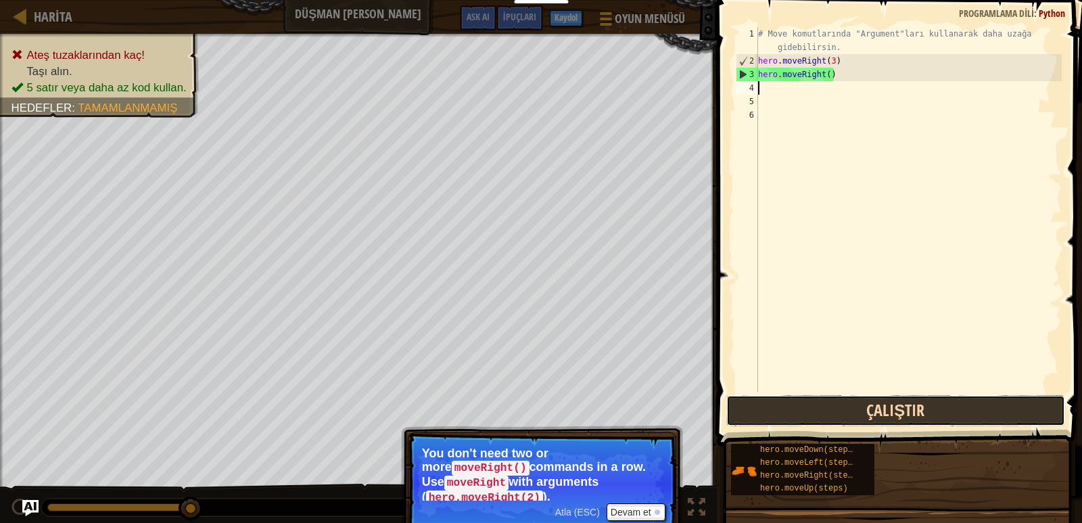
click at [870, 409] on button "Çalıştır" at bounding box center [896, 410] width 339 height 31
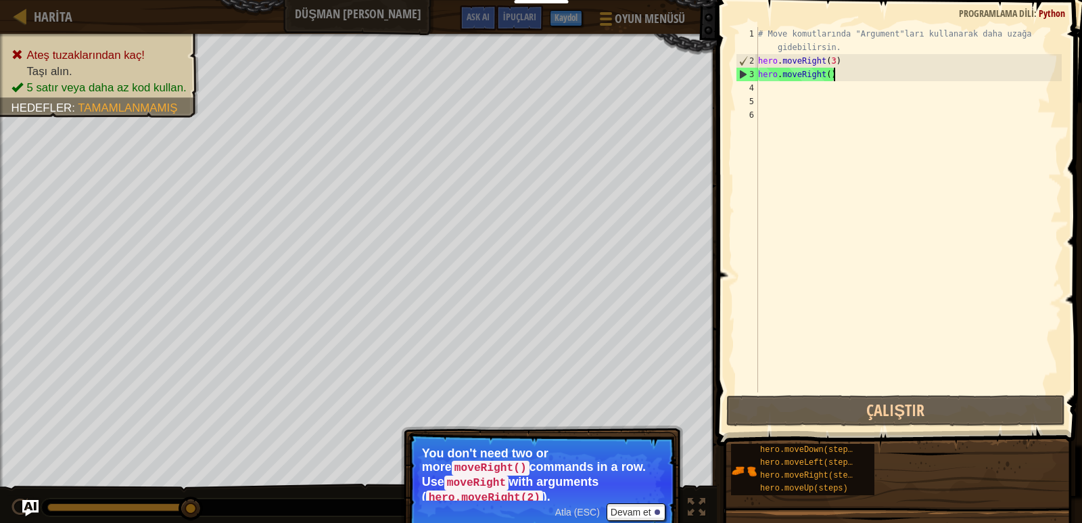
click at [838, 76] on div "# Move komutlarında "Argument"ları kullanarak daha uzağa gidebilirsin. hero . m…" at bounding box center [909, 230] width 306 height 406
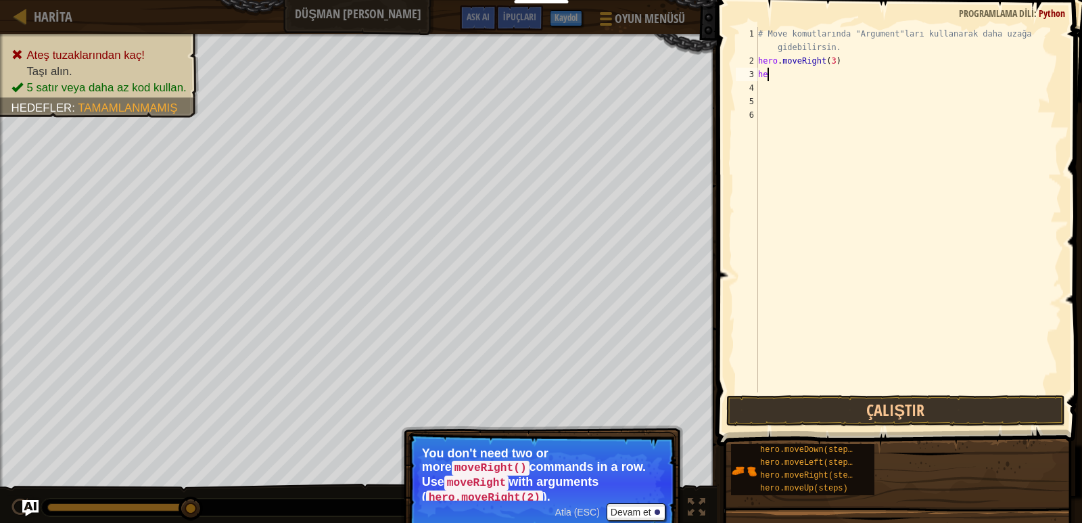
type textarea "h"
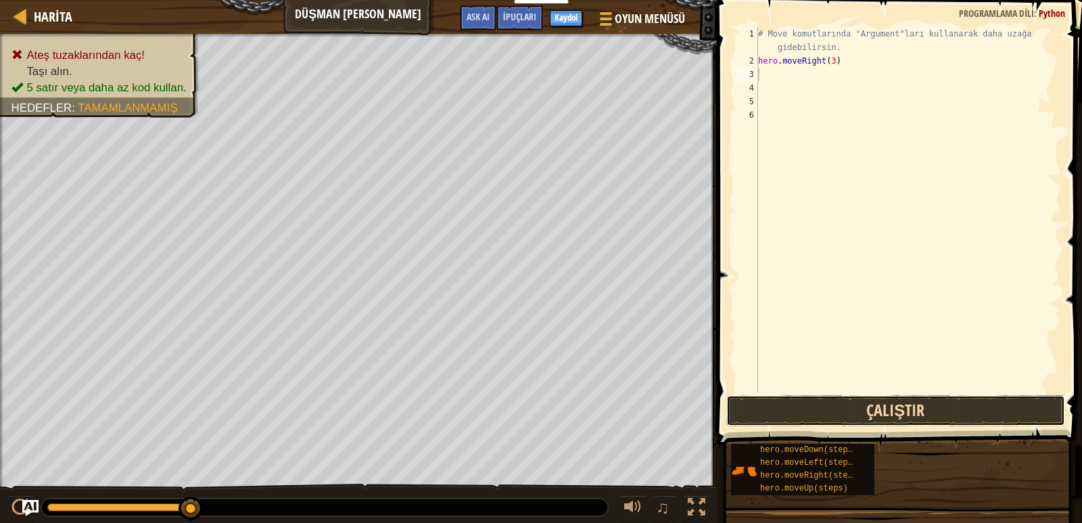
click at [899, 415] on button "Çalıştır" at bounding box center [896, 410] width 339 height 31
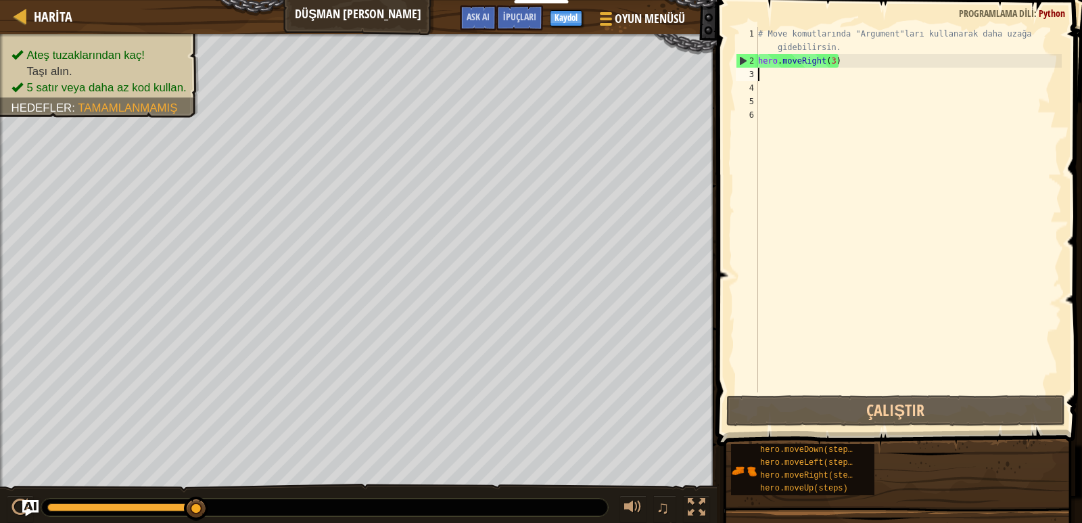
type textarea "h"
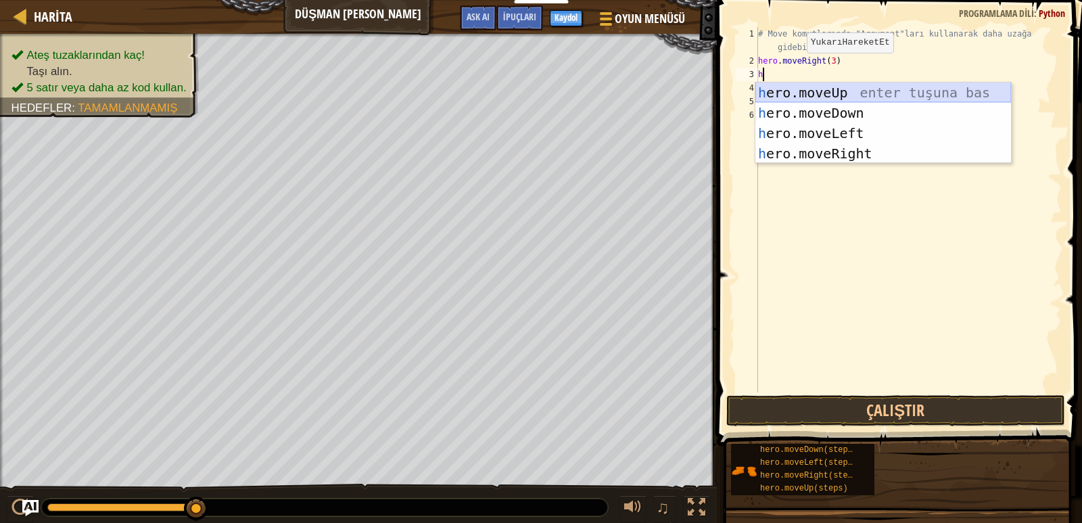
click at [813, 91] on div "h ero.moveUp enter tuşuna bas h ero.moveDown enter tuşuna bas h ero.moveLeft en…" at bounding box center [884, 144] width 256 height 122
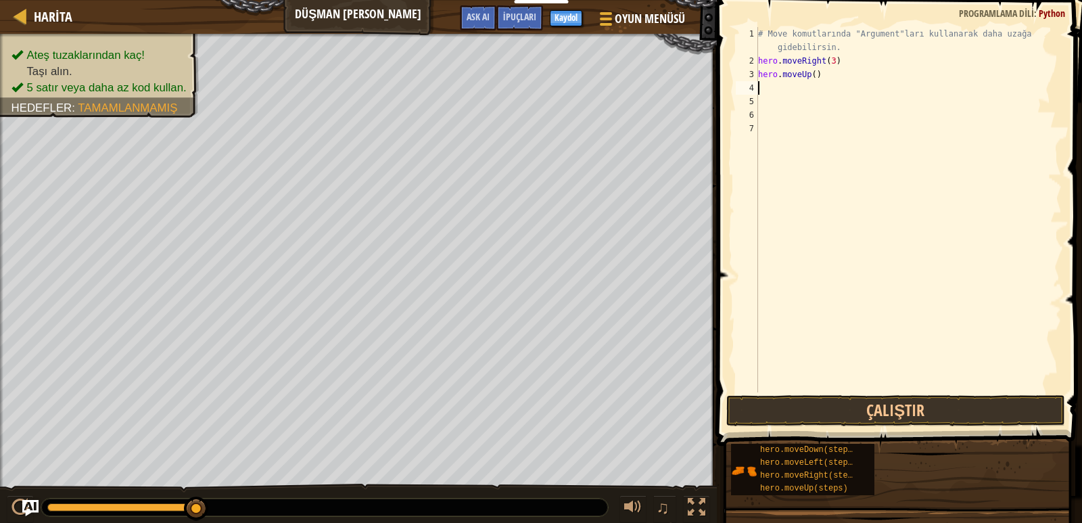
type textarea "h"
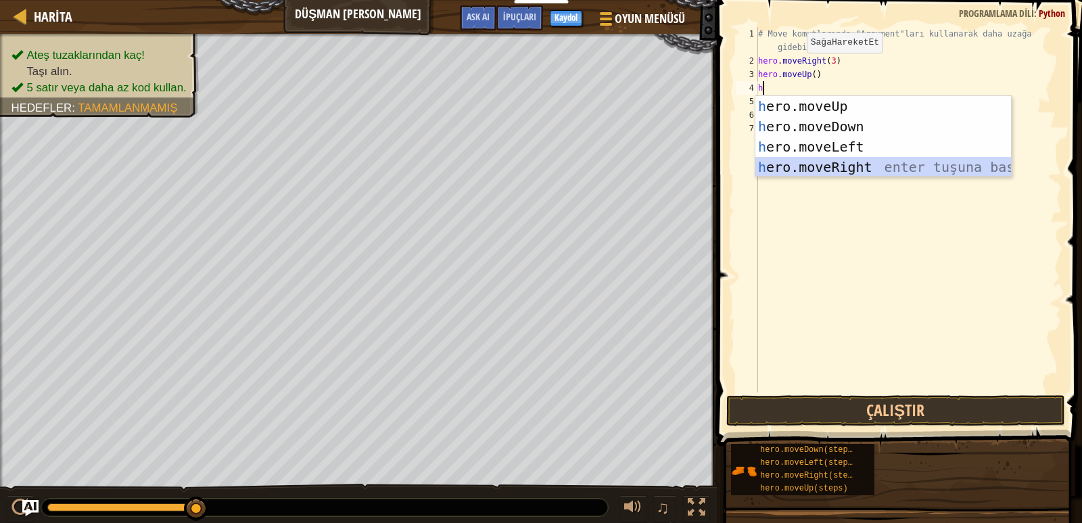
click at [807, 160] on div "h ero.moveUp enter tuşuna bas h ero.moveDown enter tuşuna bas h ero.moveLeft en…" at bounding box center [884, 157] width 256 height 122
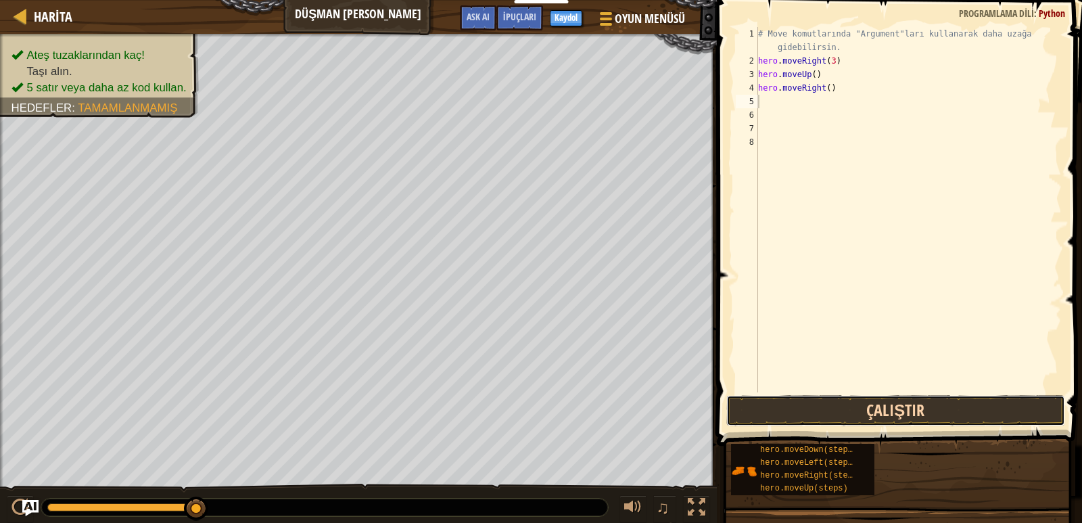
click at [809, 408] on button "Çalıştır" at bounding box center [896, 410] width 339 height 31
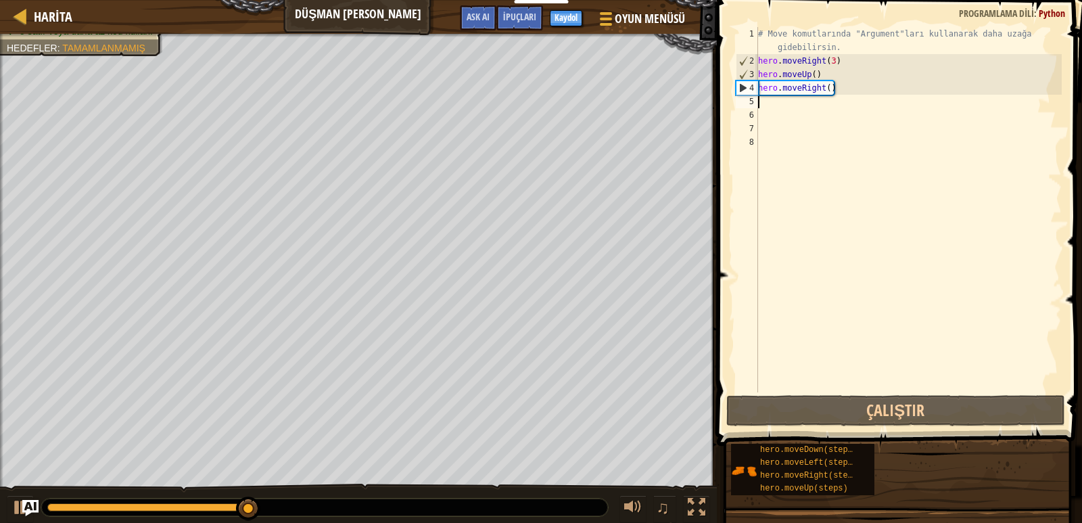
type textarea "h"
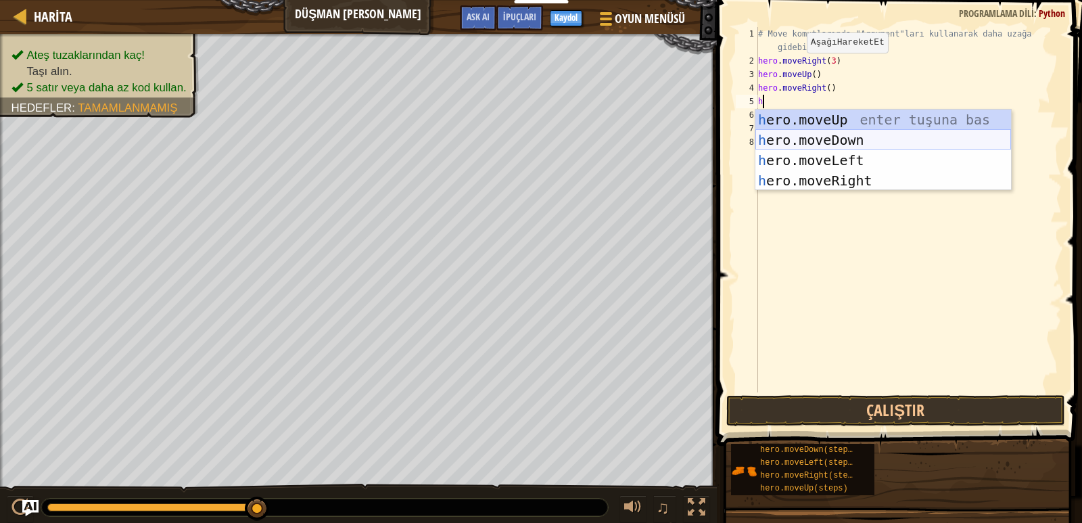
click at [817, 141] on div "h ero.moveUp enter tuşuna bas h ero.moveDown enter tuşuna bas h ero.moveLeft en…" at bounding box center [884, 171] width 256 height 122
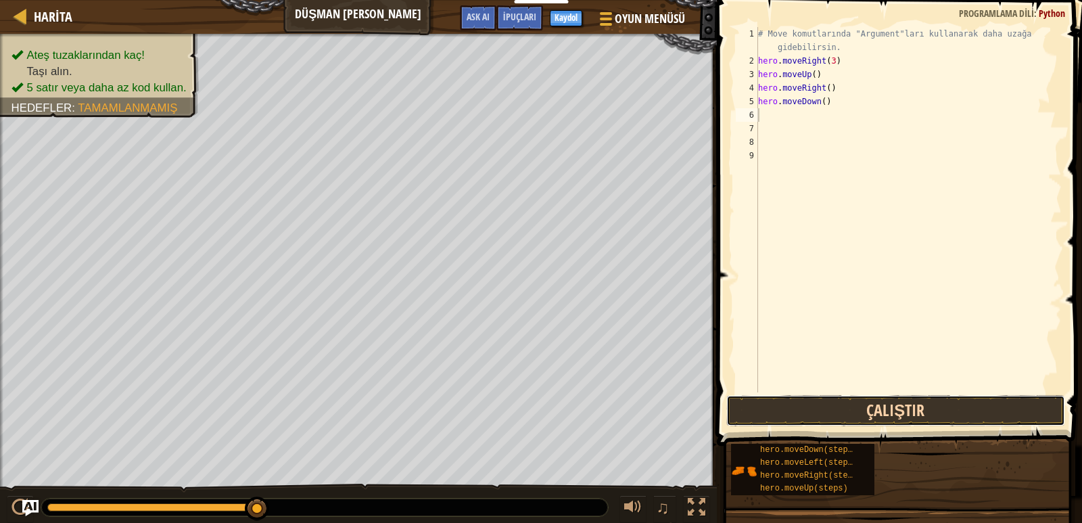
click at [815, 422] on button "Çalıştır" at bounding box center [896, 410] width 339 height 31
